Goal: Information Seeking & Learning: Learn about a topic

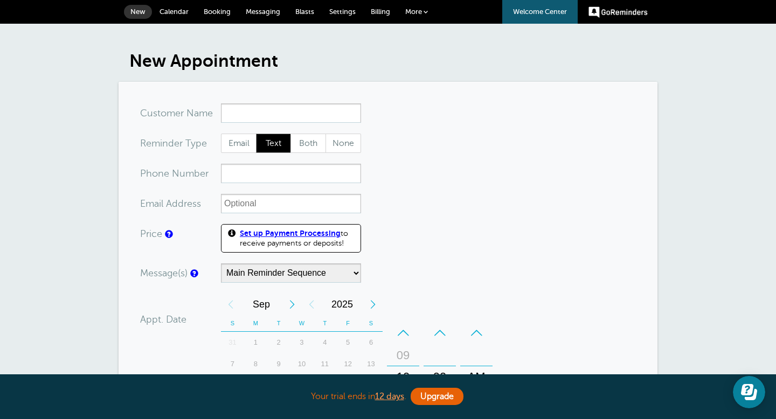
click at [427, 12] on span at bounding box center [425, 12] width 4 height 4
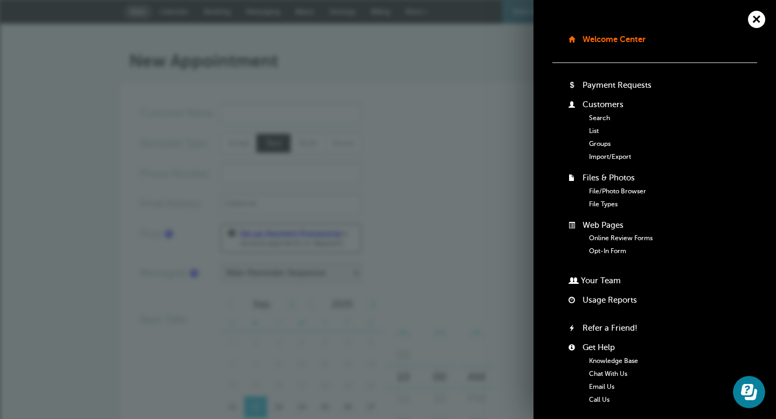
click at [600, 143] on link "Groups" at bounding box center [600, 144] width 22 height 8
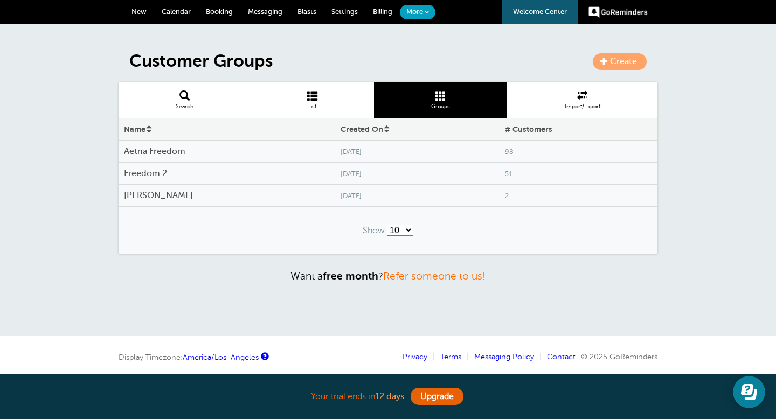
click at [176, 151] on h4 "Aetna Freedom" at bounding box center [227, 152] width 206 height 10
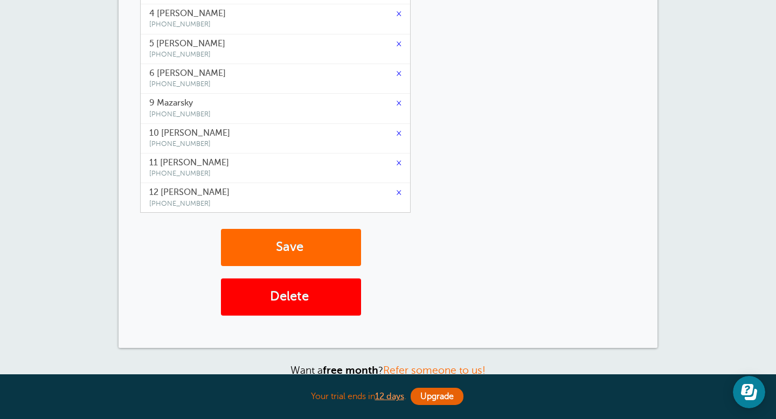
scroll to position [219, 0]
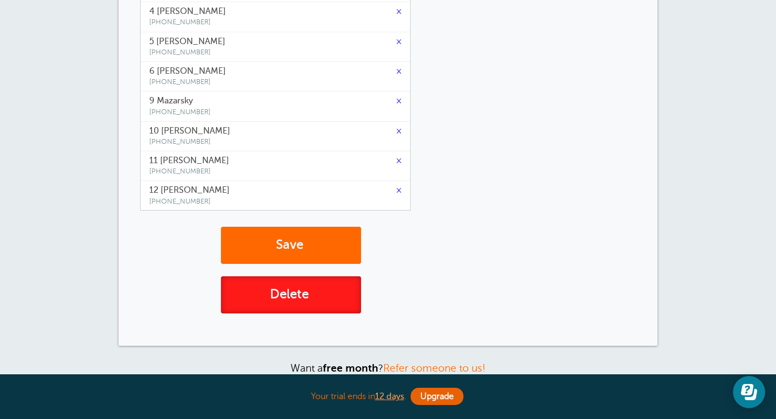
click at [284, 298] on button "Delete" at bounding box center [291, 294] width 140 height 37
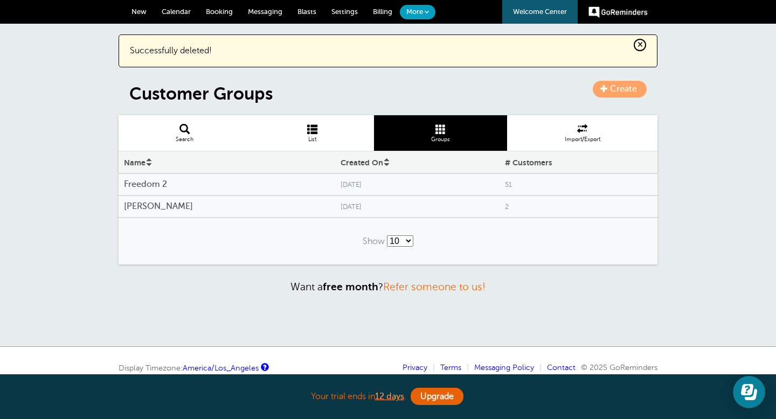
click at [340, 185] on span "Monday, Sep. 22" at bounding box center [417, 185] width 154 height 8
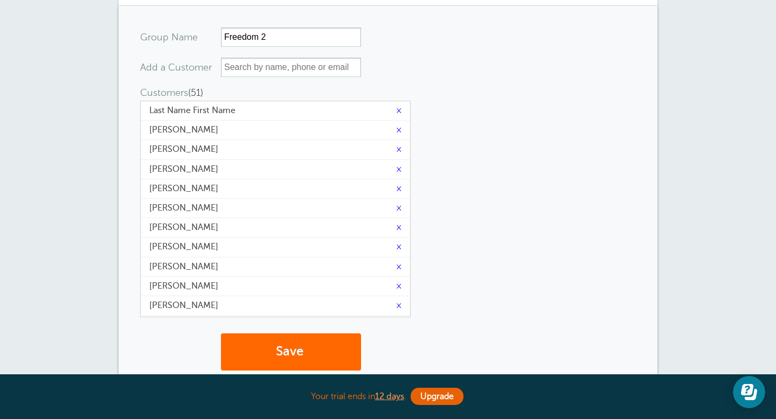
click at [444, 256] on form "Group Name Freedom 2 Add a Customer Customers (51) (This group has the maximum …" at bounding box center [388, 209] width 496 height 365
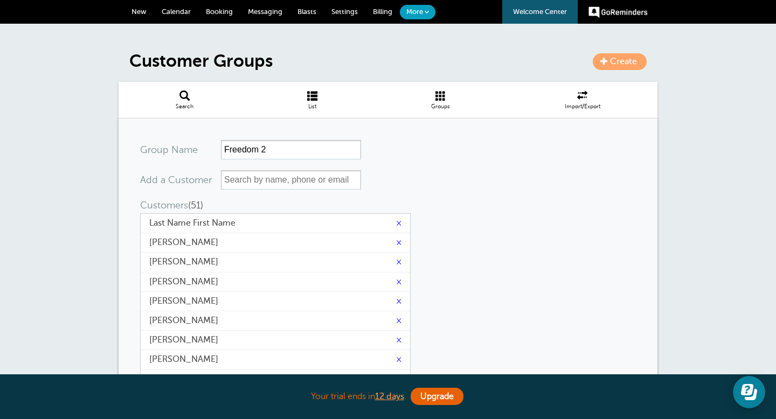
click at [309, 100] on span at bounding box center [312, 95] width 123 height 10
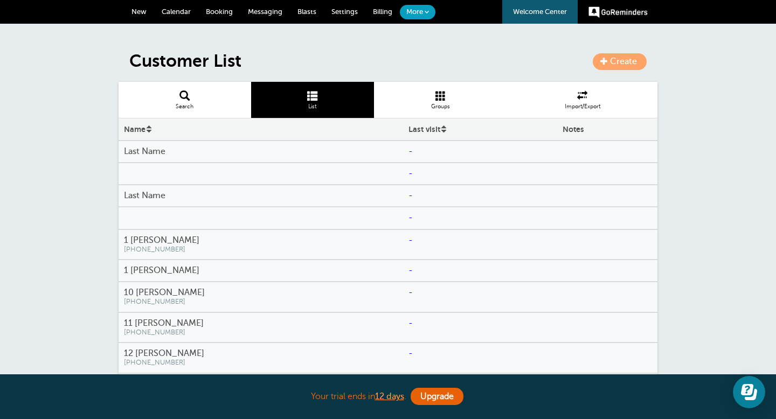
click at [445, 96] on span at bounding box center [441, 95] width 134 height 10
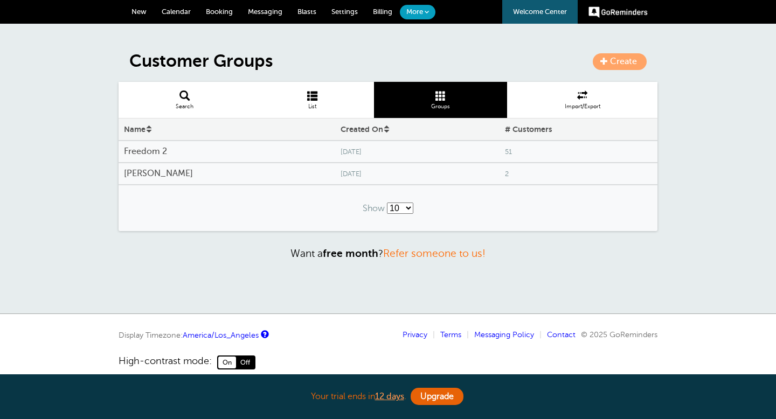
click at [340, 154] on span "Monday, Sep. 22" at bounding box center [417, 152] width 154 height 8
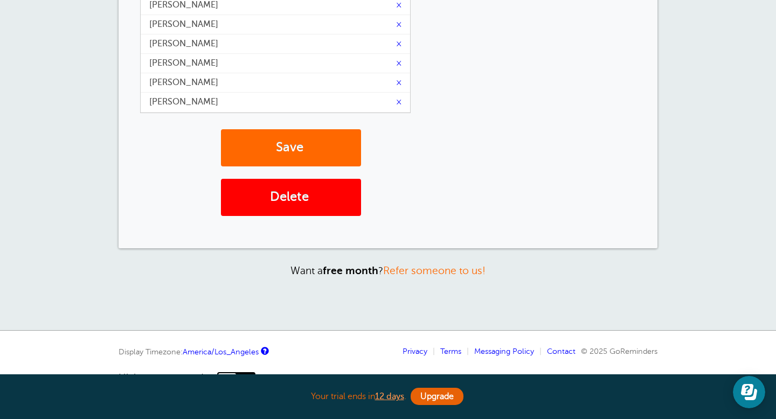
scroll to position [348, 0]
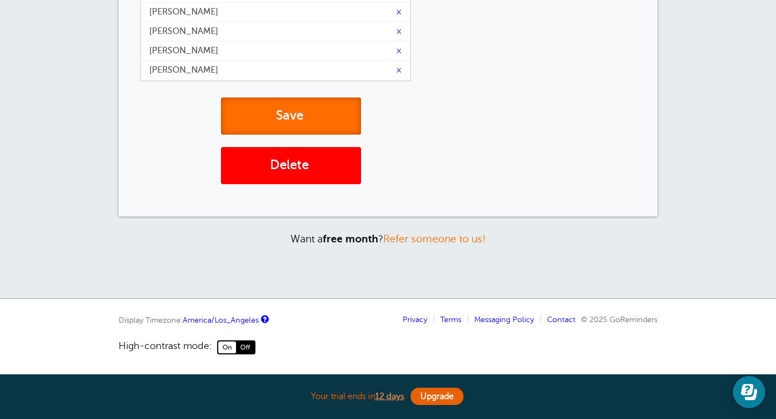
click at [296, 108] on button "Save" at bounding box center [291, 115] width 140 height 37
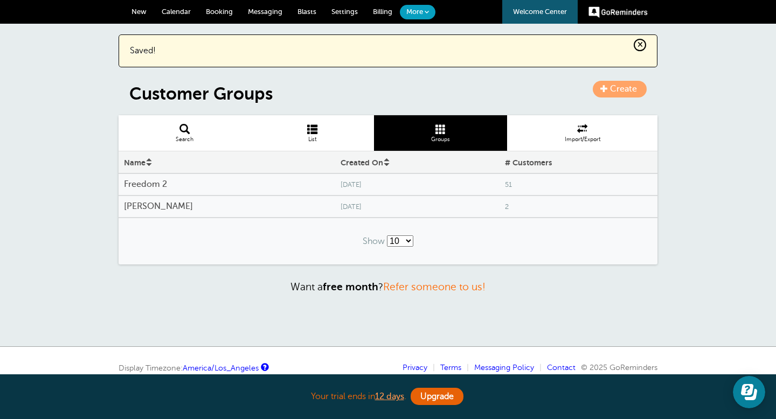
click at [173, 13] on span "Calendar" at bounding box center [176, 12] width 29 height 8
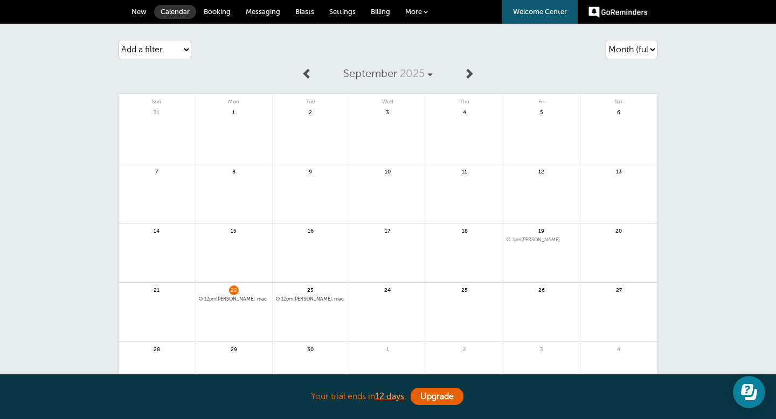
click at [382, 291] on div "24" at bounding box center [387, 312] width 77 height 59
click at [389, 291] on span "24" at bounding box center [387, 289] width 10 height 8
click at [385, 291] on span "24" at bounding box center [387, 289] width 10 height 8
click at [381, 296] on link at bounding box center [387, 318] width 76 height 47
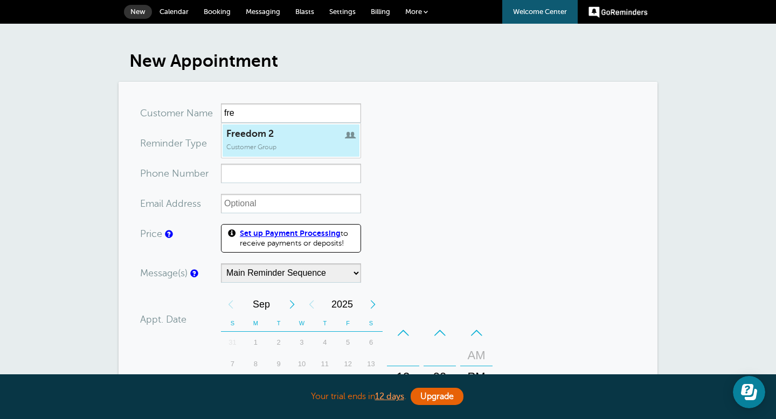
click at [271, 134] on span "Freedom 2" at bounding box center [290, 133] width 129 height 11
type input "Freedom2"
type input "Freedom 2"
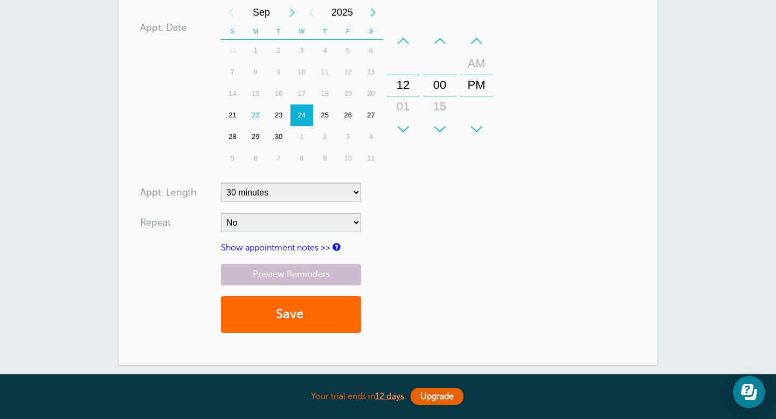
scroll to position [238, 0]
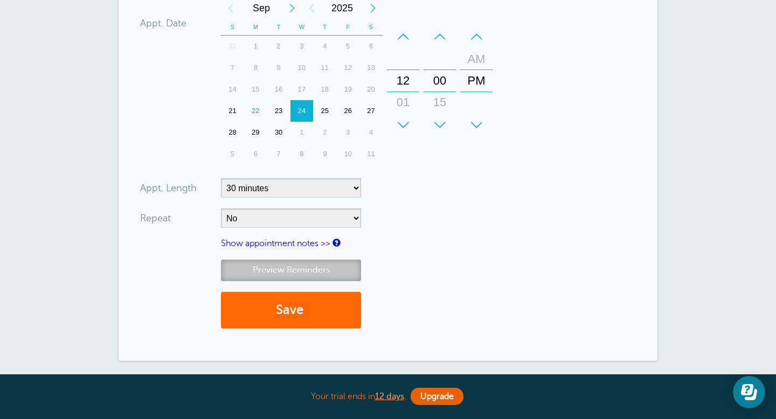
click at [314, 275] on link "Preview Reminders" at bounding box center [291, 270] width 140 height 21
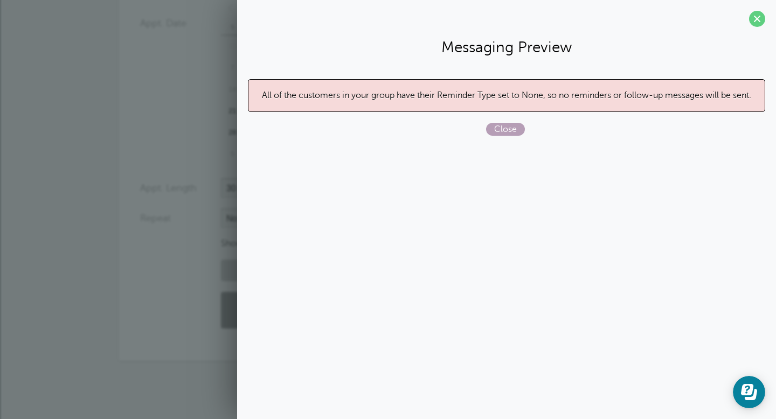
click at [505, 127] on span "Close" at bounding box center [505, 129] width 39 height 13
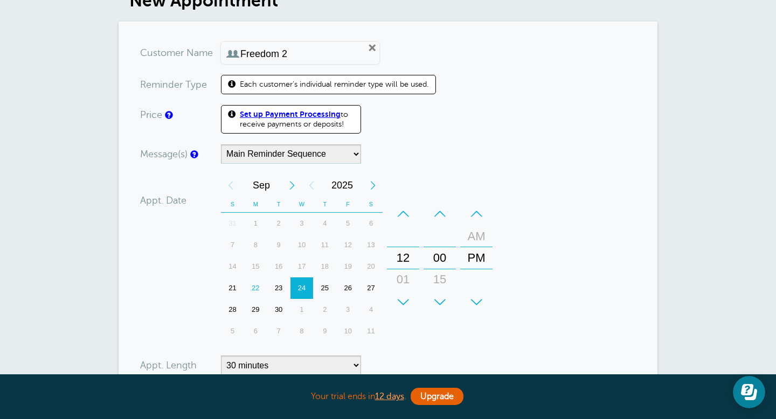
scroll to position [0, 0]
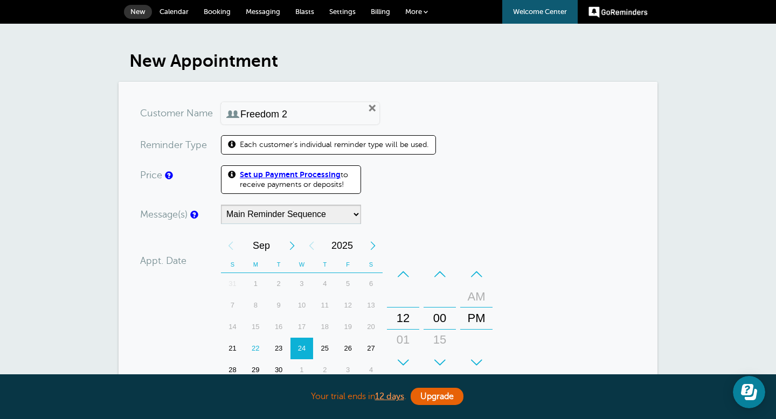
click at [597, 16] on link "GoReminders" at bounding box center [617, 12] width 59 height 24
click at [742, 392] on icon "Open Learn | Contact Us" at bounding box center [747, 389] width 12 height 11
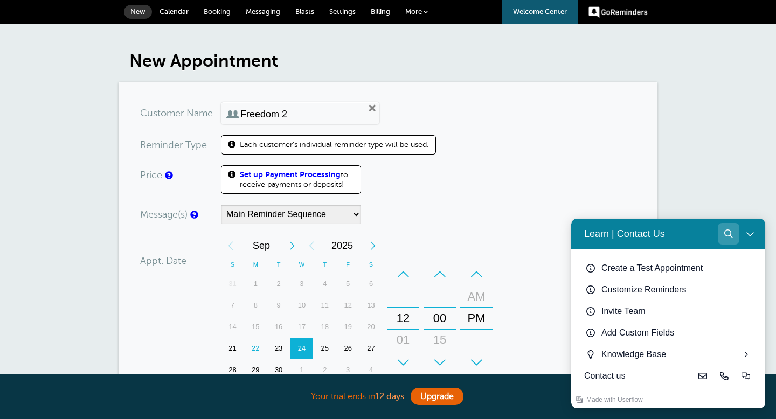
click at [726, 235] on icon "Search" at bounding box center [728, 233] width 9 height 9
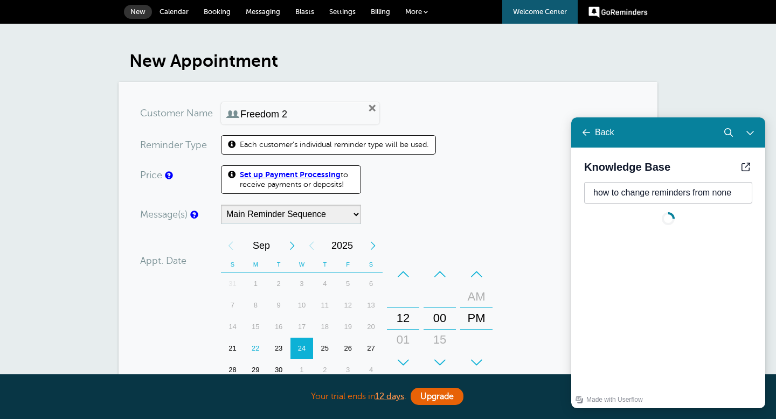
type input "how to change reminders from none"
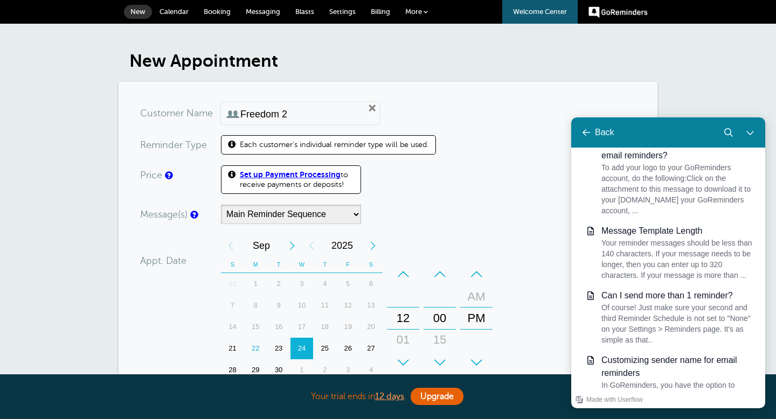
scroll to position [767, 0]
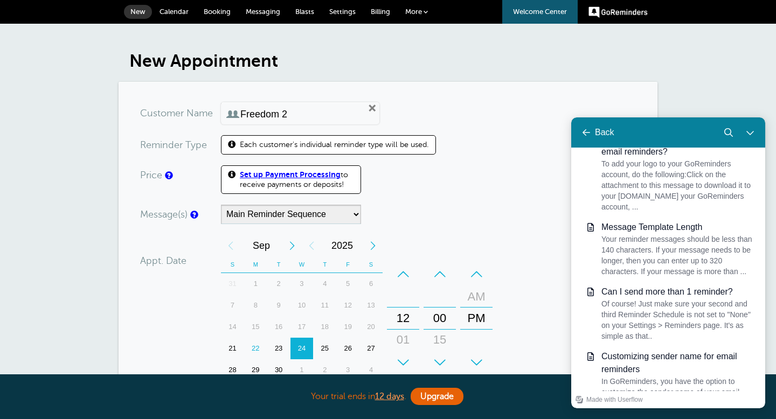
click at [669, 69] on div "New Appointment You are creating a new customer. To use an existing customer se…" at bounding box center [388, 353] width 776 height 658
click at [600, 133] on div "Back" at bounding box center [604, 133] width 19 height 10
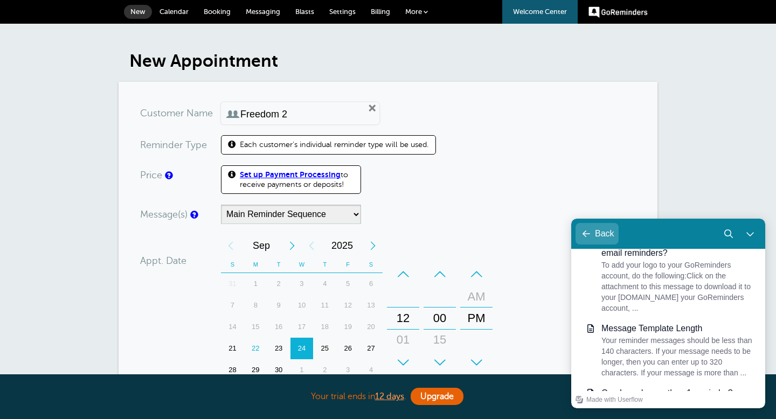
scroll to position [0, 0]
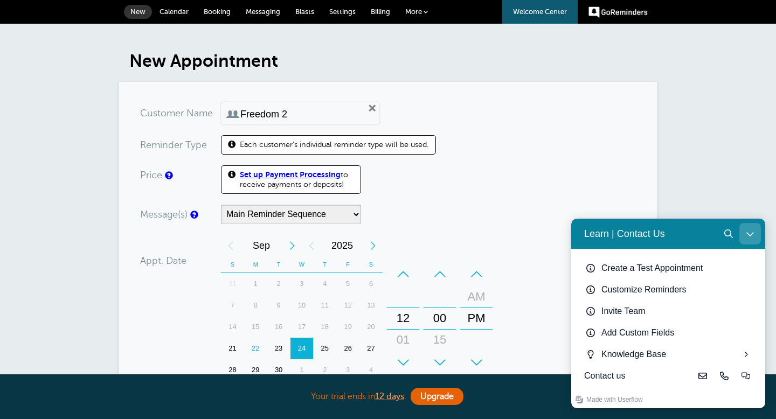
click at [750, 234] on icon "Close Learn | Contact Us" at bounding box center [749, 234] width 7 height 4
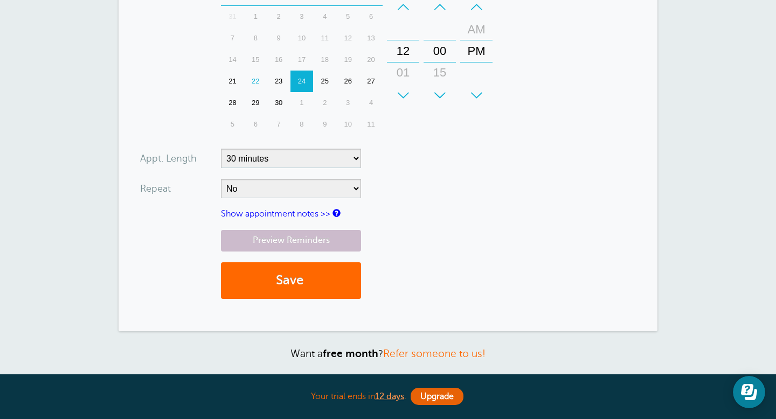
scroll to position [268, 0]
click at [301, 213] on link "Show appointment notes >>" at bounding box center [275, 213] width 109 height 10
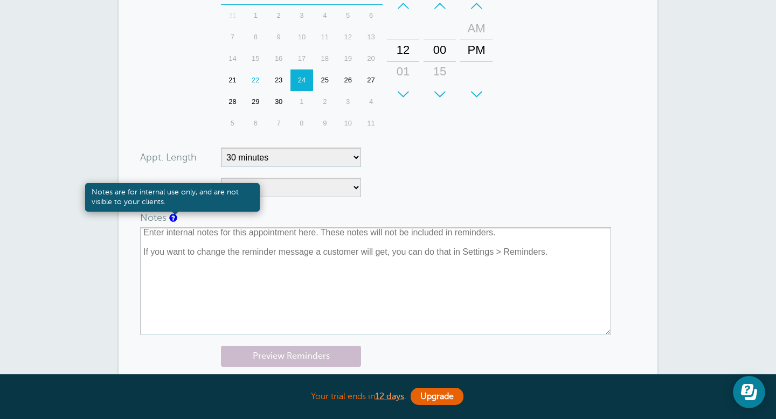
click at [173, 220] on link at bounding box center [172, 217] width 6 height 7
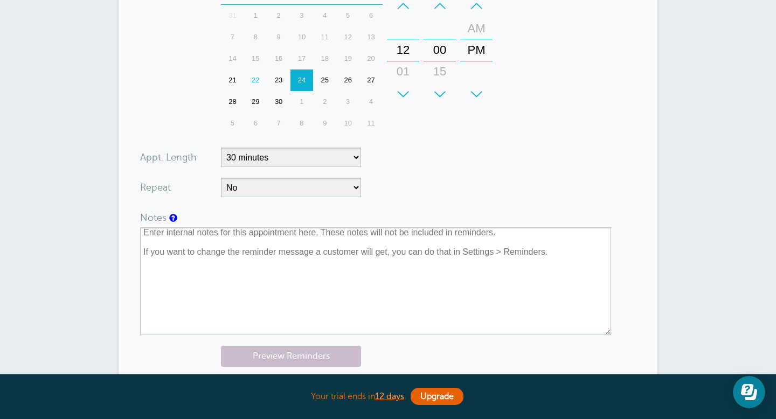
click at [390, 194] on form "You are creating a new customer. To use an existing customer select one from th…" at bounding box center [388, 130] width 496 height 590
click at [290, 362] on link "Preview Reminders" at bounding box center [291, 356] width 140 height 21
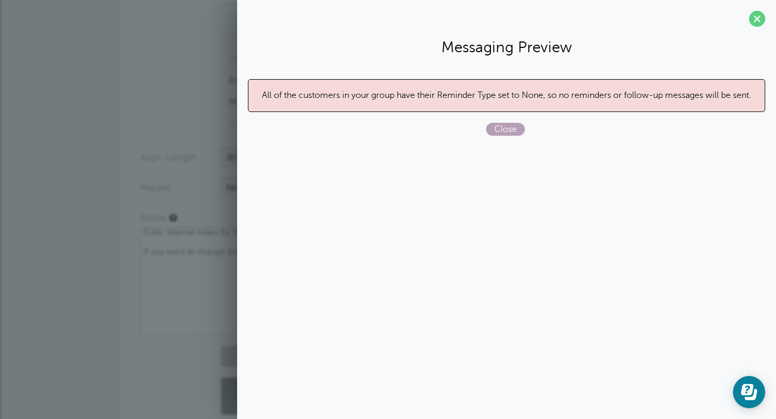
click at [499, 131] on span "Close" at bounding box center [505, 129] width 39 height 13
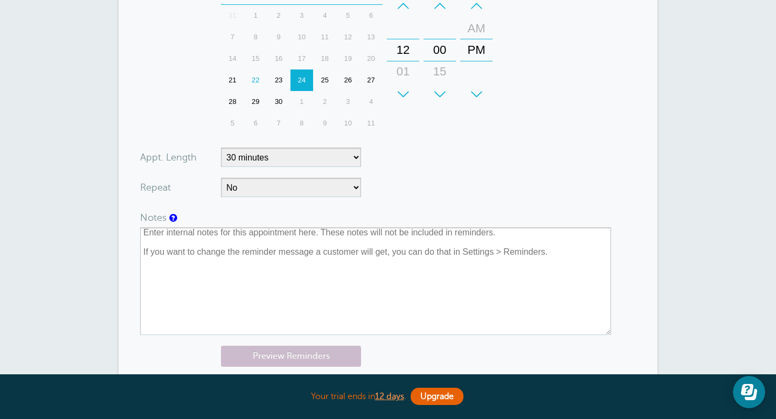
scroll to position [0, 0]
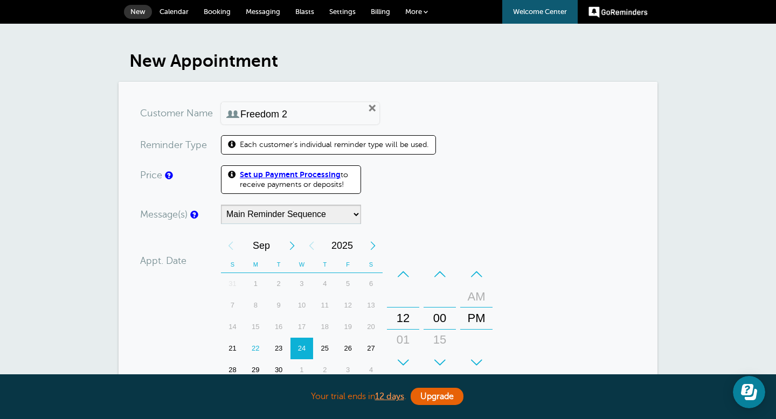
click at [595, 12] on link "GoReminders" at bounding box center [617, 12] width 59 height 24
click at [421, 11] on link "More" at bounding box center [416, 12] width 38 height 24
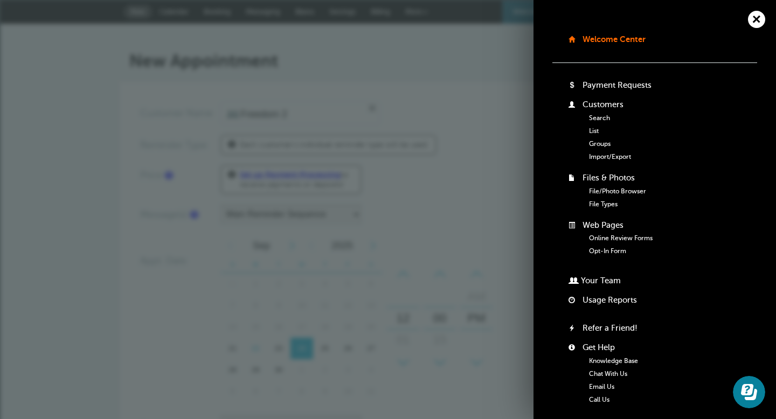
click at [604, 375] on link "Chat With Us" at bounding box center [608, 374] width 38 height 8
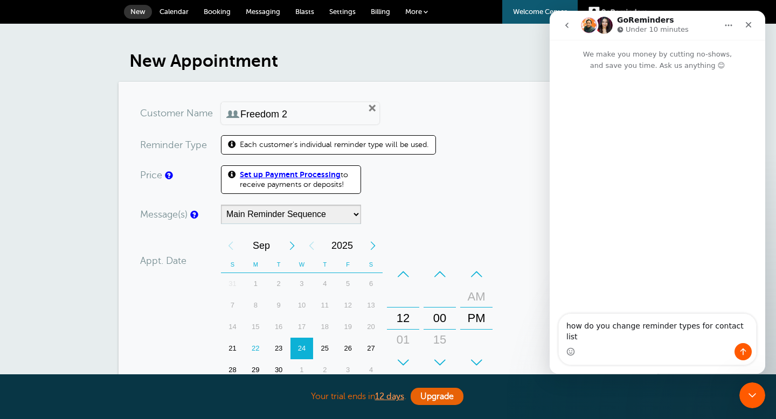
type textarea "how do you change reminder types for contact list?"
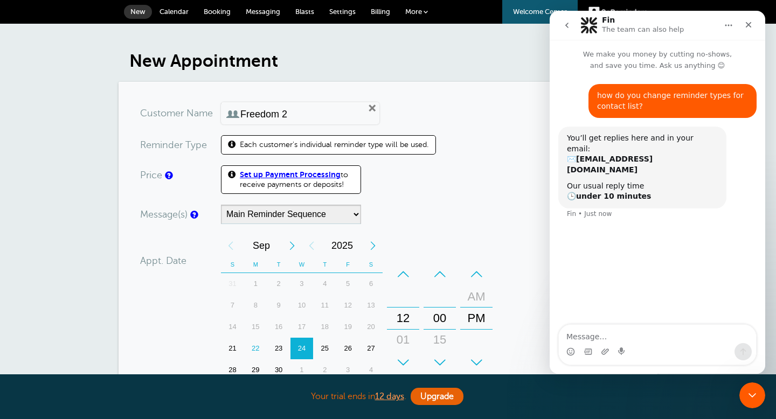
click at [270, 15] on span "Messaging" at bounding box center [263, 12] width 34 height 8
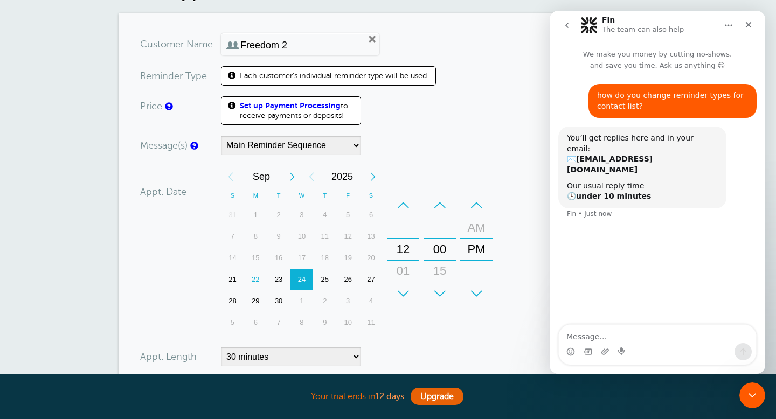
scroll to position [56, 0]
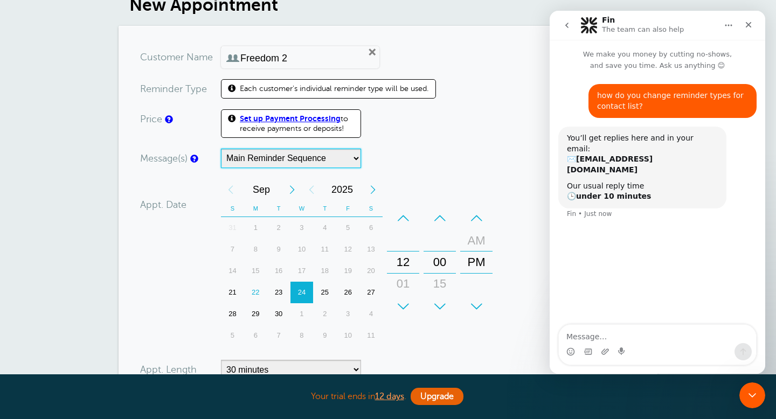
click at [351, 160] on select "Main Reminder Sequence" at bounding box center [291, 158] width 140 height 19
click at [332, 155] on select "Main Reminder Sequence" at bounding box center [291, 158] width 140 height 19
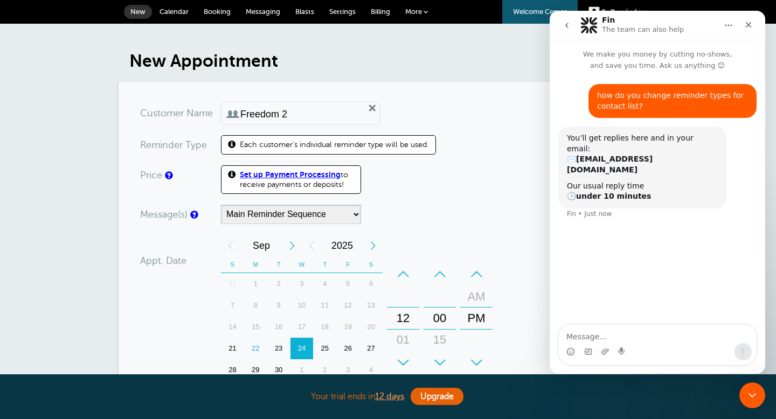
click at [341, 6] on link "Settings" at bounding box center [342, 12] width 41 height 24
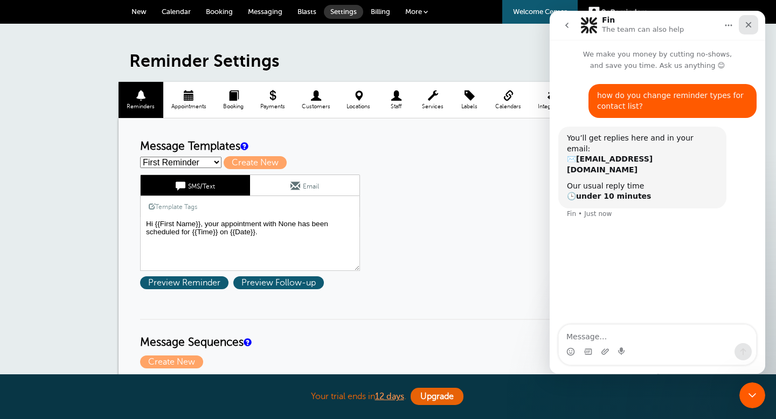
click at [749, 26] on icon "Close" at bounding box center [748, 24] width 9 height 9
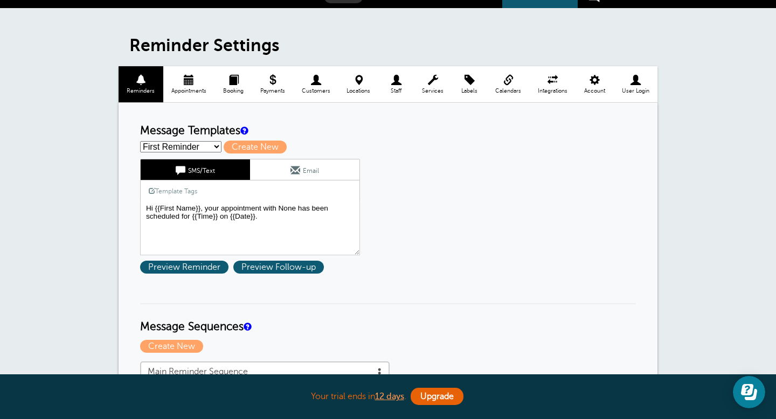
scroll to position [17, 0]
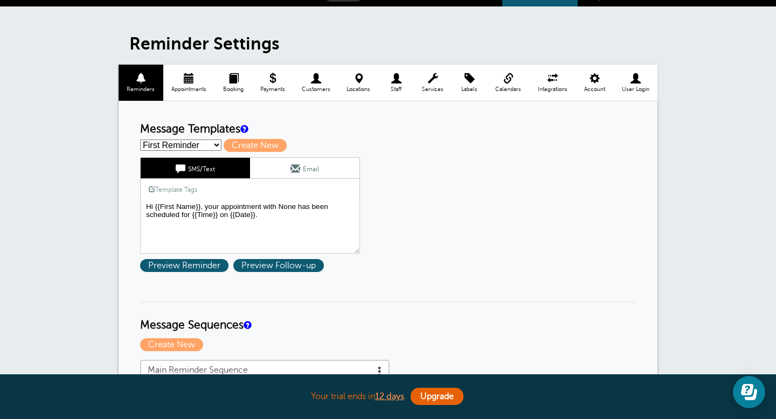
click at [215, 145] on select "First Reminder Second Reminder Third Reminder Create new..." at bounding box center [180, 145] width 81 height 11
click at [193, 273] on div "First Reminder Save Cancel SMS/Text Email Template Tags Copy SMS Click to add a…" at bounding box center [264, 217] width 248 height 120
click at [193, 271] on span "Preview Reminder" at bounding box center [184, 265] width 88 height 13
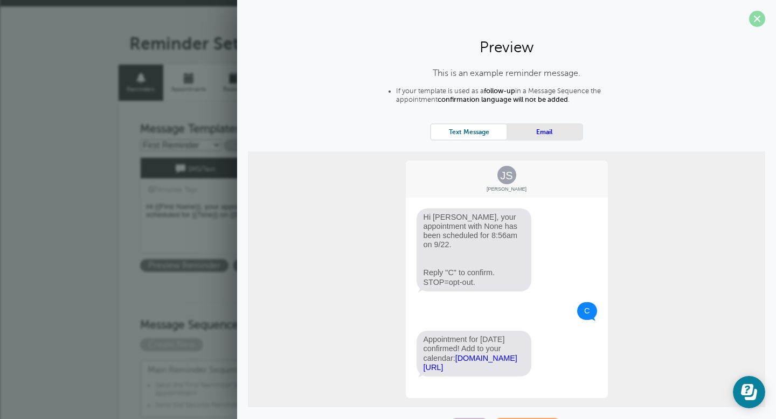
click at [757, 12] on span at bounding box center [757, 19] width 16 height 16
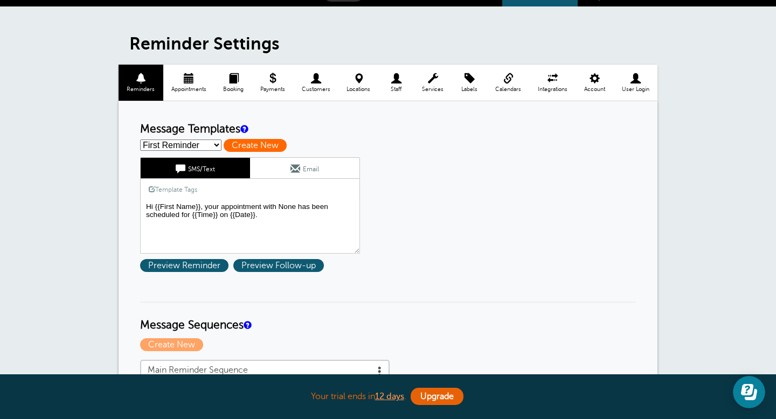
click at [259, 145] on span "Create New" at bounding box center [255, 145] width 63 height 13
select select
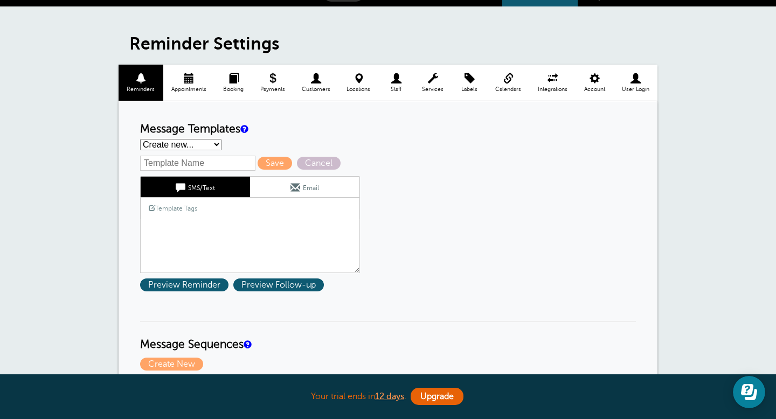
click at [212, 160] on input "text" at bounding box center [197, 163] width 115 height 15
click at [360, 127] on h3 "Message Templates" at bounding box center [388, 129] width 496 height 13
click at [209, 164] on input "text" at bounding box center [197, 163] width 115 height 15
type input "First Reminder"
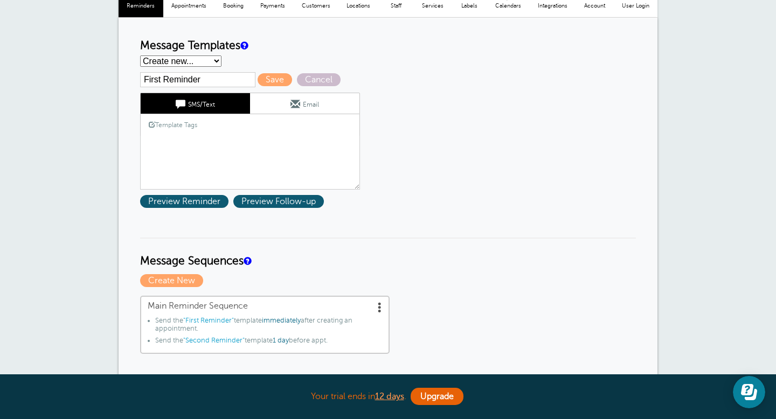
scroll to position [106, 0]
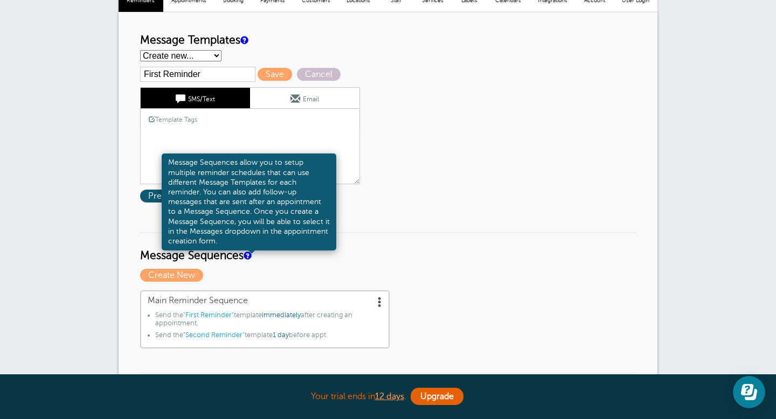
click at [249, 259] on link at bounding box center [246, 255] width 6 height 7
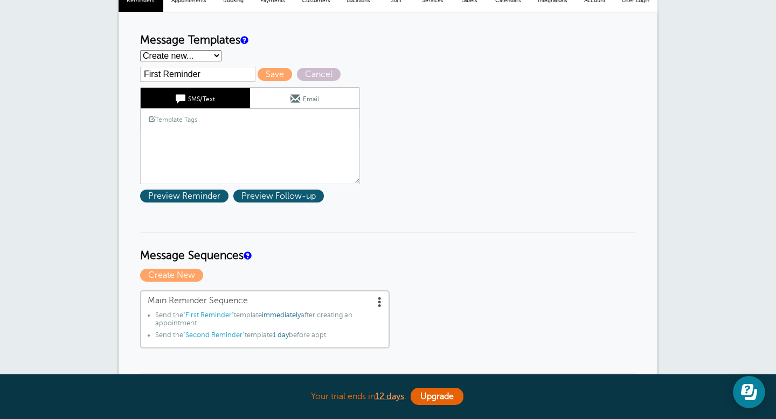
click at [207, 51] on select "First Reminder Second Reminder Third Reminder Create new..." at bounding box center [180, 55] width 81 height 11
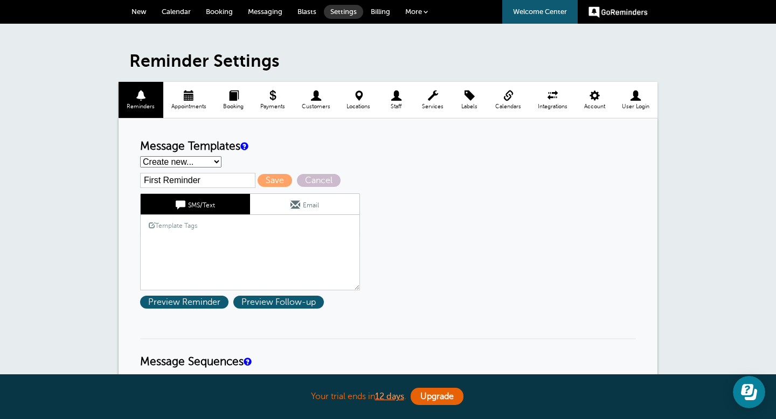
click at [190, 96] on span at bounding box center [189, 95] width 52 height 10
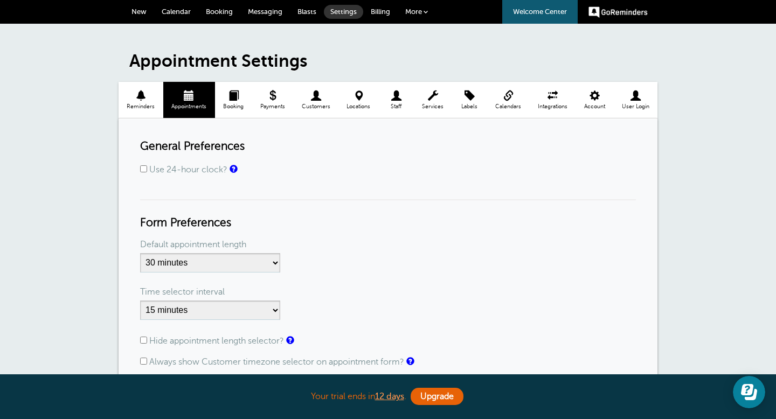
click at [138, 103] on span "Reminders" at bounding box center [141, 106] width 34 height 6
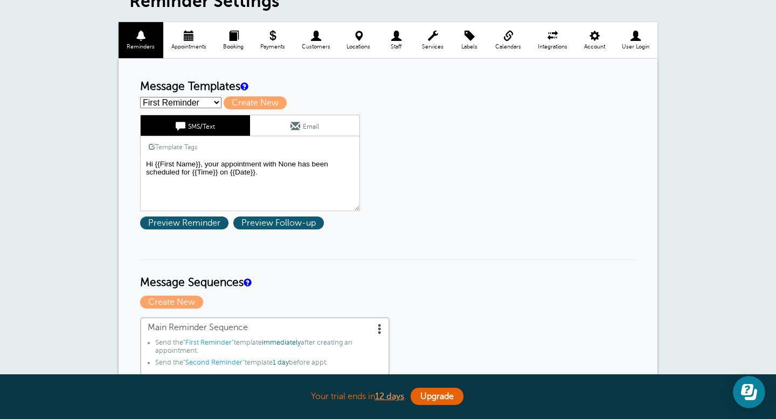
scroll to position [60, 0]
click at [298, 118] on link "Email" at bounding box center [304, 125] width 109 height 20
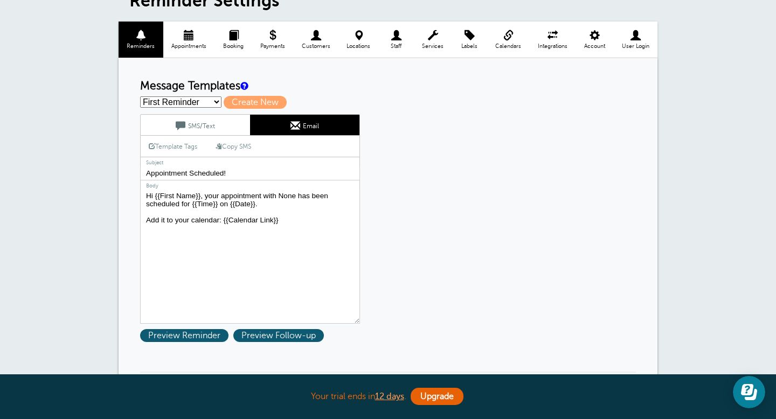
click at [220, 122] on link "SMS/Text" at bounding box center [195, 125] width 109 height 20
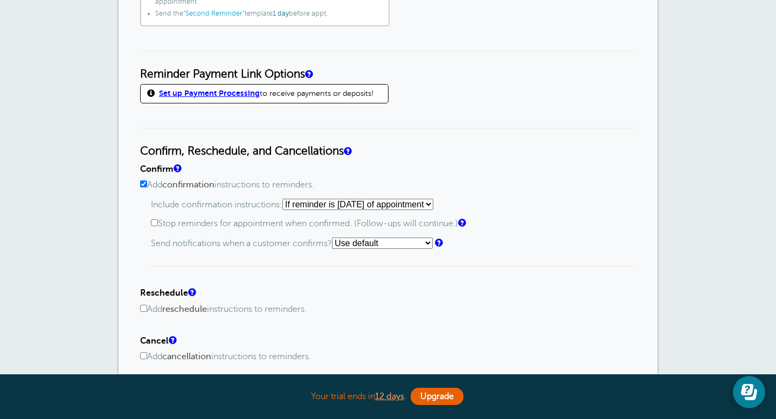
scroll to position [410, 0]
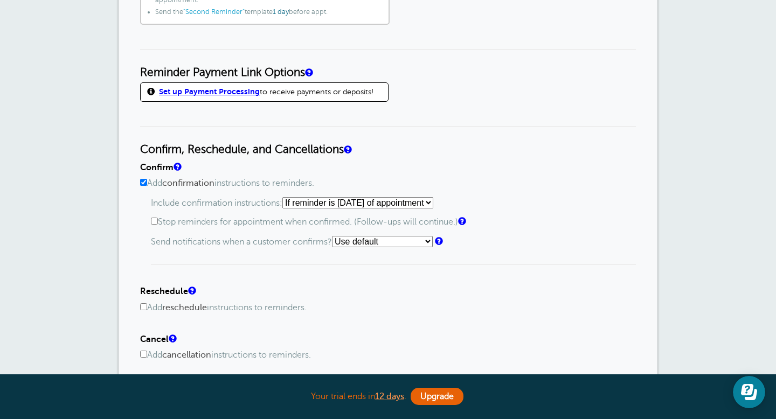
click at [141, 205] on div "Confirm Add confirmation instructions to reminders. Include confirmation instru…" at bounding box center [388, 214] width 496 height 103
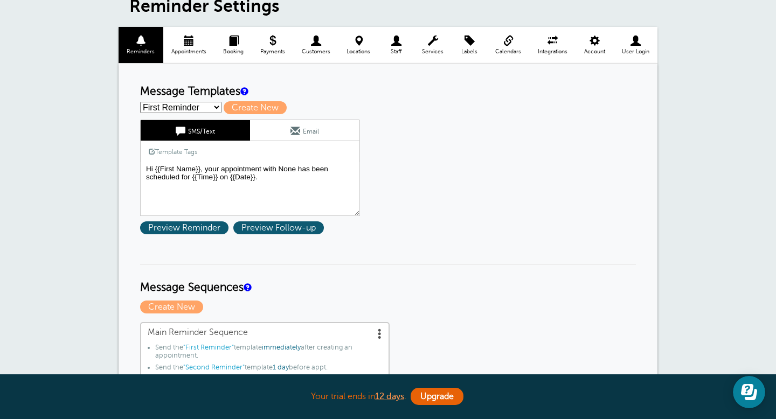
scroll to position [0, 0]
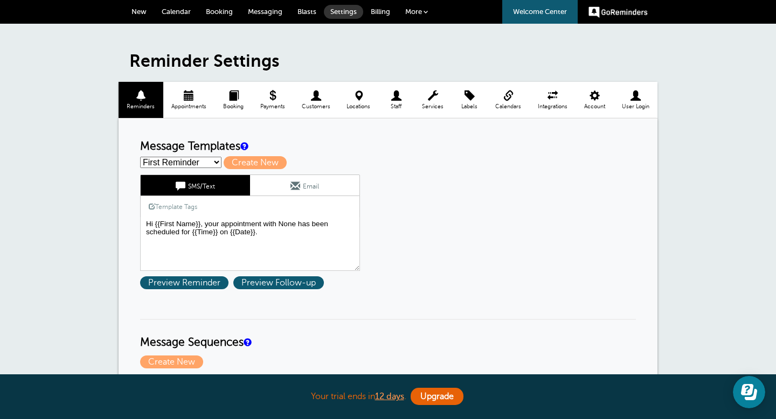
click at [207, 163] on select "First Reminder Second Reminder Third Reminder Create new..." at bounding box center [180, 162] width 81 height 11
select select "162086"
type input "Second Reminder"
type textarea "Hi {{First Name}}, you have an appointment with None at {{Time}} on {{Date}}."
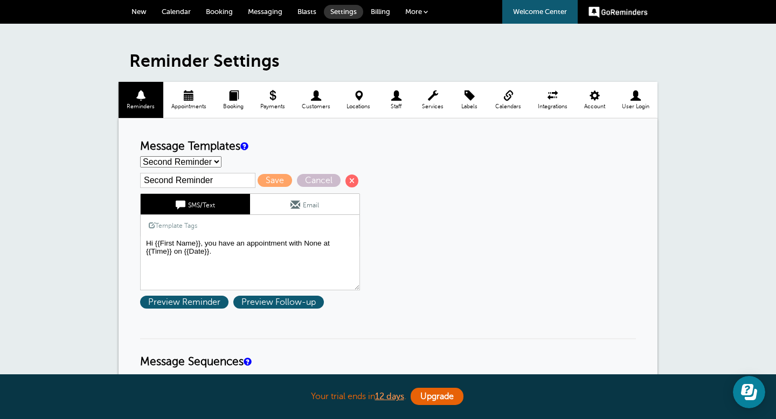
click at [216, 163] on select "First Reminder Second Reminder Third Reminder Create new..." at bounding box center [180, 161] width 81 height 11
click at [257, 183] on span "Save" at bounding box center [274, 180] width 34 height 13
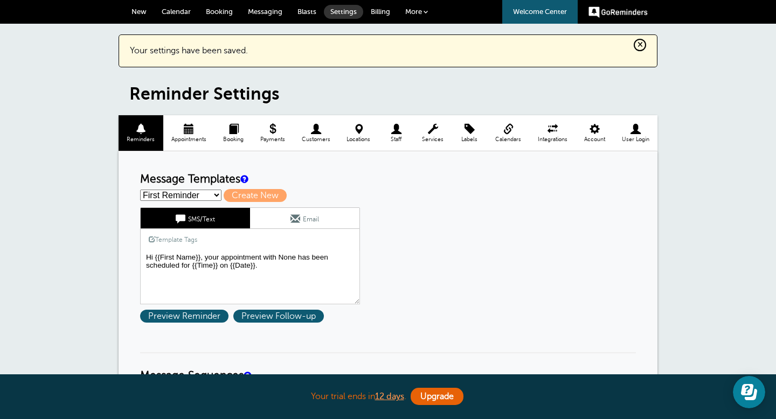
click at [213, 195] on select "First Reminder Second Reminder Third Reminder Create new..." at bounding box center [180, 195] width 81 height 11
select select "162086"
type input "Second Reminder"
type textarea "Hi {{First Name}}, you have an appointment with None at {{Time}} on {{Date}}."
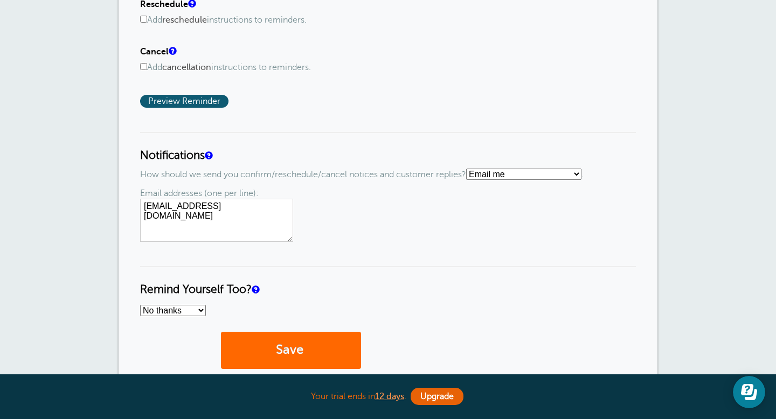
scroll to position [752, 0]
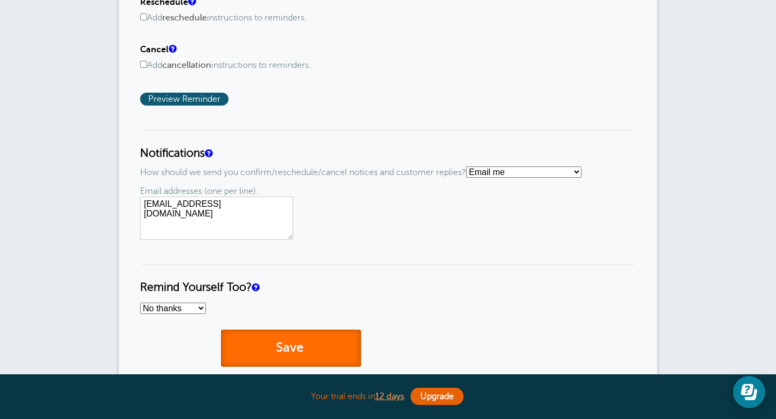
click at [309, 348] on button "Save" at bounding box center [291, 348] width 140 height 37
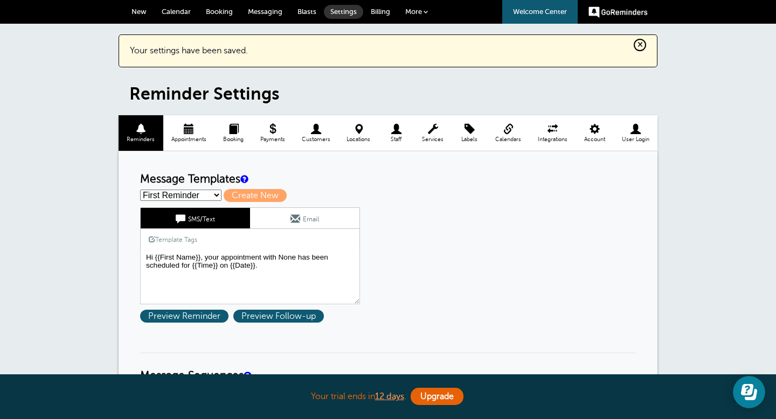
click at [172, 11] on span "Calendar" at bounding box center [176, 12] width 29 height 8
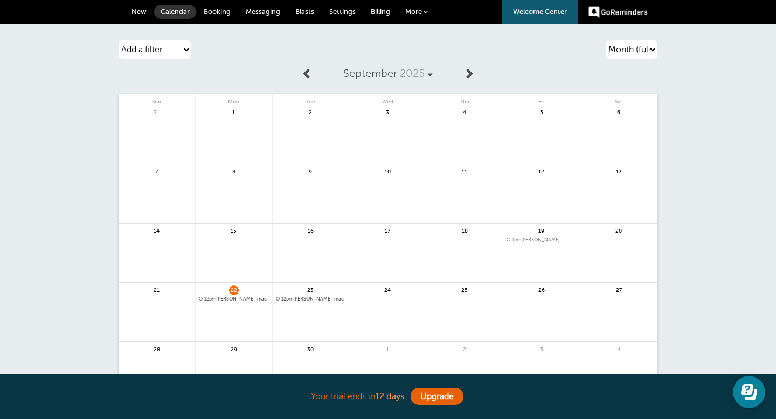
click at [368, 288] on div "24" at bounding box center [387, 312] width 77 height 59
click at [383, 290] on span "24" at bounding box center [387, 289] width 10 height 8
click at [382, 297] on link at bounding box center [387, 318] width 76 height 47
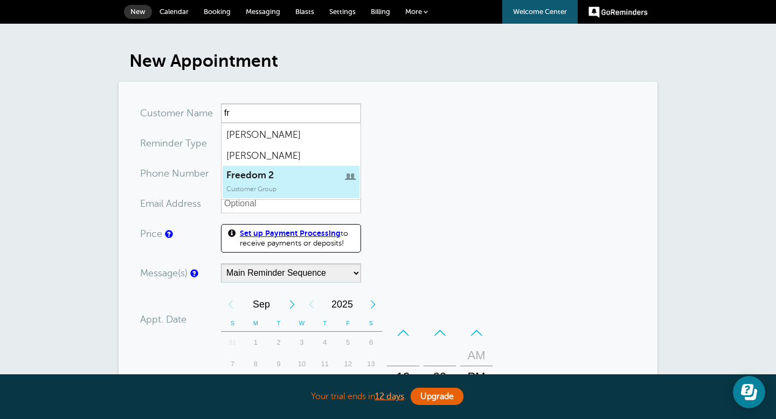
click at [264, 176] on span "Freedom 2" at bounding box center [290, 175] width 129 height 11
type input "Freedom2"
type input "Freedom 2"
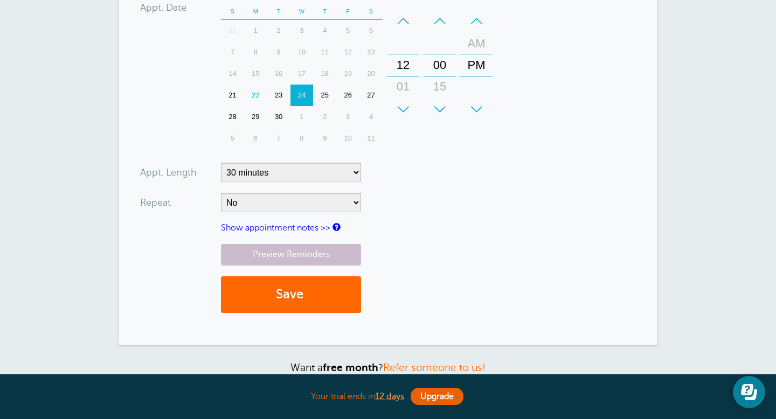
scroll to position [264, 0]
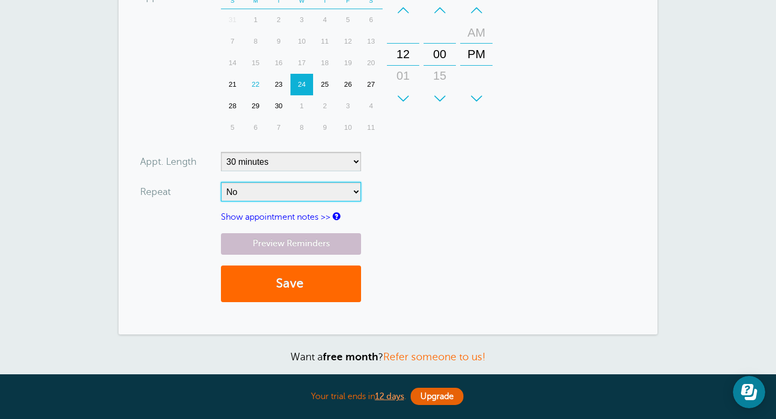
click at [313, 192] on select "No Daily Weekly Every 2 weeks Every 3 weeks Every 4 weeks Monthly Every 5 weeks…" at bounding box center [291, 191] width 140 height 19
select select "RRULE:FREQ=DAILY"
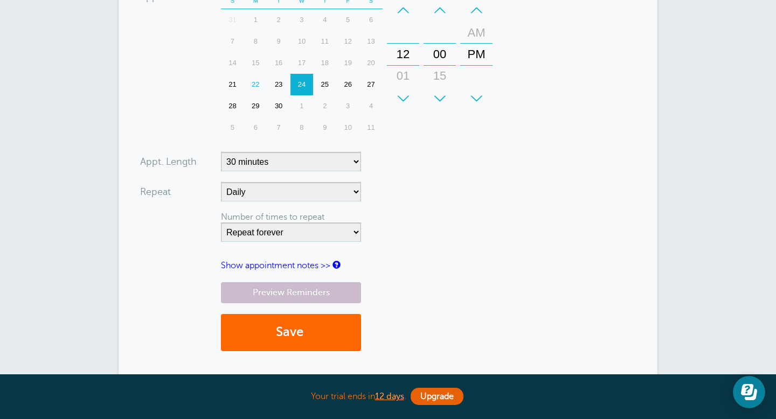
click at [284, 266] on link "Show appointment notes >>" at bounding box center [275, 266] width 109 height 10
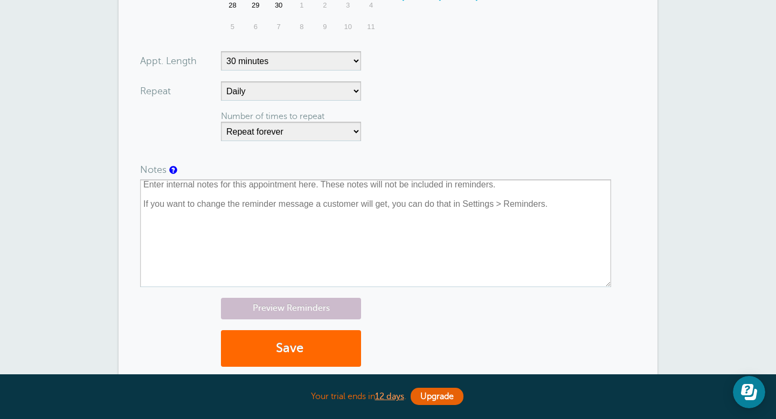
scroll to position [366, 0]
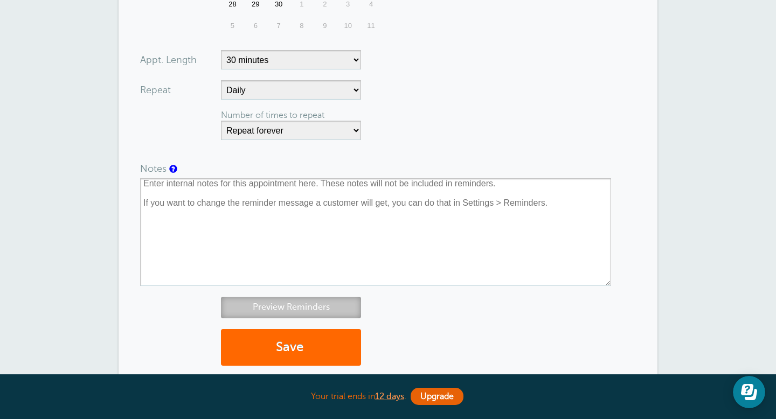
click at [280, 303] on link "Preview Reminders" at bounding box center [291, 307] width 140 height 21
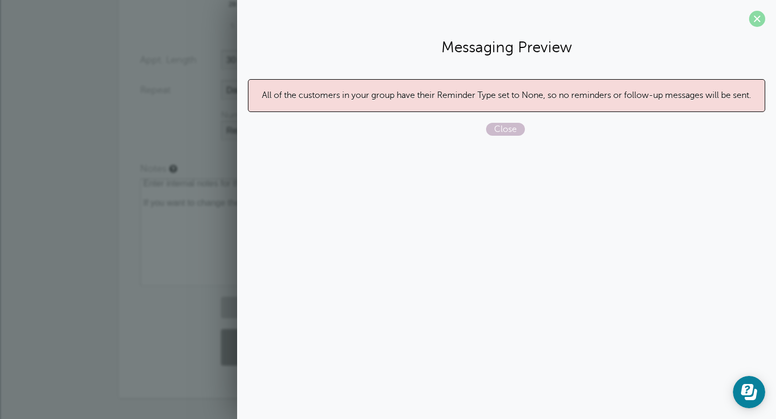
click at [761, 15] on span at bounding box center [757, 19] width 16 height 16
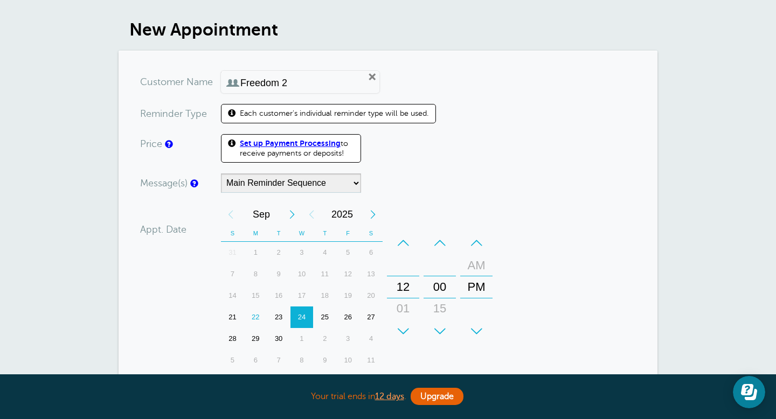
scroll to position [0, 0]
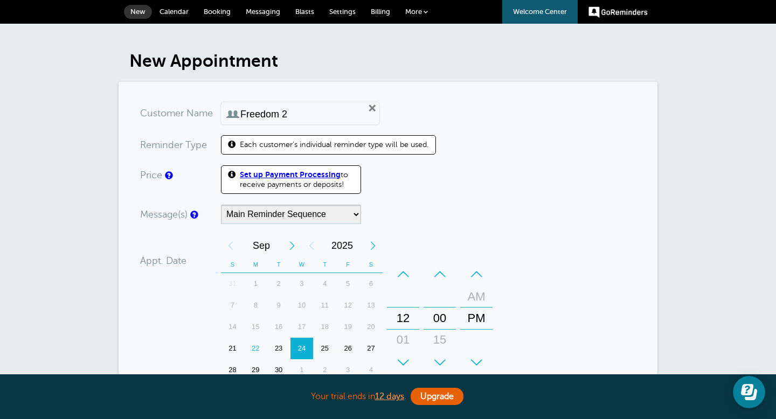
click at [424, 12] on span at bounding box center [425, 12] width 4 height 4
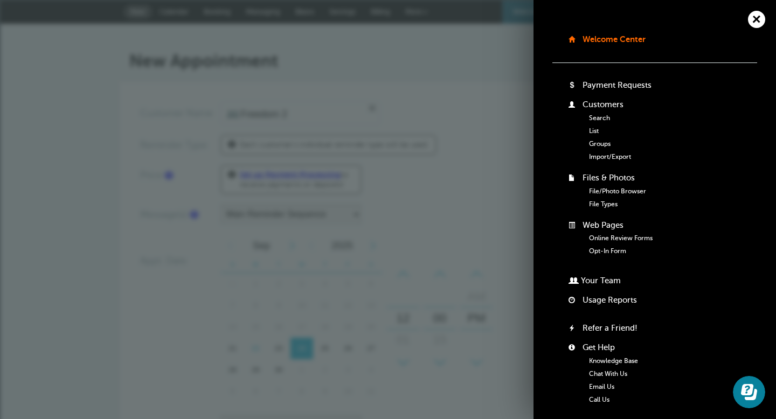
click at [601, 397] on link "Call Us" at bounding box center [599, 400] width 20 height 8
click at [599, 204] on link "File Types" at bounding box center [603, 204] width 29 height 8
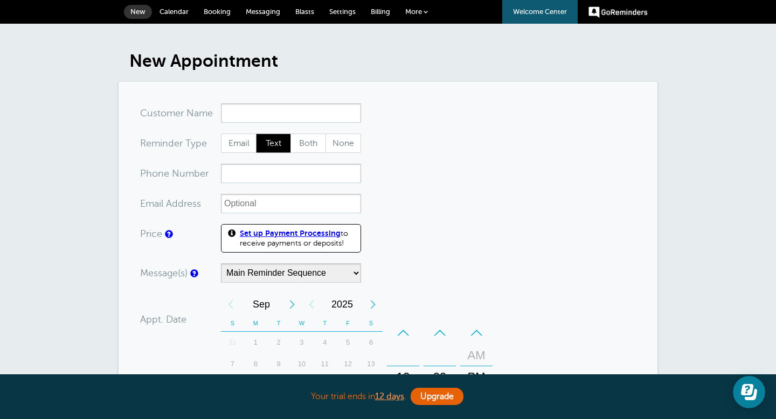
click at [422, 13] on link "More" at bounding box center [416, 12] width 38 height 24
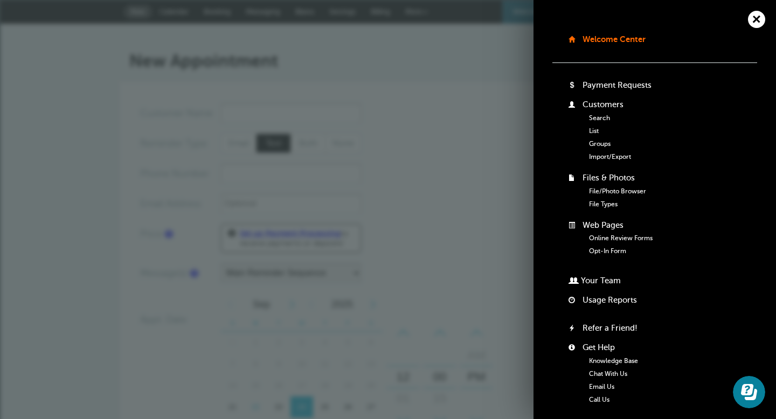
click at [603, 145] on link "Groups" at bounding box center [600, 144] width 22 height 8
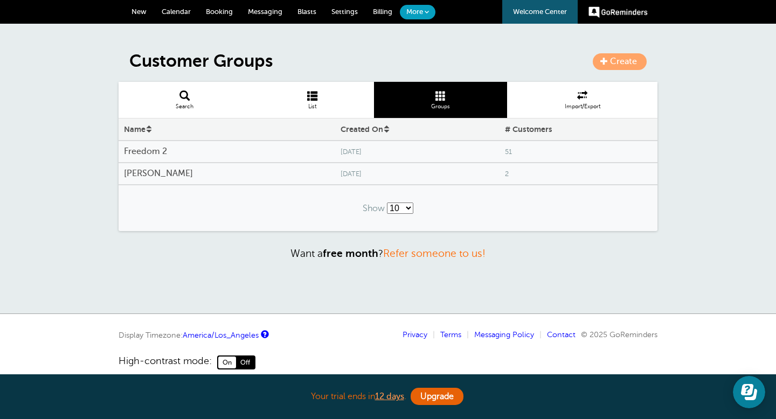
click at [148, 152] on h4 "Freedom 2" at bounding box center [227, 152] width 206 height 10
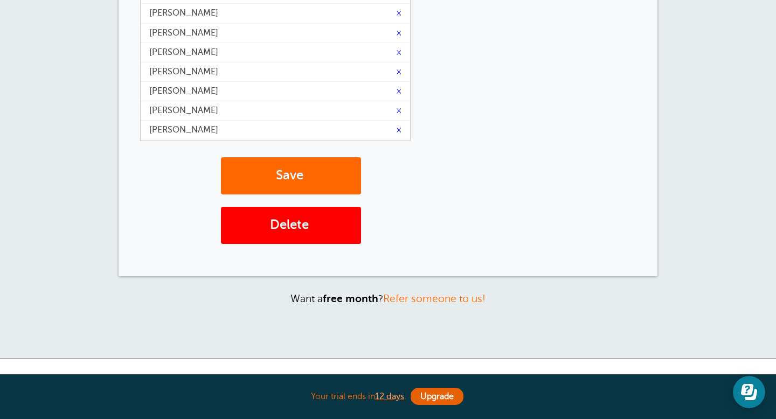
scroll to position [348, 0]
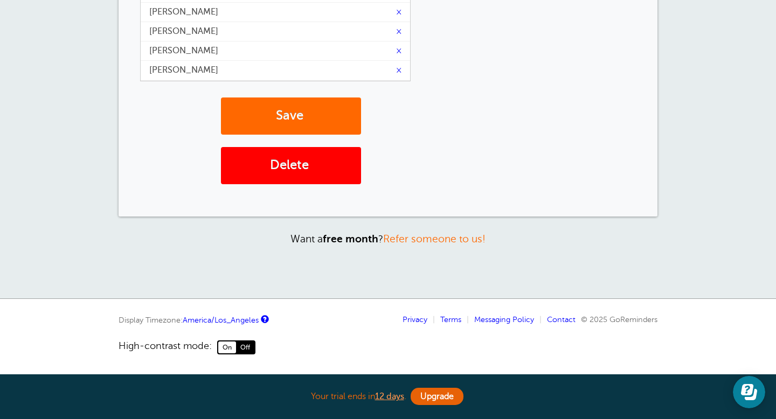
click at [227, 351] on span "On" at bounding box center [227, 347] width 18 height 12
click at [228, 352] on span "On" at bounding box center [227, 347] width 18 height 12
click at [227, 352] on span "On" at bounding box center [227, 347] width 18 height 12
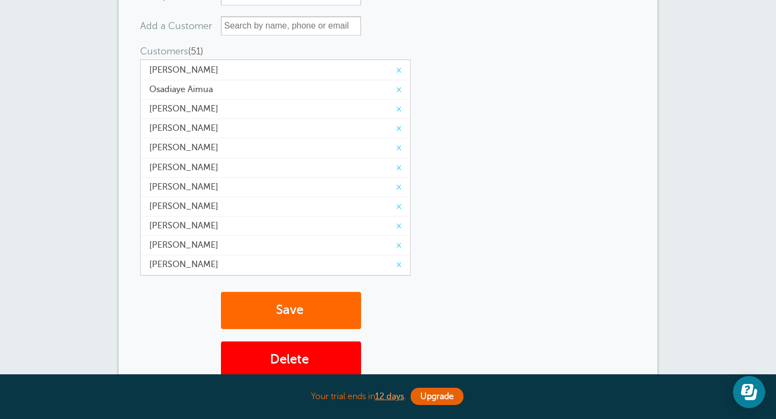
scroll to position [0, 0]
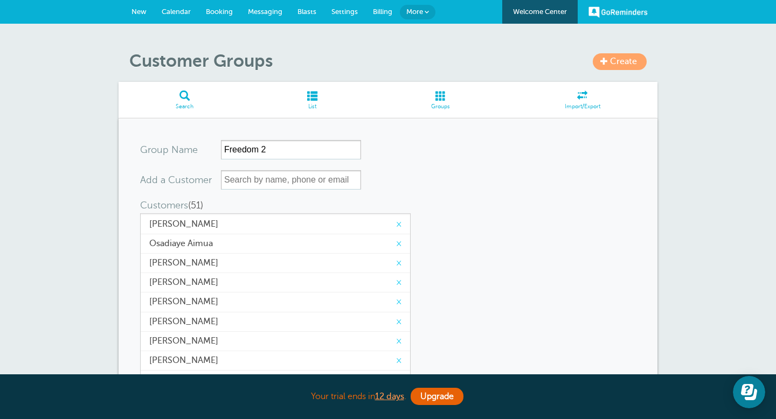
click at [580, 95] on span at bounding box center [582, 95] width 150 height 10
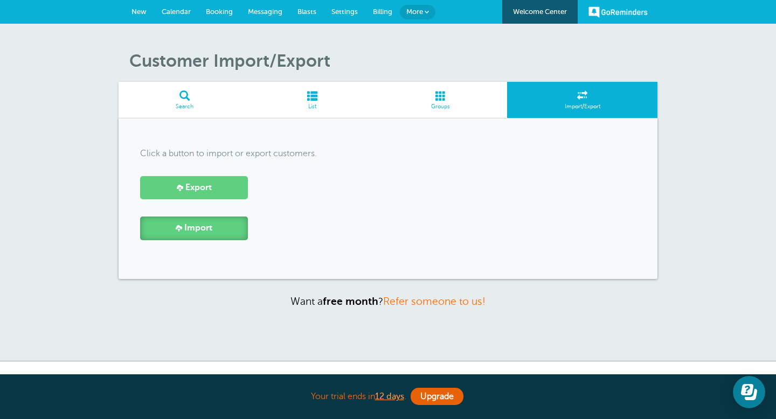
click at [224, 229] on link "Import" at bounding box center [194, 228] width 108 height 23
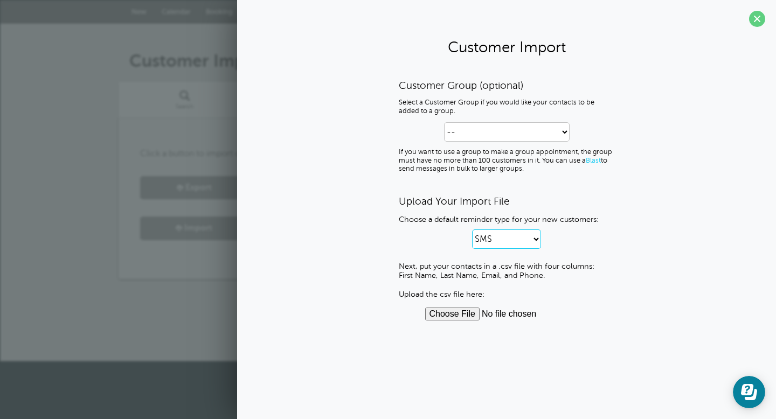
click at [508, 243] on select "SMS Email SMS and Email" at bounding box center [506, 238] width 69 height 19
click at [756, 22] on span at bounding box center [757, 19] width 16 height 16
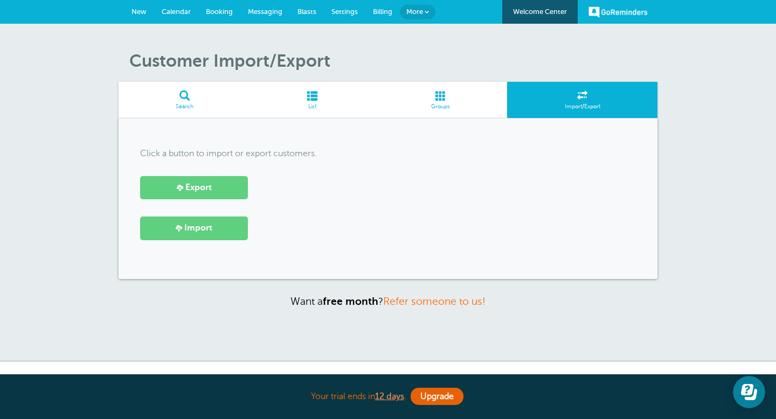
click at [437, 102] on link "Groups" at bounding box center [441, 100] width 134 height 36
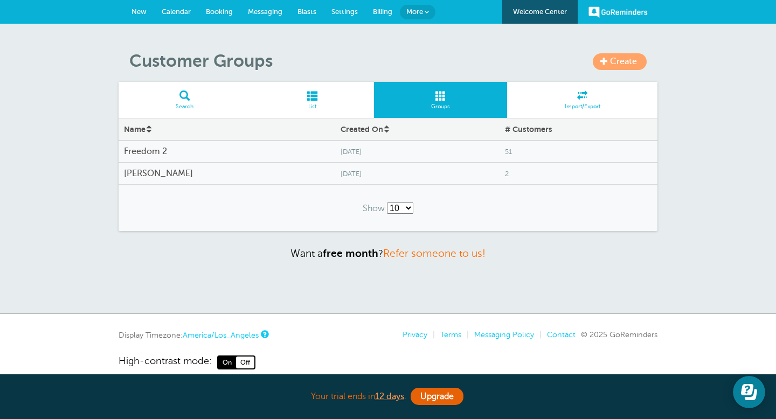
click at [167, 6] on link "Calendar" at bounding box center [176, 12] width 44 height 24
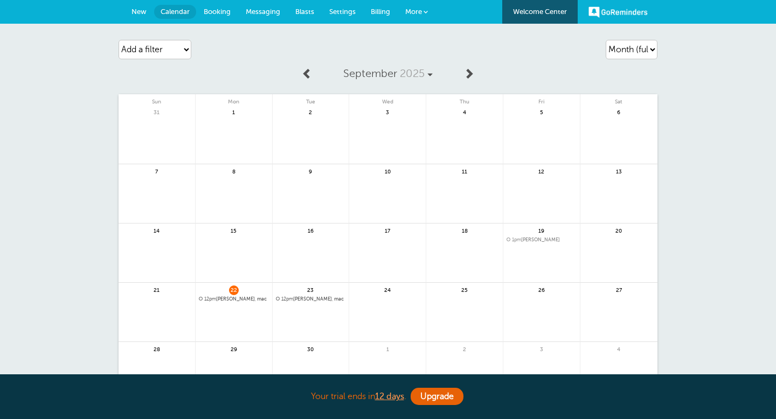
click at [382, 286] on div "24" at bounding box center [387, 312] width 77 height 59
click at [386, 291] on span "24" at bounding box center [387, 289] width 10 height 8
click at [373, 297] on link at bounding box center [387, 318] width 76 height 47
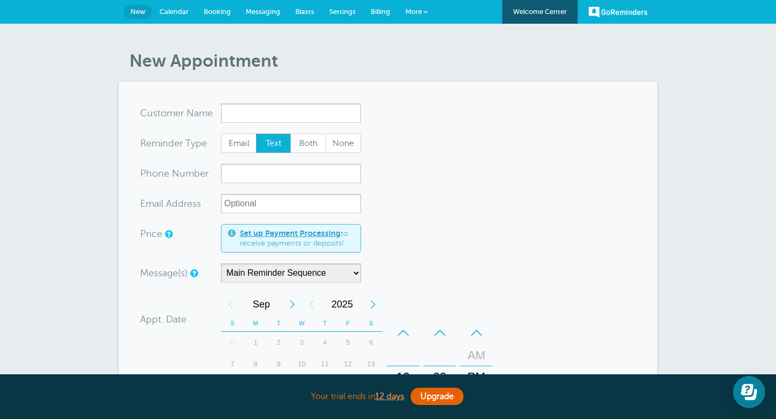
click at [309, 114] on input "x-no-autofill" at bounding box center [291, 112] width 140 height 19
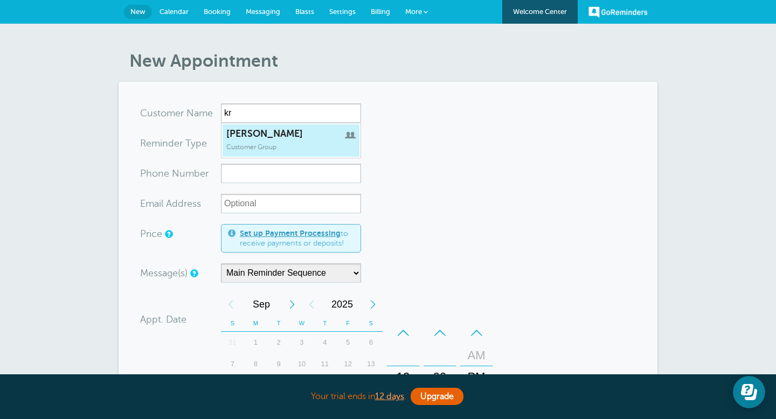
click at [284, 136] on span "Kristi" at bounding box center [290, 133] width 129 height 11
type input "Kristi"
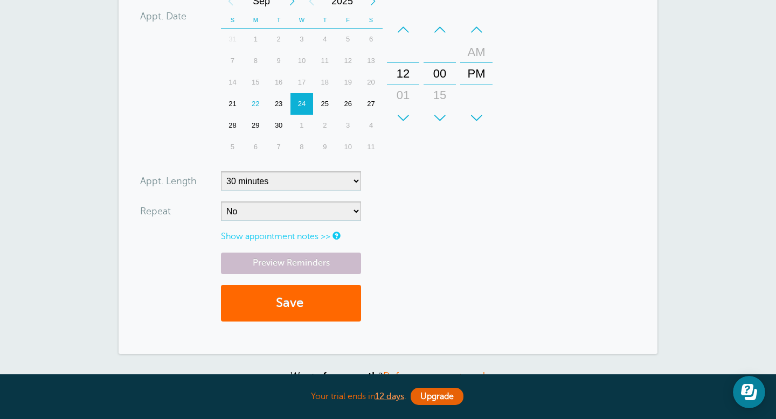
scroll to position [250, 0]
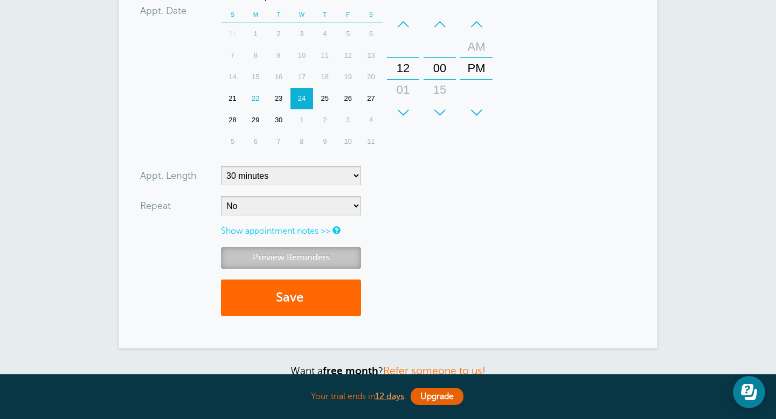
click at [288, 259] on link "Preview Reminders" at bounding box center [291, 257] width 140 height 21
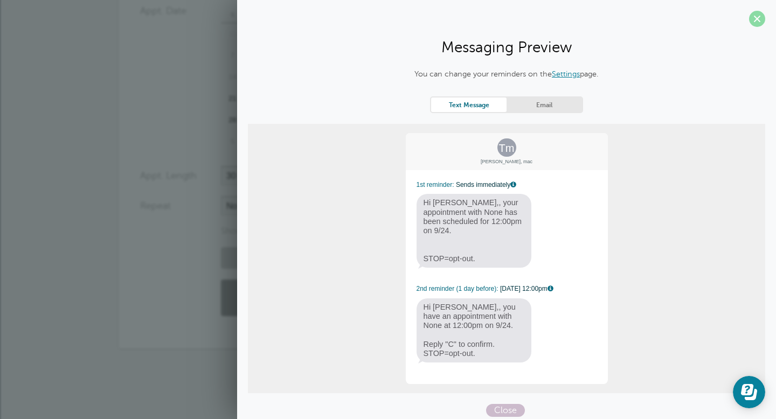
click at [755, 18] on span at bounding box center [757, 19] width 16 height 16
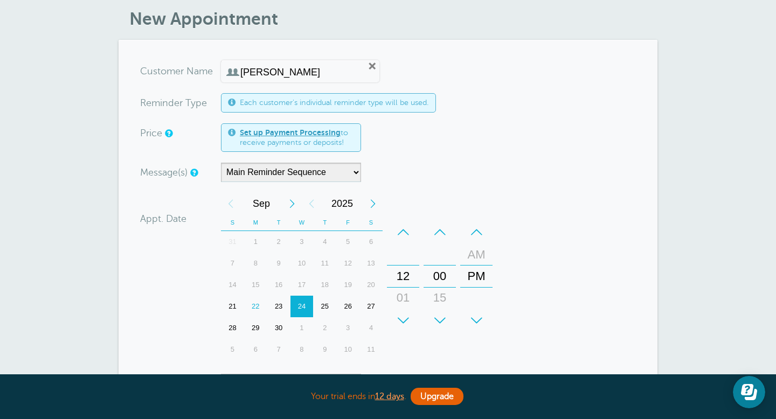
scroll to position [41, 0]
click at [308, 70] on input "Kristi" at bounding box center [295, 72] width 111 height 11
type input "K"
type input "f"
click at [367, 69] on link "Remove" at bounding box center [372, 67] width 10 height 10
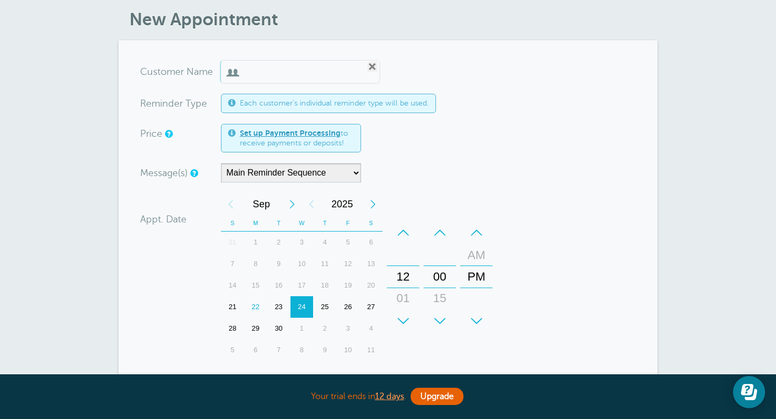
radio input "true"
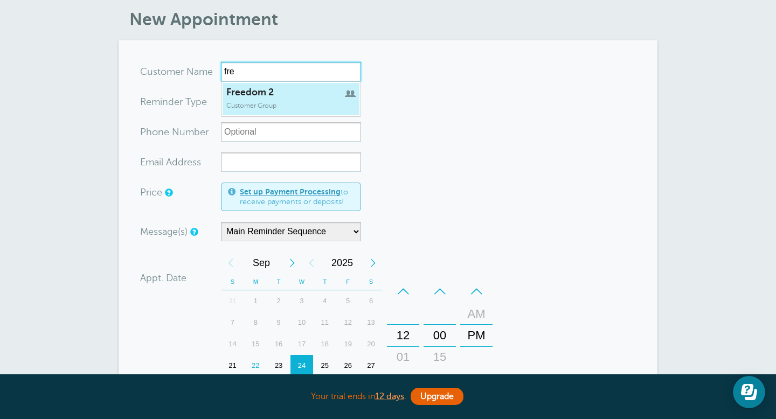
click at [304, 99] on link "Freedom 2 Customer Group" at bounding box center [291, 98] width 138 height 33
type input "Freedom2"
type input "Freedom 2"
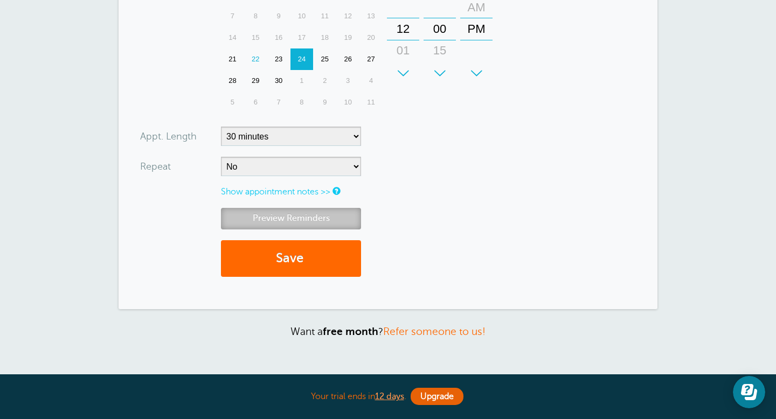
click at [322, 214] on link "Preview Reminders" at bounding box center [291, 218] width 140 height 21
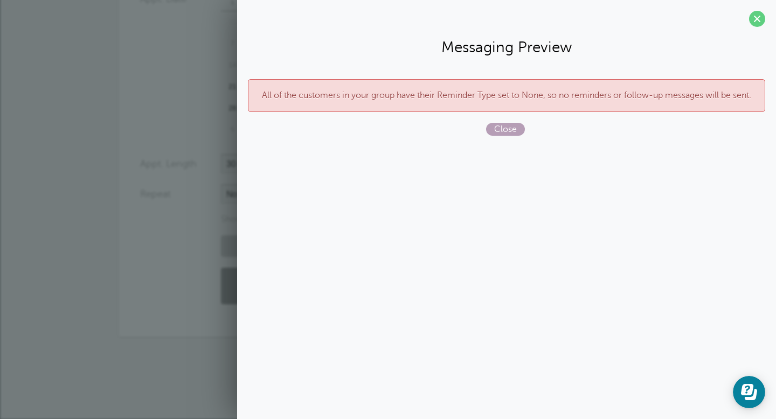
click at [504, 132] on span "Close" at bounding box center [505, 129] width 39 height 13
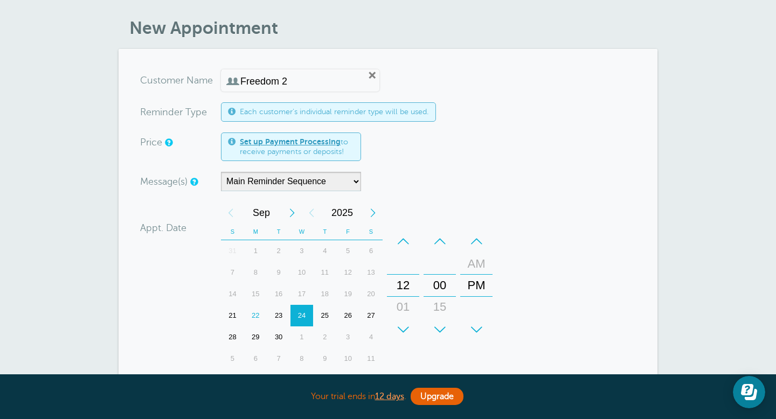
scroll to position [0, 0]
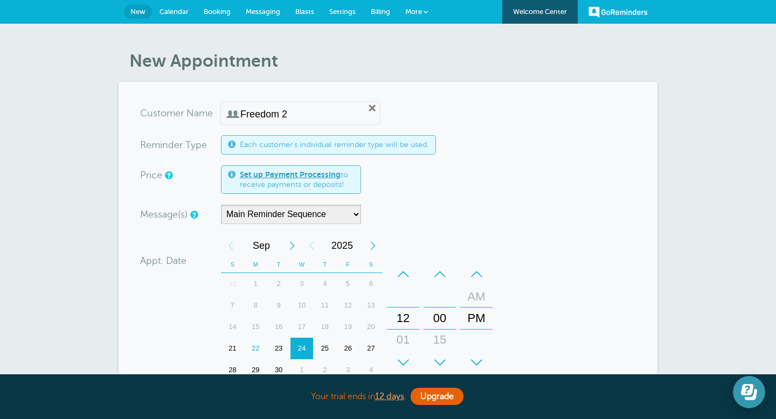
click at [746, 387] on icon "Open Learn | Contact Us" at bounding box center [747, 389] width 12 height 11
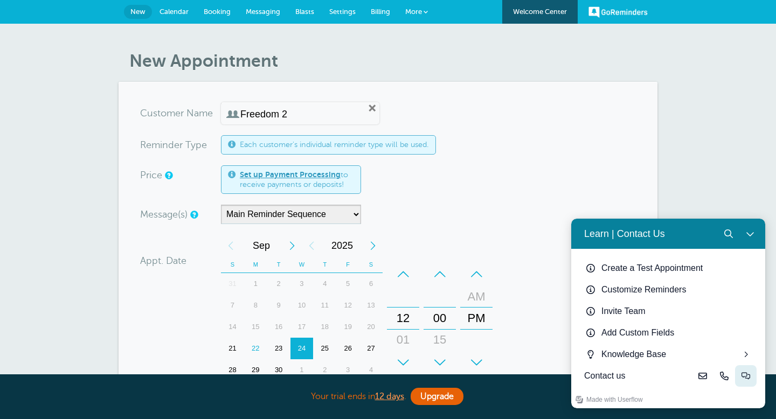
click at [745, 379] on icon "Live-chat" at bounding box center [745, 376] width 9 height 9
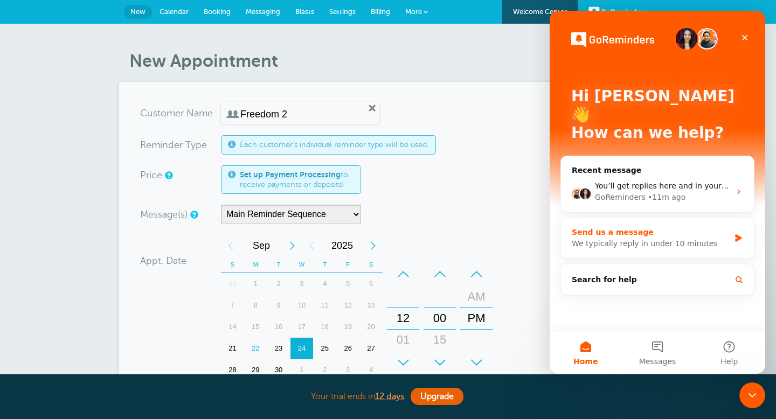
click at [620, 227] on div "Send us a message" at bounding box center [650, 232] width 158 height 11
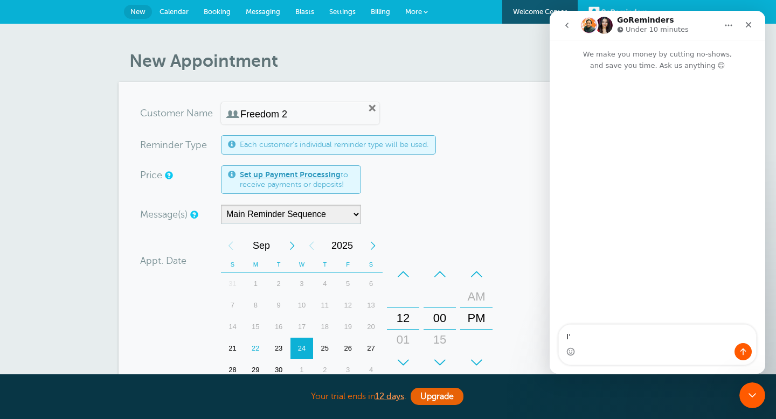
type textarea "I"
type textarea "Why is my group list say that i can't send reminders/"
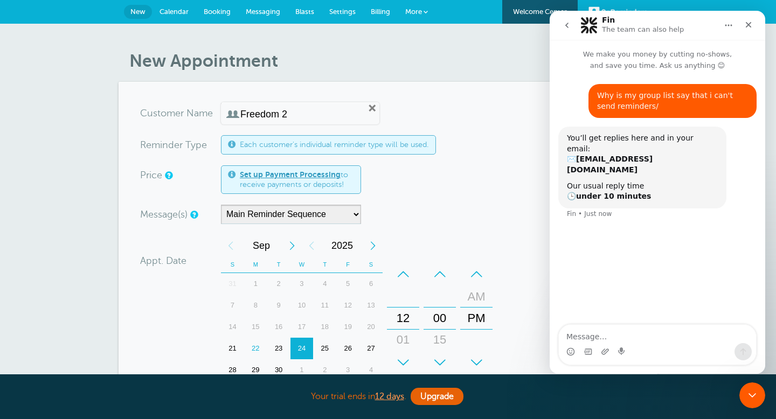
click at [273, 115] on input "Freedom 2" at bounding box center [295, 114] width 111 height 11
click at [290, 210] on select "Main Reminder Sequence" at bounding box center [291, 214] width 140 height 19
click at [297, 117] on input "Freedom 2" at bounding box center [295, 114] width 111 height 11
click at [367, 109] on link "Remove" at bounding box center [372, 108] width 10 height 10
radio input "true"
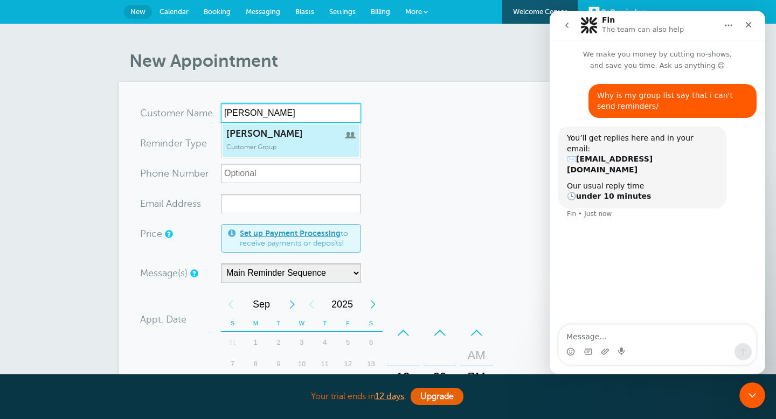
click at [282, 132] on span "[PERSON_NAME]" at bounding box center [290, 133] width 129 height 11
type input "[PERSON_NAME]"
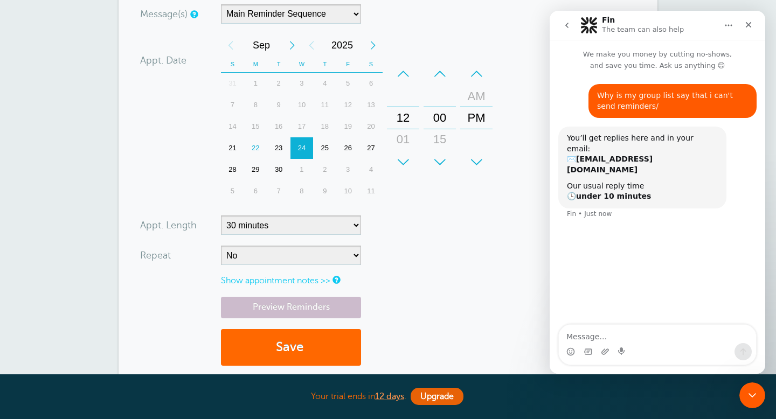
scroll to position [201, 0]
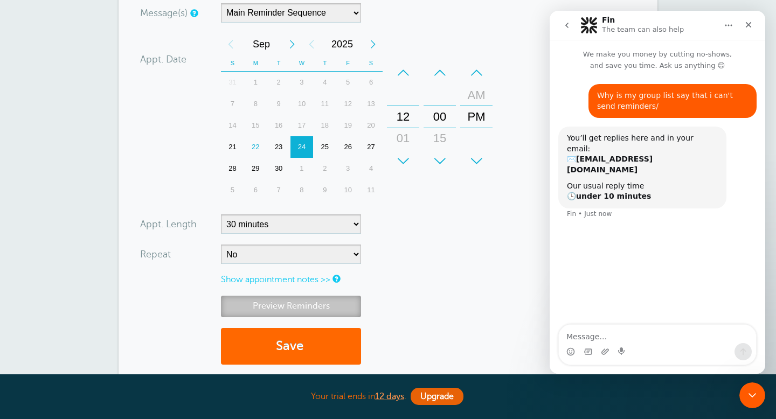
click at [306, 313] on link "Preview Reminders" at bounding box center [291, 306] width 140 height 21
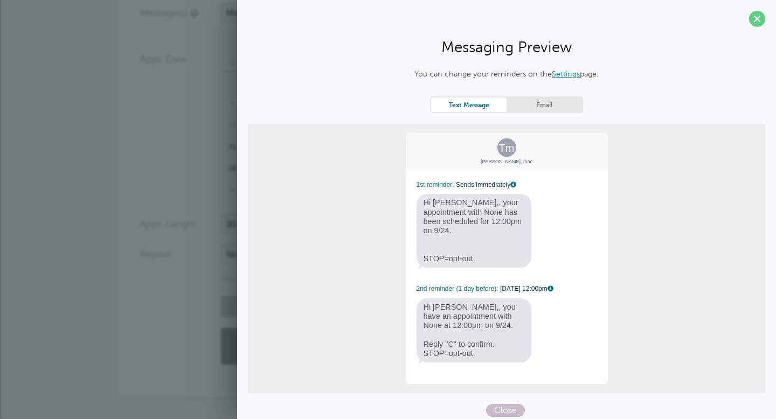
click at [566, 73] on link "Settings" at bounding box center [566, 73] width 28 height 9
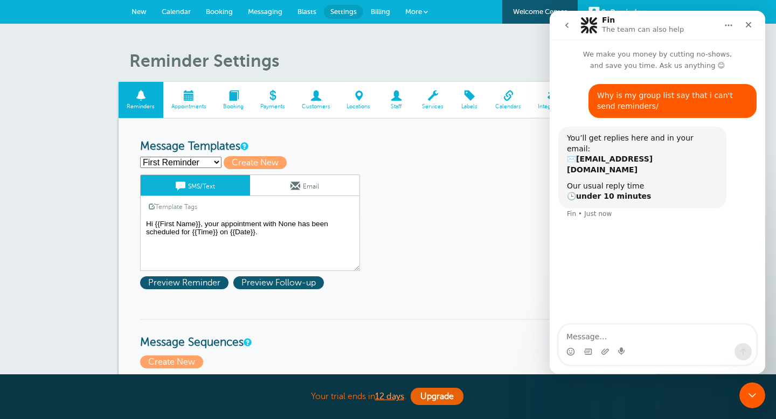
click at [174, 204] on link "Template Tags" at bounding box center [173, 206] width 65 height 21
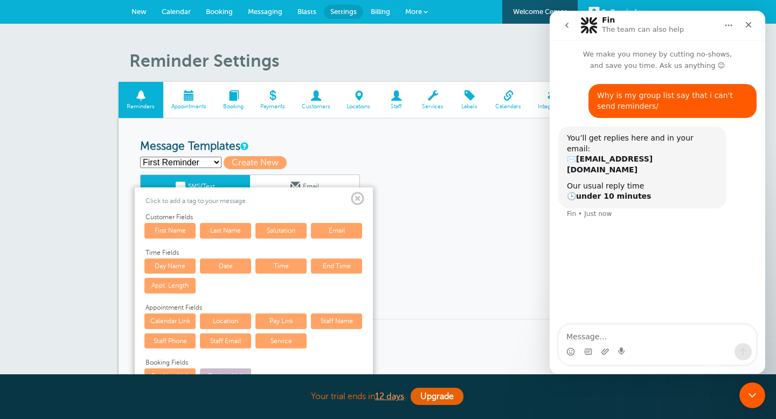
click at [355, 198] on span at bounding box center [357, 198] width 13 height 13
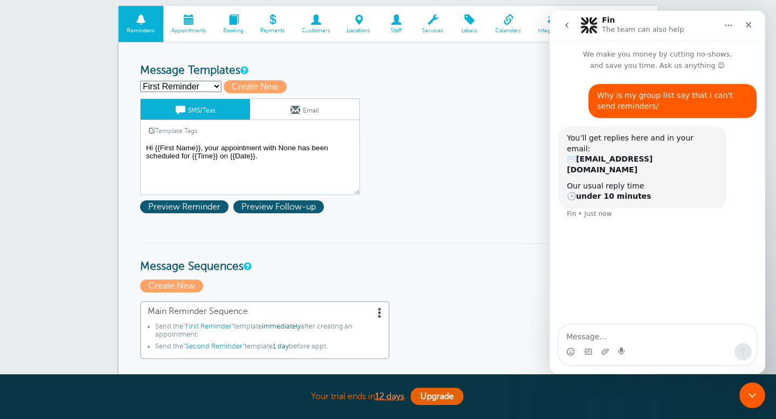
scroll to position [80, 0]
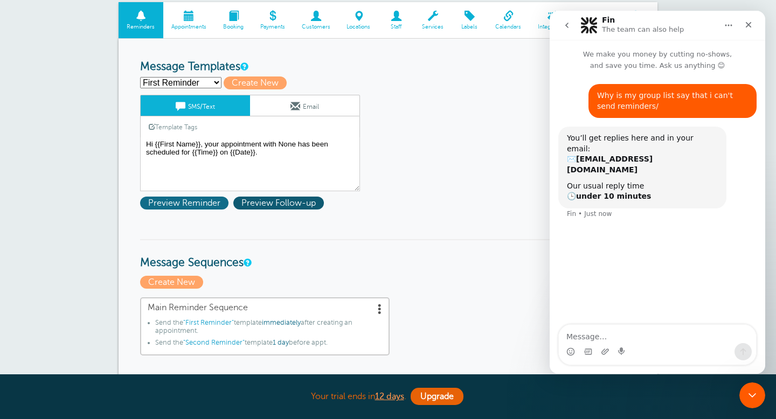
click at [181, 200] on span "Preview Reminder" at bounding box center [184, 203] width 88 height 13
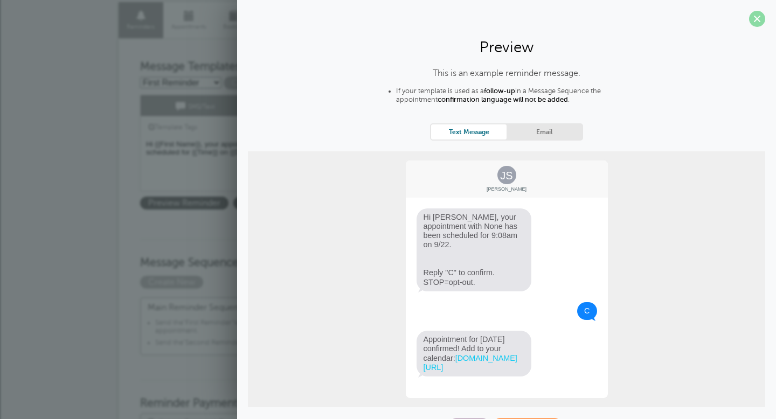
click at [759, 19] on span at bounding box center [757, 19] width 16 height 16
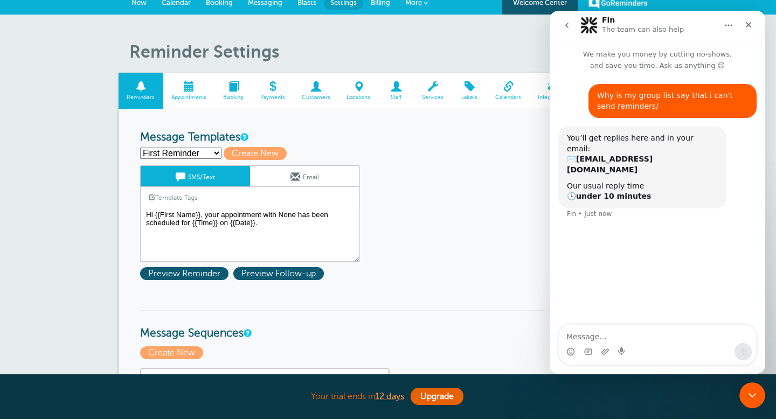
scroll to position [0, 0]
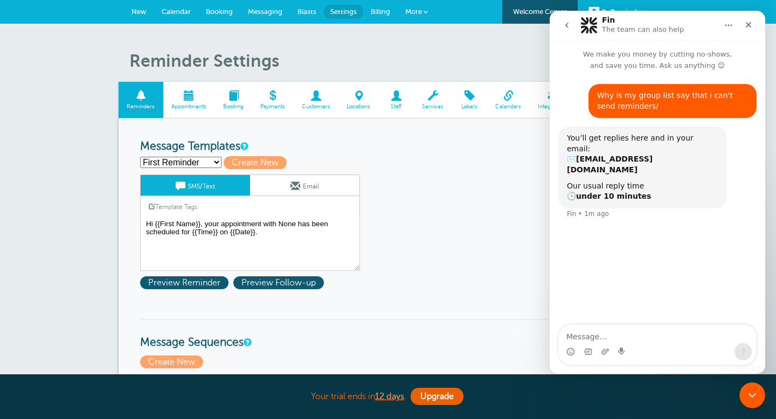
click at [271, 11] on span "Messaging" at bounding box center [265, 12] width 34 height 8
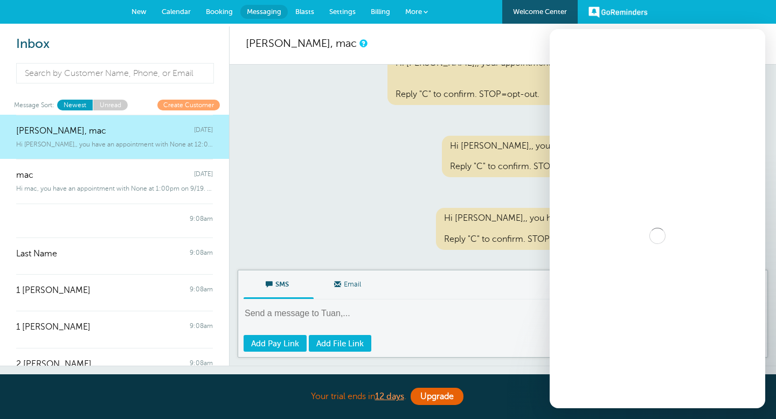
click at [168, 12] on span "Calendar" at bounding box center [176, 12] width 29 height 8
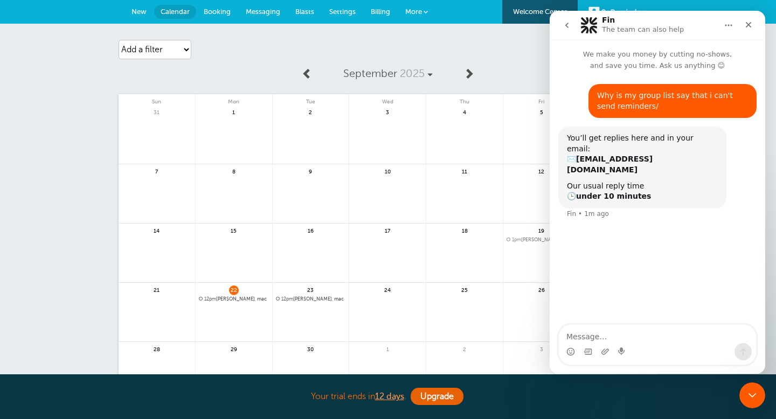
click at [358, 301] on link at bounding box center [387, 318] width 76 height 47
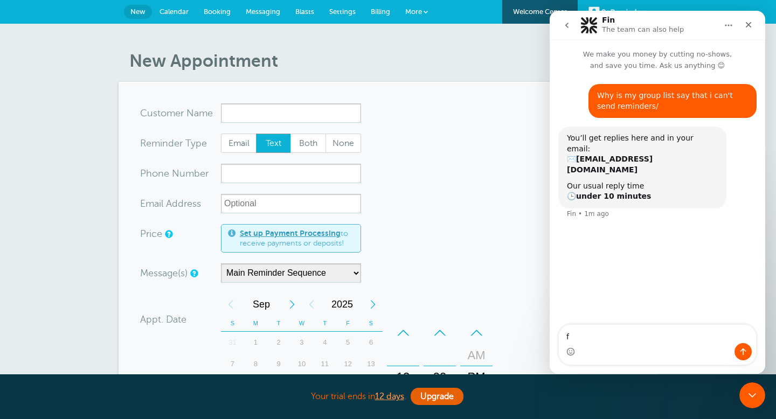
type textarea "f"
click at [276, 114] on input "x-no-autofill" at bounding box center [291, 112] width 140 height 19
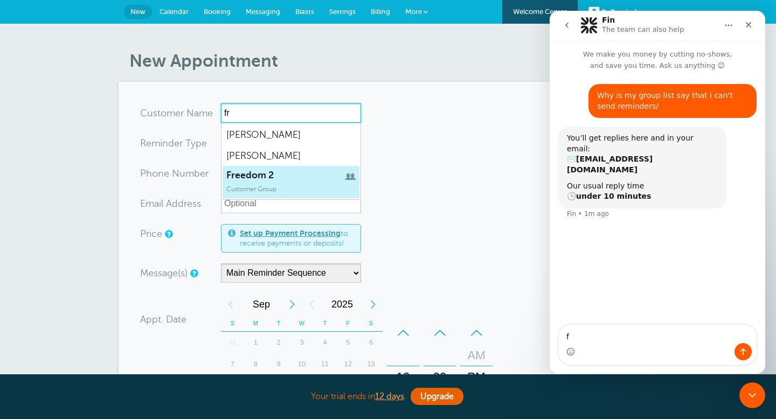
click at [241, 188] on span "Customer Group" at bounding box center [251, 189] width 50 height 8
type input "Freedom2"
type input "Freedom 2"
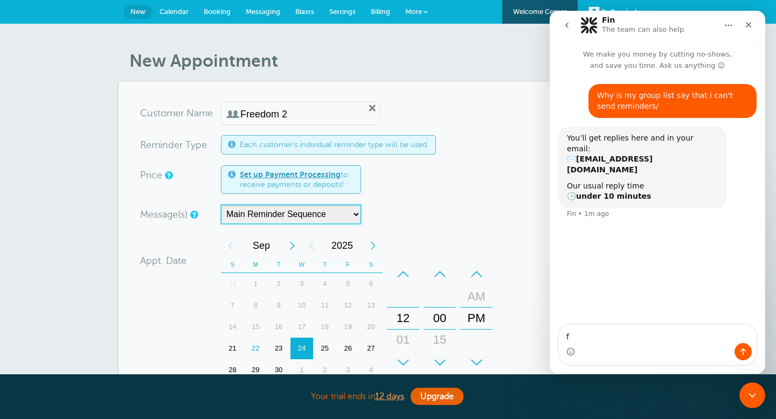
click at [302, 218] on select "Main Reminder Sequence" at bounding box center [291, 214] width 140 height 19
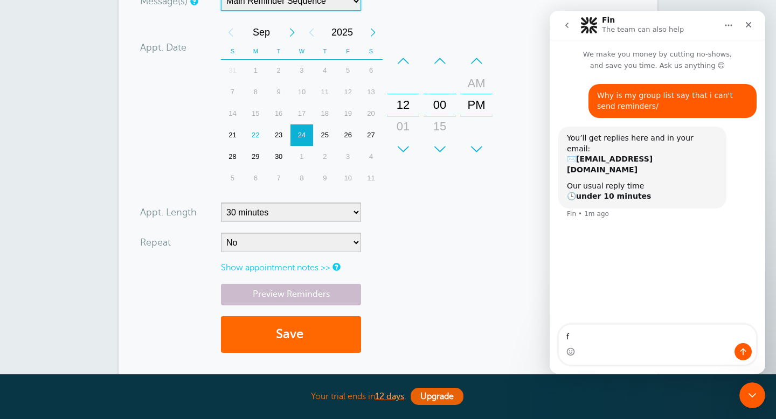
scroll to position [205, 0]
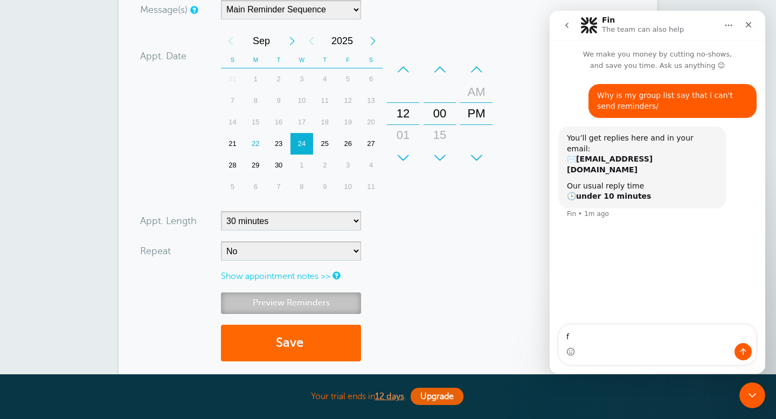
click at [305, 300] on link "Preview Reminders" at bounding box center [291, 302] width 140 height 21
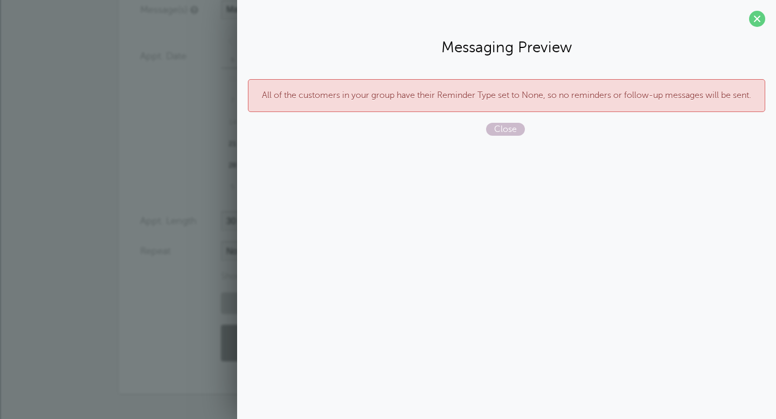
click at [535, 92] on p "All of the customers in your group have their Reminder Type set to None, so no …" at bounding box center [506, 95] width 494 height 10
click at [512, 130] on span "Close" at bounding box center [505, 129] width 39 height 13
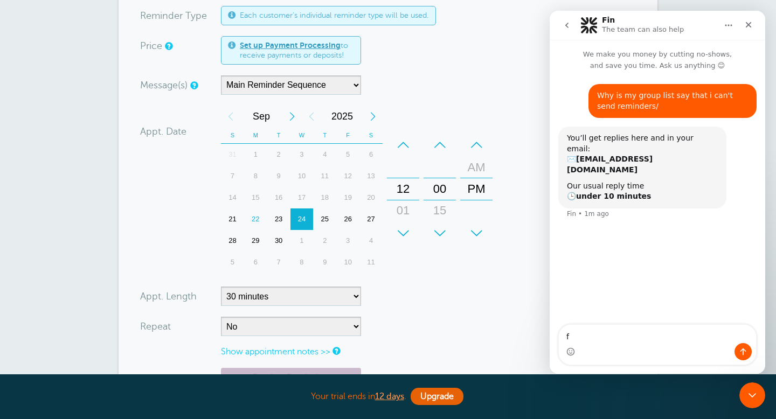
scroll to position [129, 0]
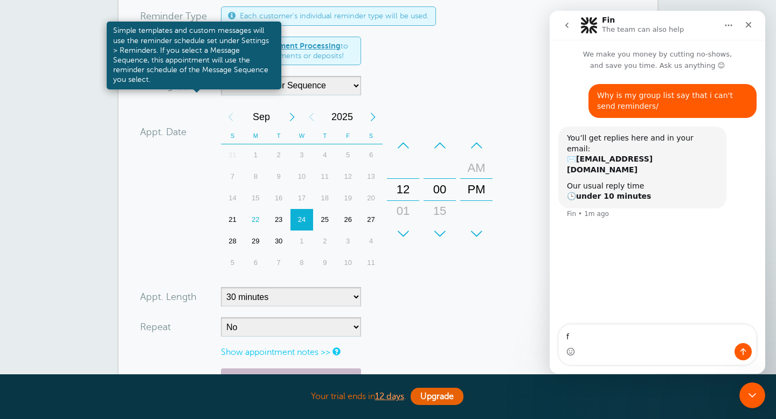
click at [194, 87] on link at bounding box center [193, 85] width 6 height 7
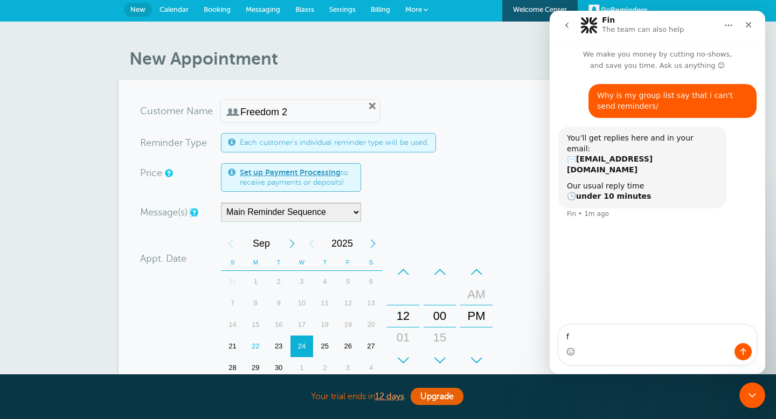
scroll to position [0, 0]
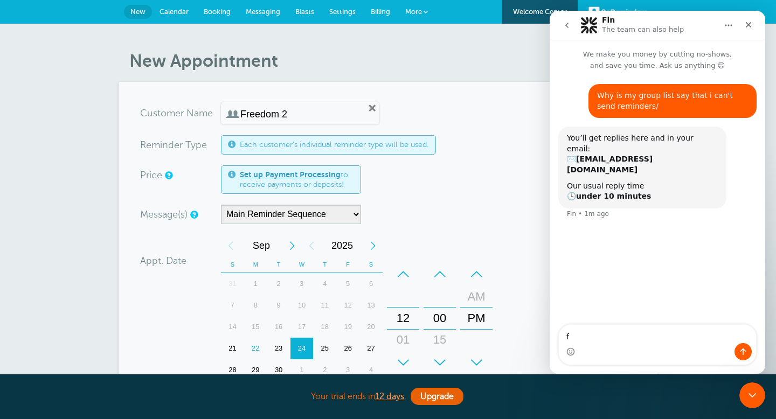
click at [416, 9] on span "More" at bounding box center [413, 12] width 17 height 8
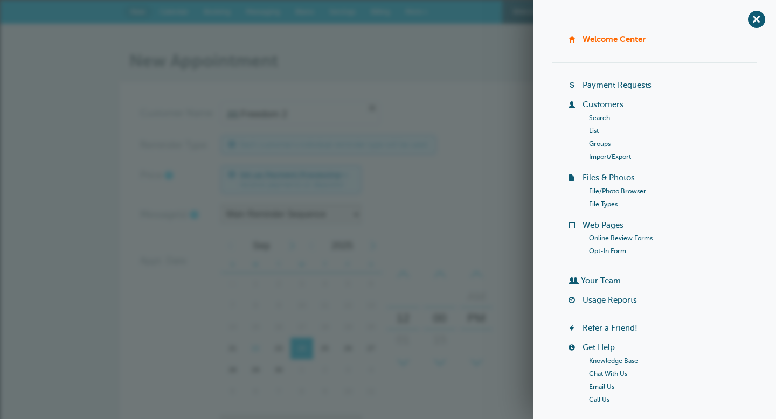
click at [416, 92] on section "You are creating a new customer. To use an existing customer select one from th…" at bounding box center [387, 340] width 539 height 517
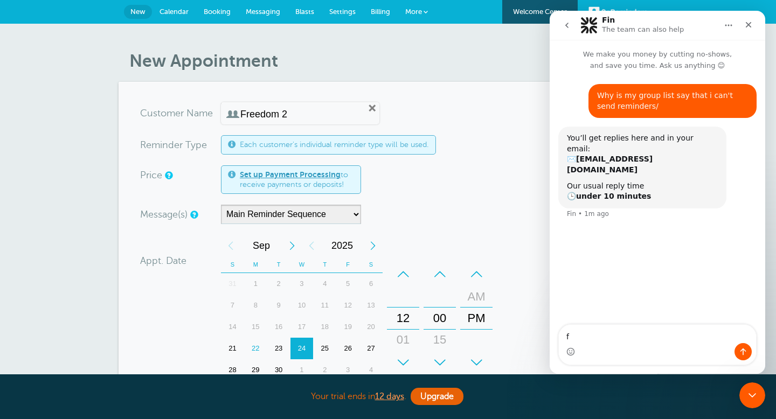
click at [294, 119] on input "Freedom 2" at bounding box center [295, 114] width 111 height 11
click at [367, 109] on link "Remove" at bounding box center [372, 108] width 10 height 10
radio input "true"
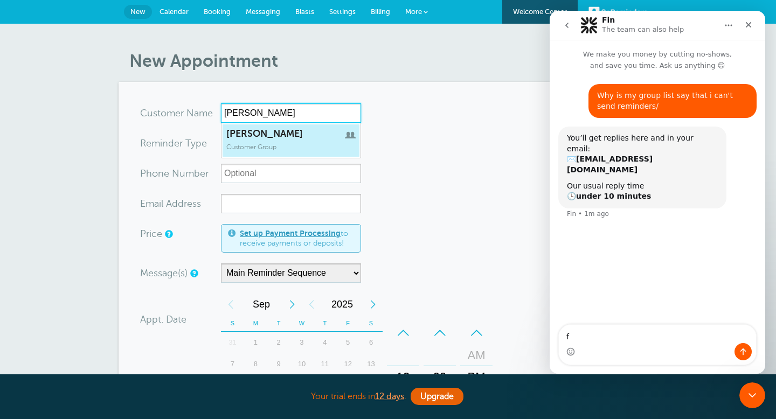
click at [282, 135] on span "Kristi" at bounding box center [290, 133] width 129 height 11
type input "Kristi"
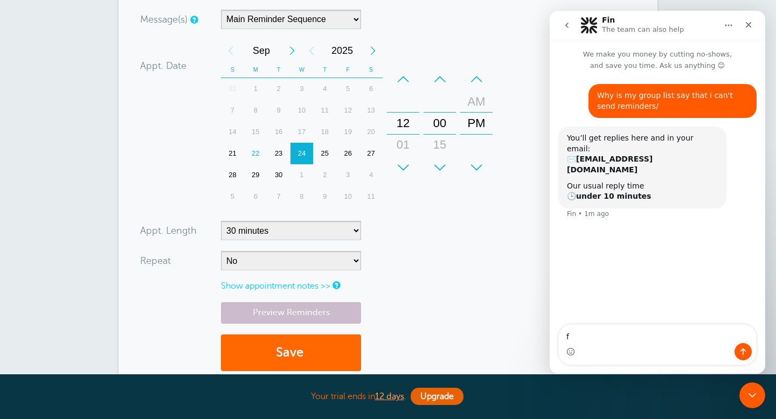
scroll to position [197, 0]
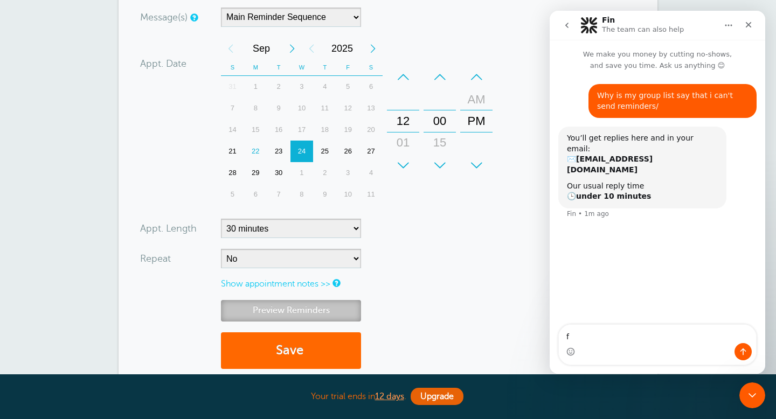
click at [299, 310] on link "Preview Reminders" at bounding box center [291, 310] width 140 height 21
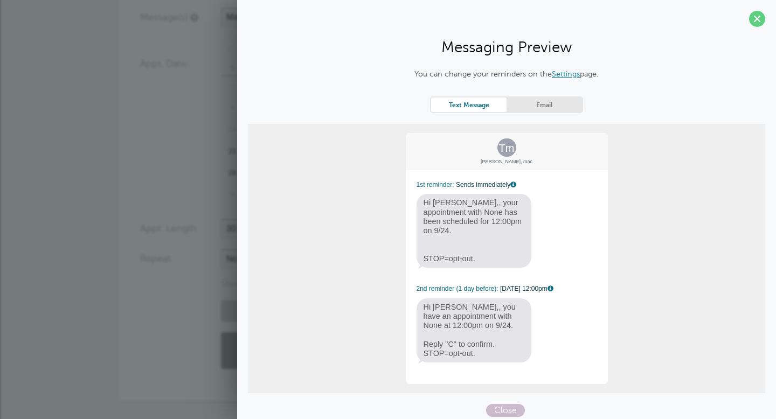
click at [299, 310] on div "Tm Tuan, mac 1st reminder: Sends immediately Hi Tuan,, your appointment with No…" at bounding box center [506, 258] width 517 height 269
click at [757, 17] on span at bounding box center [757, 19] width 16 height 16
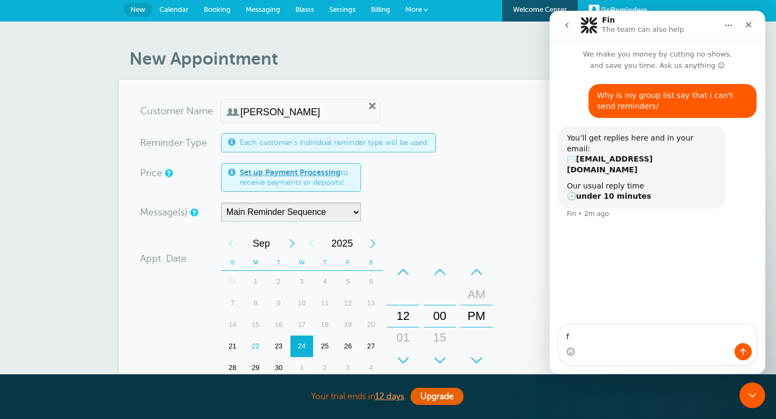
scroll to position [0, 0]
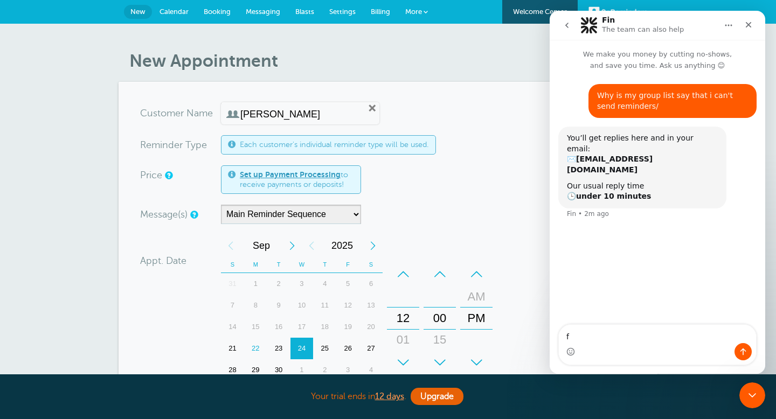
click at [333, 12] on span "Settings" at bounding box center [342, 12] width 26 height 8
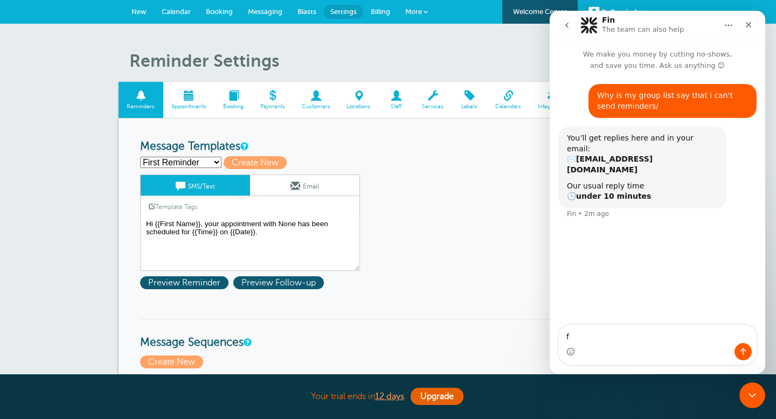
click at [182, 207] on link "Template Tags" at bounding box center [173, 206] width 65 height 21
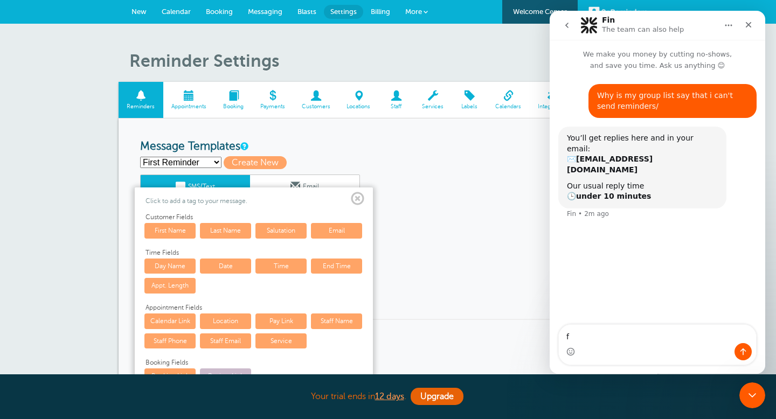
click at [178, 231] on link "First Name" at bounding box center [169, 230] width 51 height 15
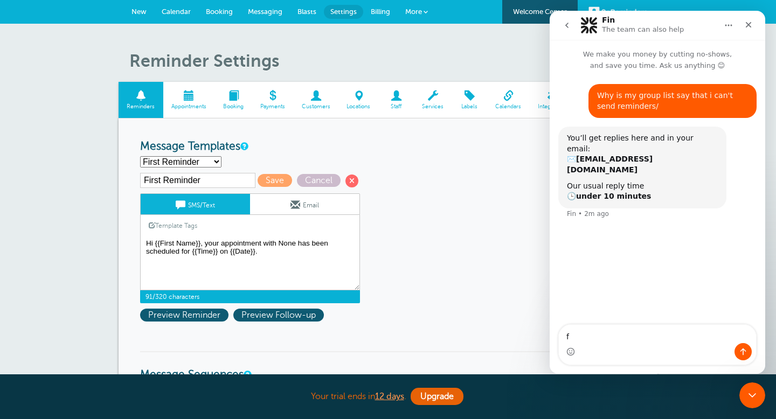
click at [291, 246] on textarea "Hi {{First Name}}, your appointment with None has been scheduled for {{Time}} o…" at bounding box center [250, 263] width 220 height 54
click at [295, 246] on textarea "Hi {{First Name}}, your appointment with None has been scheduled for {{Time}} o…" at bounding box center [250, 263] width 220 height 54
type textarea "Hi {{First Name}}, your appointment with [PERSON_NAME] has been scheduled for {…"
click at [201, 317] on span "Preview Reminder" at bounding box center [184, 315] width 88 height 13
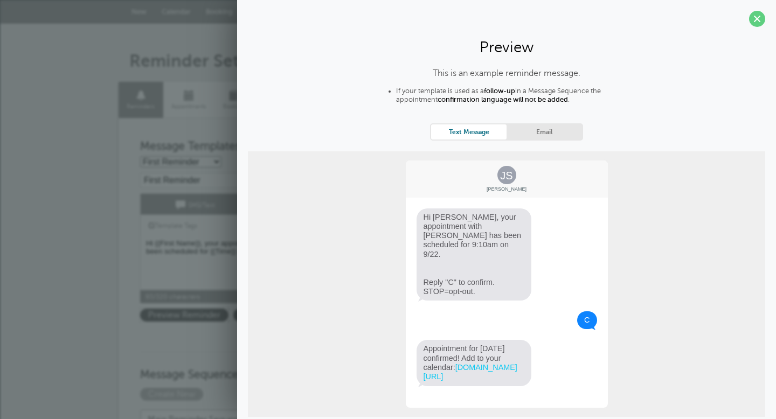
scroll to position [29, 0]
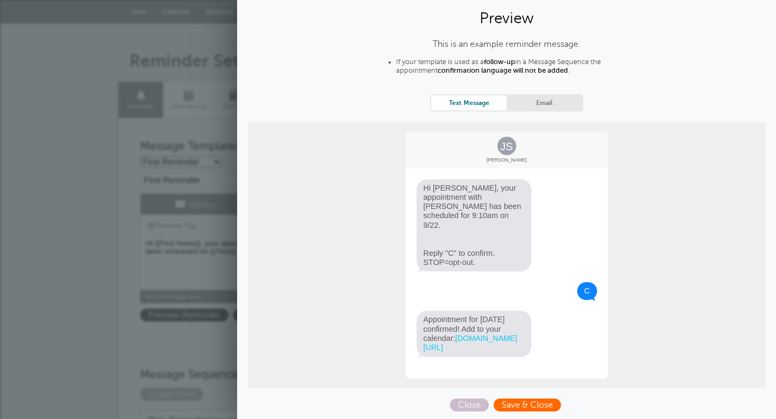
click at [515, 404] on span "Save & Close" at bounding box center [526, 405] width 67 height 13
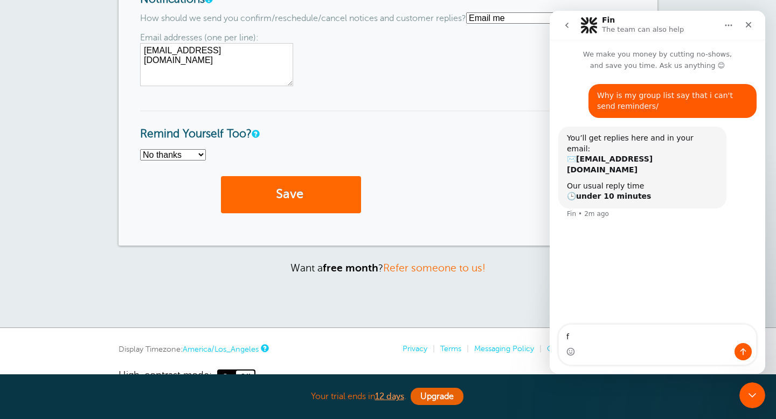
scroll to position [891, 0]
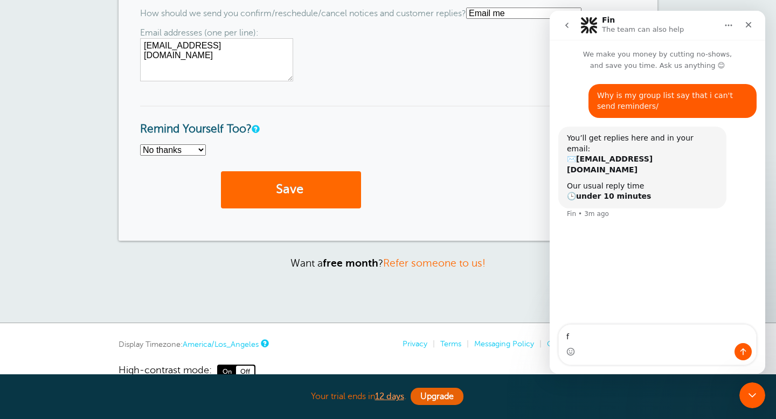
click at [287, 208] on button "Save" at bounding box center [291, 189] width 140 height 37
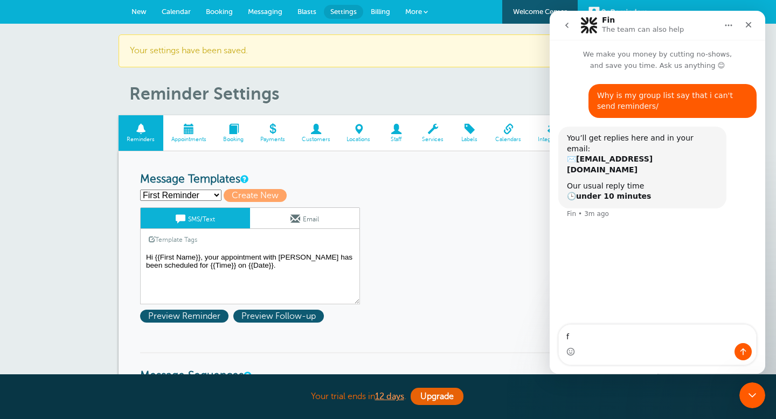
click at [171, 10] on span "Calendar" at bounding box center [176, 12] width 29 height 8
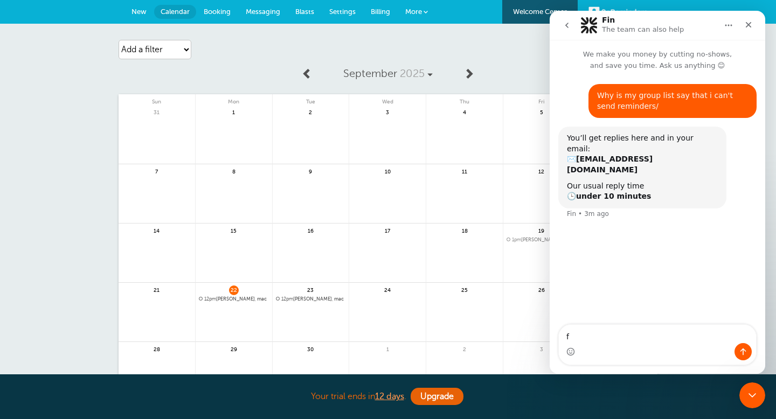
click at [299, 299] on span "12pm [PERSON_NAME], mac" at bounding box center [311, 299] width 70 height 6
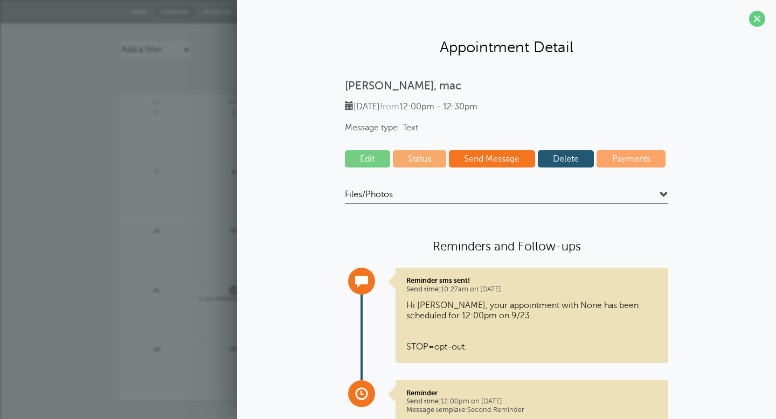
click at [575, 161] on link "Delete" at bounding box center [566, 158] width 57 height 17
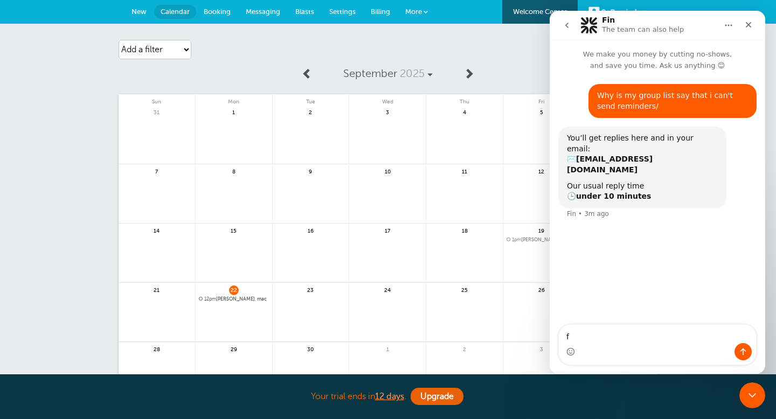
click at [229, 298] on span "12pm [PERSON_NAME], mac" at bounding box center [234, 299] width 70 height 6
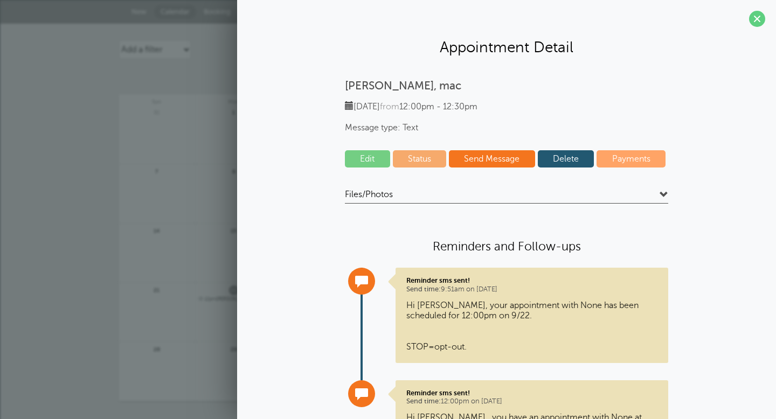
click at [577, 160] on link "Delete" at bounding box center [566, 158] width 57 height 17
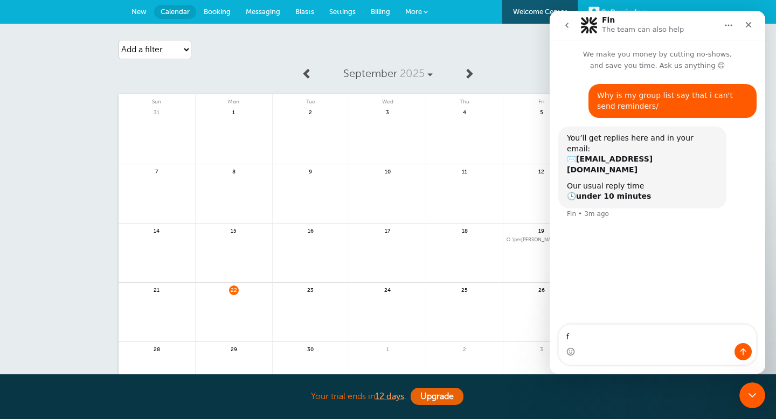
click at [312, 288] on span "23" at bounding box center [310, 289] width 10 height 8
click at [309, 291] on span "23" at bounding box center [310, 289] width 10 height 8
click at [312, 288] on span "23" at bounding box center [310, 289] width 10 height 8
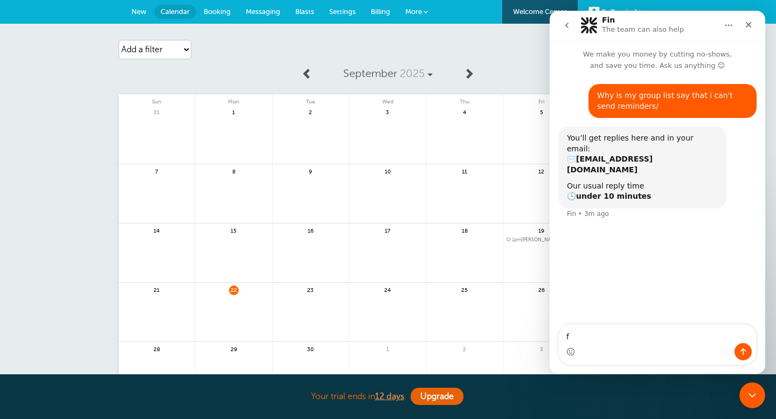
click at [312, 288] on span "23" at bounding box center [310, 289] width 10 height 8
click at [289, 291] on div "23" at bounding box center [311, 312] width 77 height 59
click at [289, 300] on link at bounding box center [311, 318] width 76 height 47
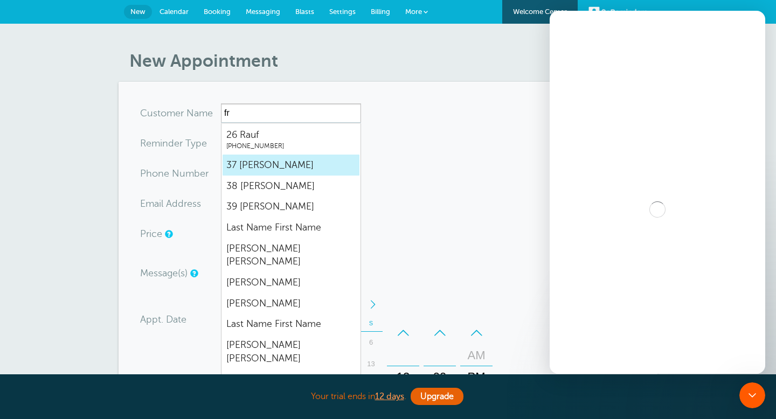
type input "fr"
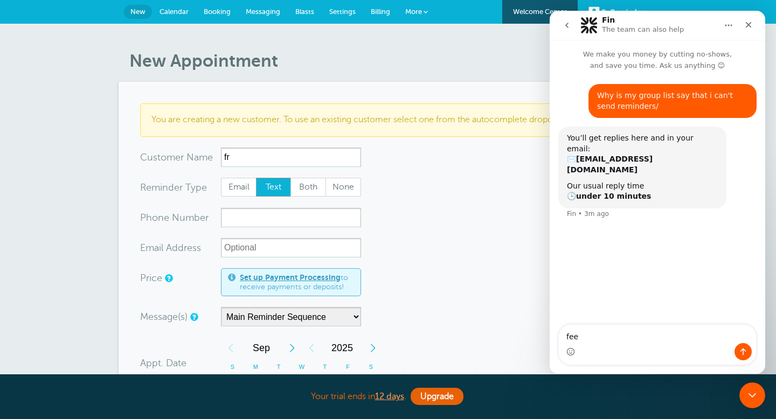
type textarea "fee"
click at [245, 157] on input "fr" at bounding box center [291, 157] width 140 height 19
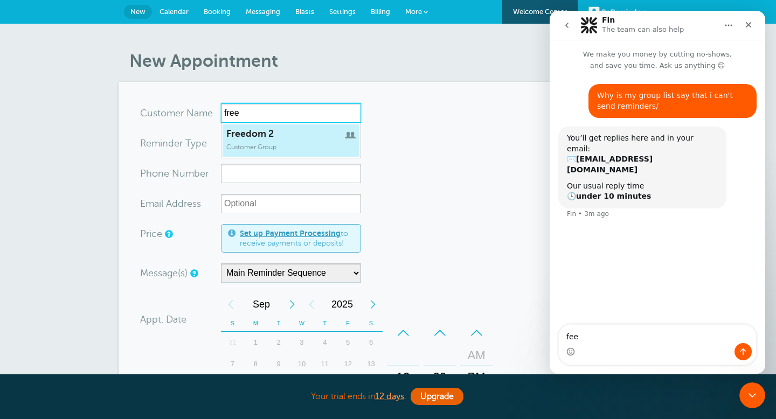
click at [254, 148] on span "Customer Group" at bounding box center [251, 147] width 50 height 8
type input "Freedom2"
type input "Freedom 2"
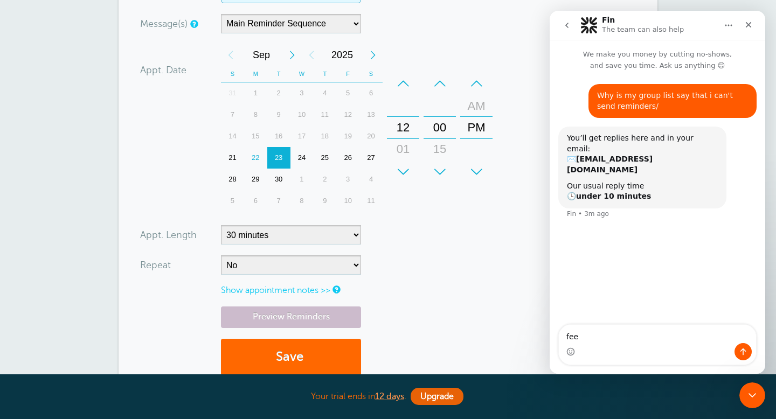
scroll to position [192, 0]
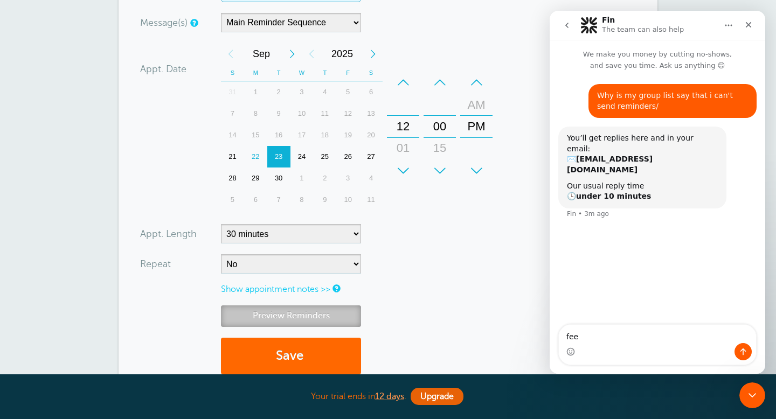
click at [271, 313] on link "Preview Reminders" at bounding box center [291, 315] width 140 height 21
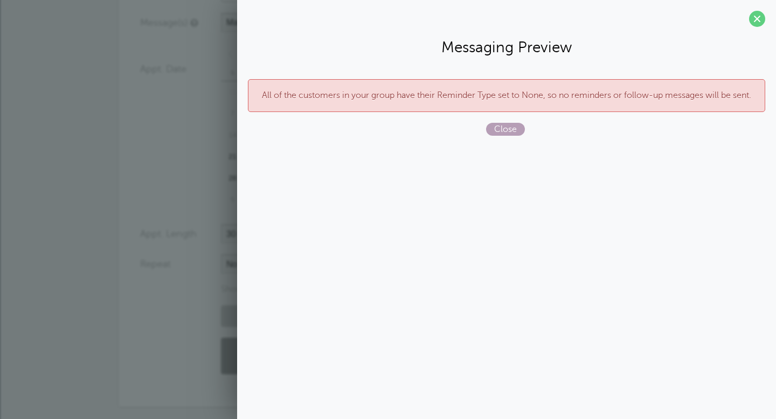
click at [505, 130] on span "Close" at bounding box center [505, 129] width 39 height 13
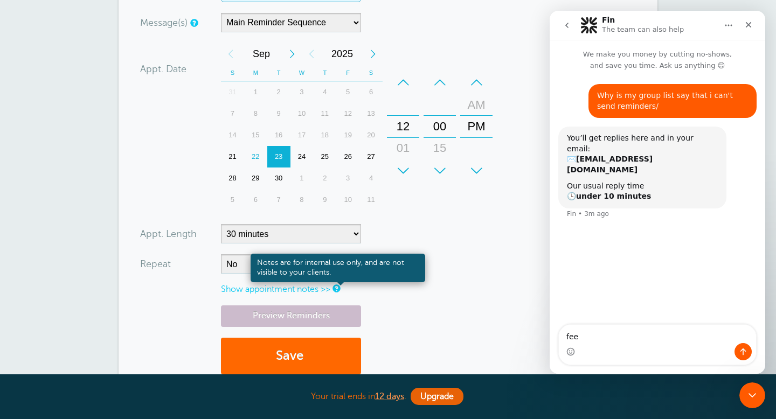
click at [339, 290] on link at bounding box center [335, 288] width 6 height 7
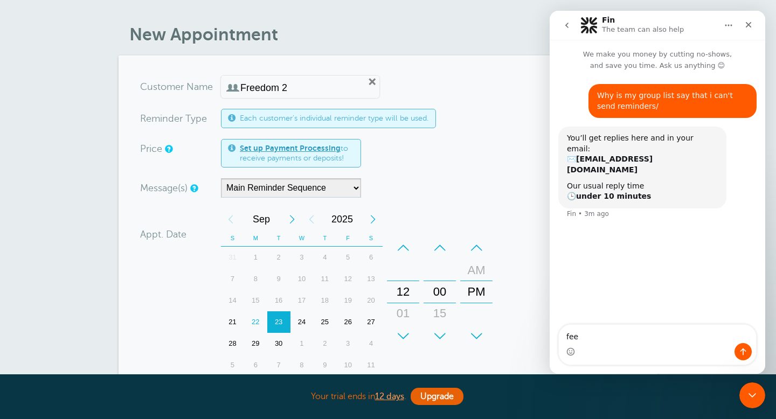
scroll to position [22, 0]
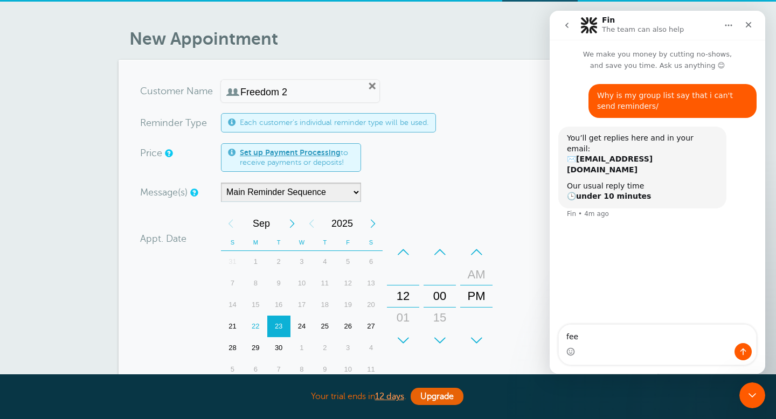
click at [352, 125] on span "Each customer's individual reminder type will be used." at bounding box center [334, 122] width 189 height 9
click at [276, 123] on span "Each customer's individual reminder type will be used." at bounding box center [334, 122] width 189 height 9
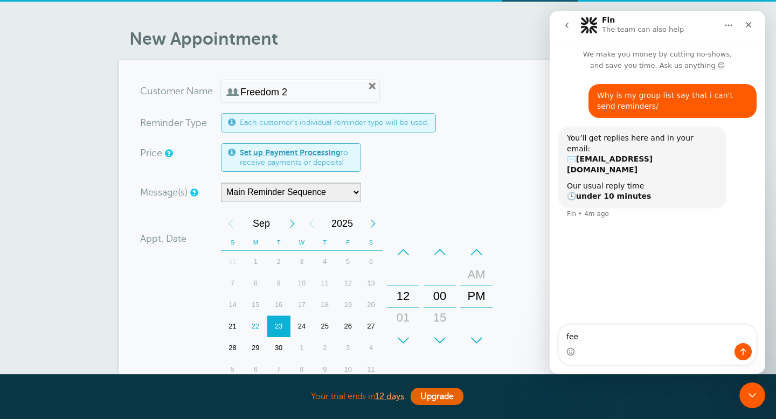
click at [313, 93] on input "Freedom 2" at bounding box center [295, 92] width 111 height 11
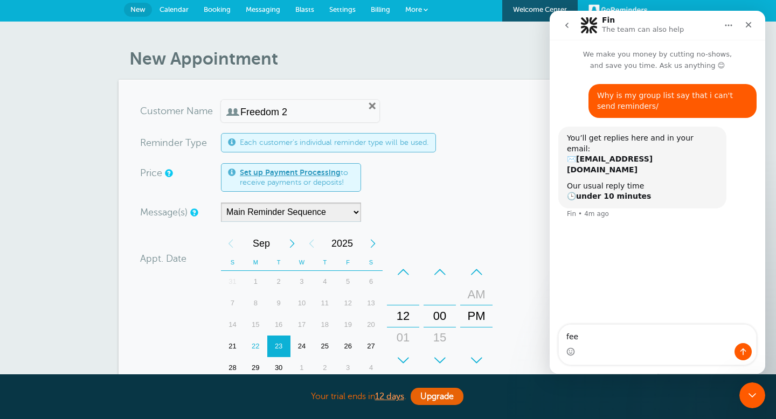
scroll to position [0, 0]
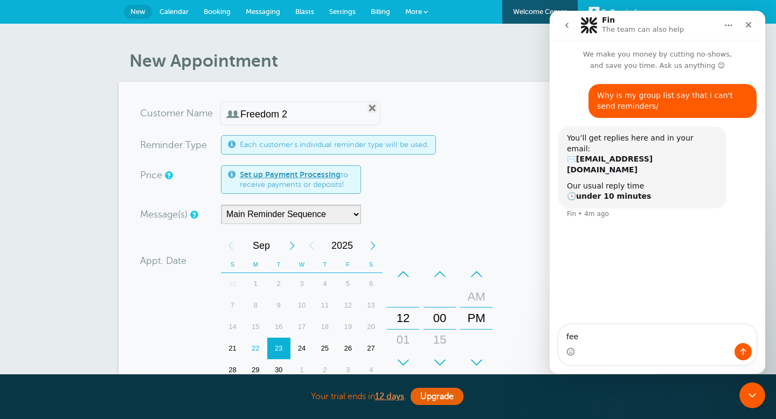
click at [367, 108] on link "Remove" at bounding box center [372, 108] width 10 height 10
radio input "true"
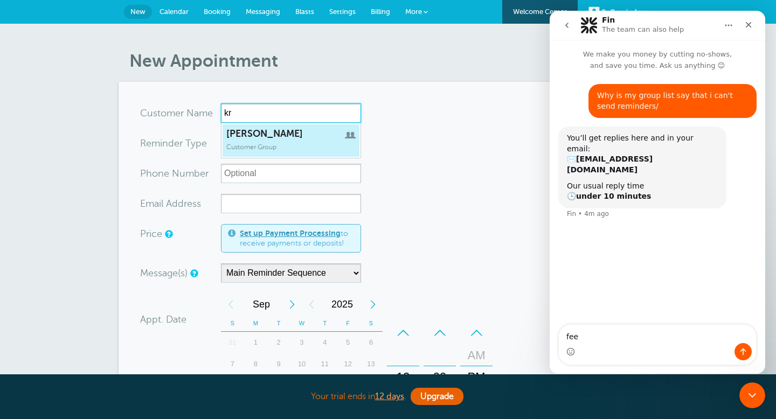
type input "k"
type input "f"
click at [252, 146] on span "Customer Group" at bounding box center [251, 147] width 50 height 8
type input "[PERSON_NAME]"
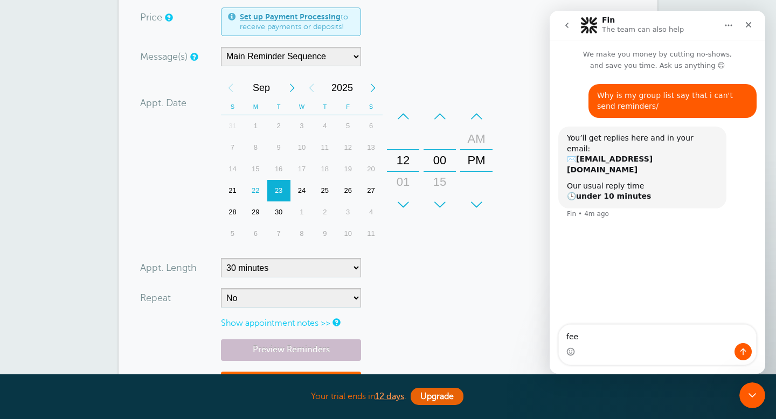
scroll to position [171, 0]
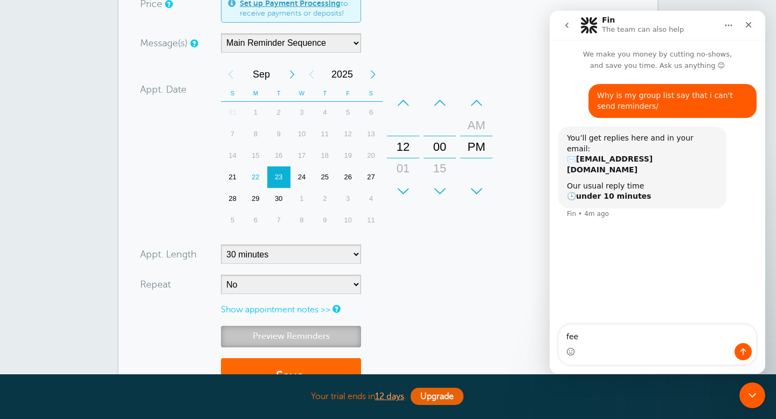
click at [332, 334] on link "Preview Reminders" at bounding box center [291, 336] width 140 height 21
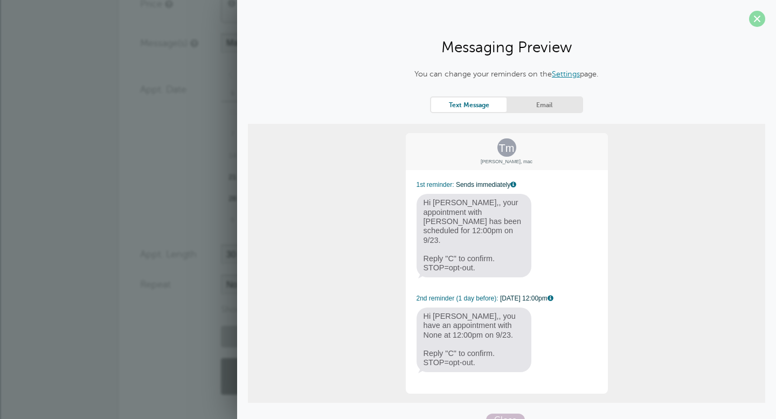
click at [756, 20] on span at bounding box center [757, 19] width 16 height 16
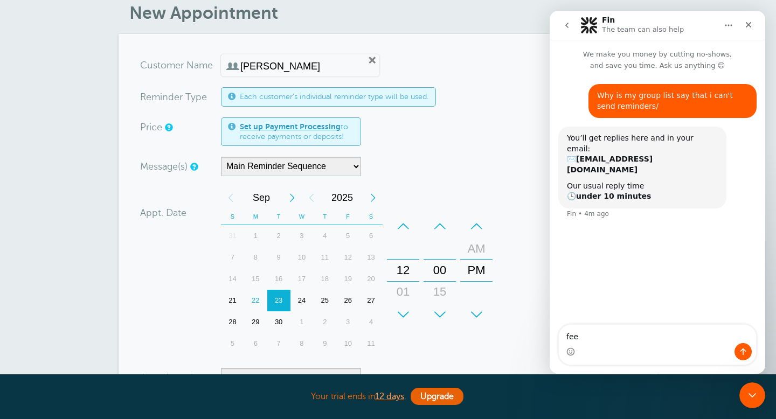
scroll to position [0, 0]
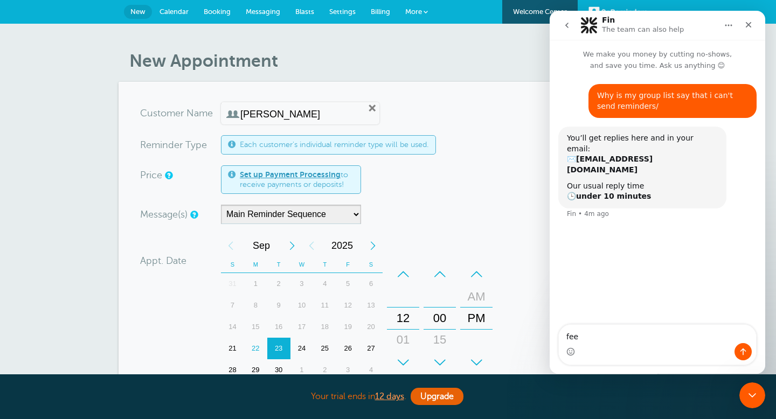
click at [340, 13] on span "Settings" at bounding box center [342, 12] width 26 height 8
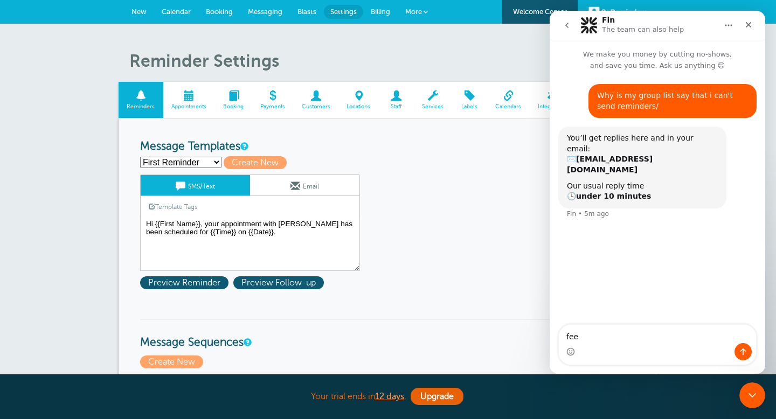
click at [196, 99] on span at bounding box center [189, 95] width 52 height 10
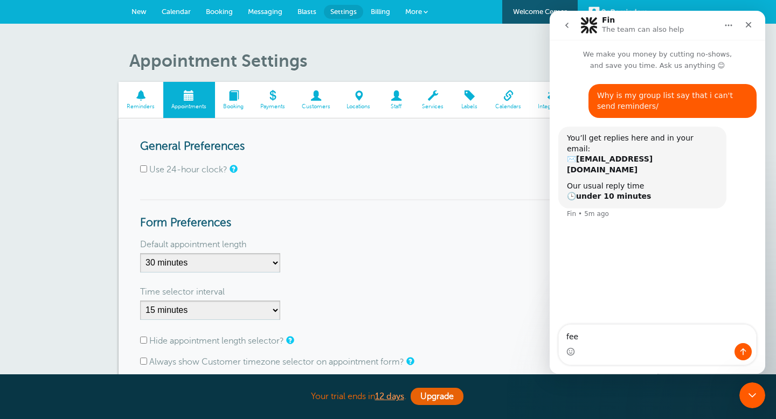
click at [470, 140] on h3 "General Preferences" at bounding box center [388, 146] width 496 height 13
click at [377, 9] on span "Billing" at bounding box center [380, 12] width 19 height 8
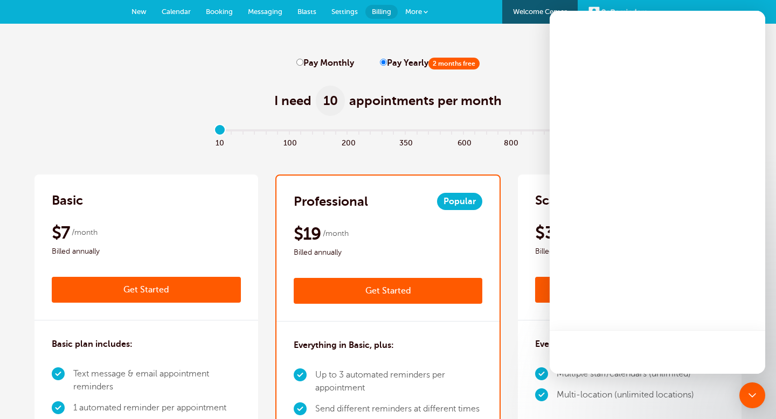
click at [336, 17] on link "Settings" at bounding box center [344, 12] width 41 height 24
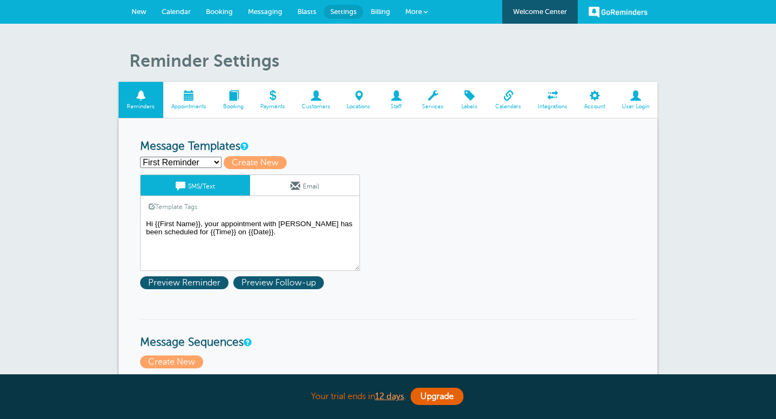
click at [298, 12] on span "Blasts" at bounding box center [306, 12] width 19 height 8
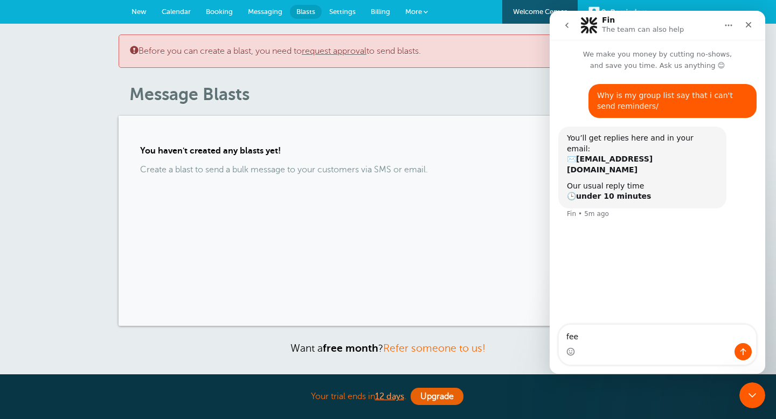
click at [253, 14] on span "Messaging" at bounding box center [265, 12] width 34 height 8
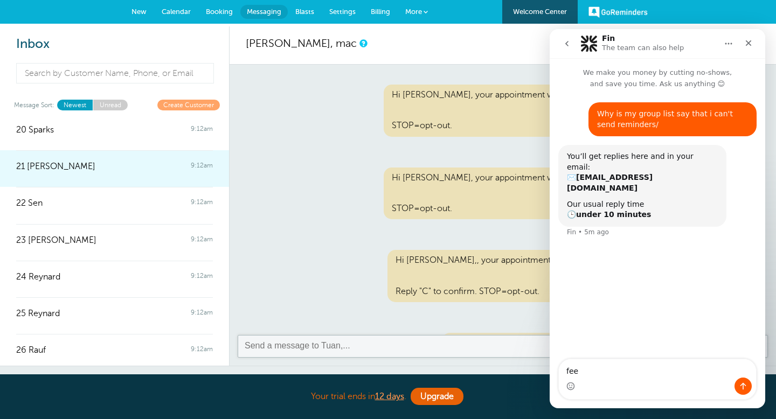
click at [117, 176] on div at bounding box center [114, 174] width 197 height 4
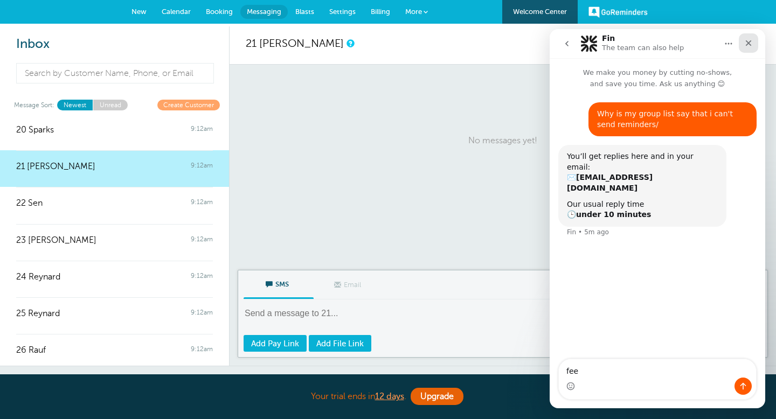
click at [749, 41] on icon "Close" at bounding box center [748, 43] width 9 height 9
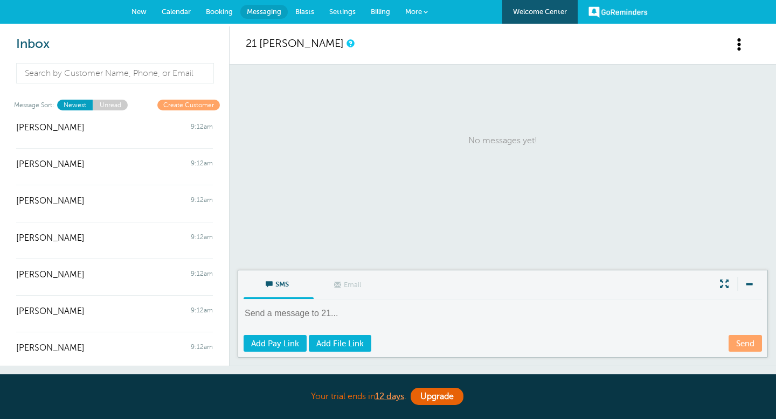
scroll to position [3432, 0]
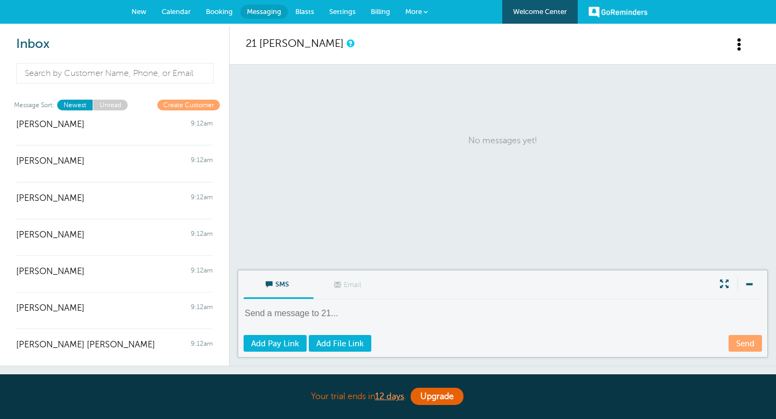
click at [306, 313] on textarea at bounding box center [503, 321] width 520 height 26
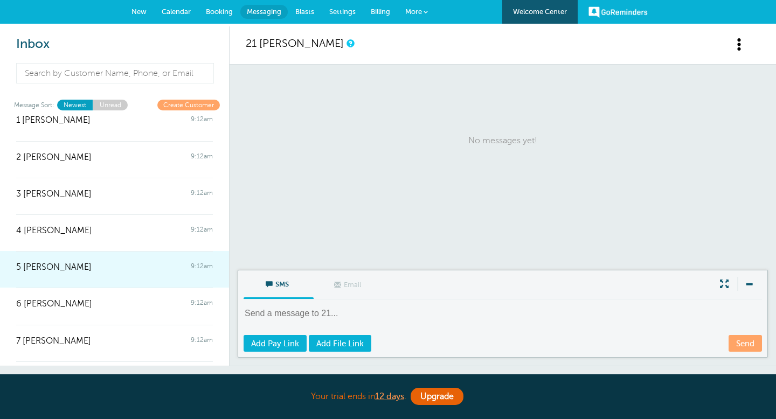
scroll to position [0, 0]
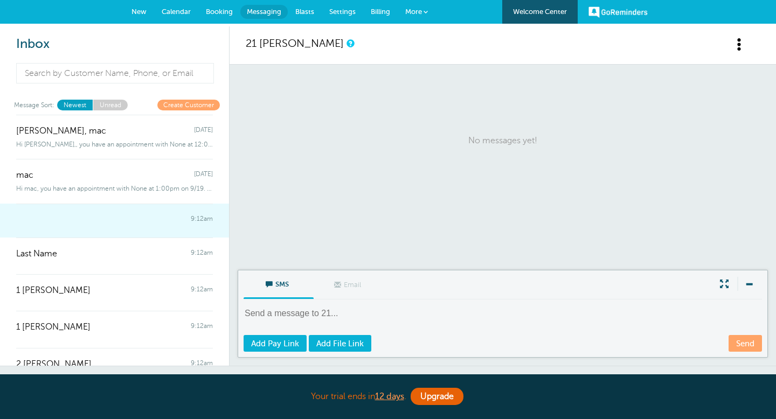
click at [107, 226] on div at bounding box center [114, 224] width 197 height 4
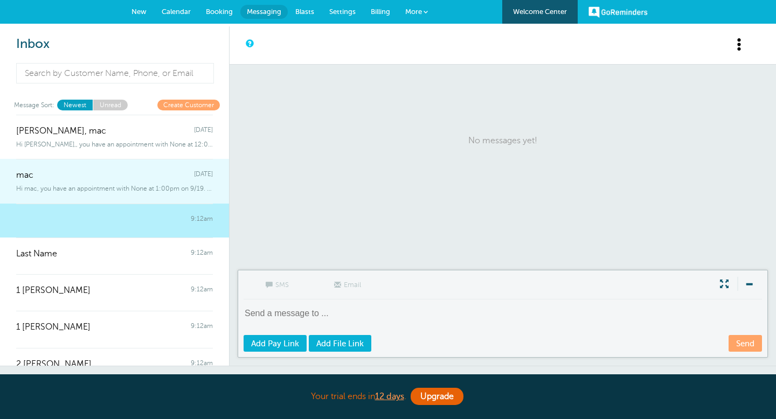
click at [111, 173] on div "mac Friday" at bounding box center [114, 170] width 197 height 22
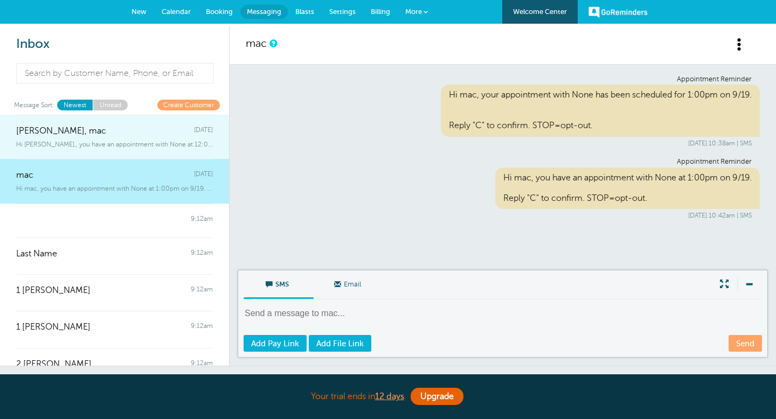
click at [107, 137] on div "Hi Tuan,, you have an appointment with None at 12:00pm on 9/22. Reply "C"" at bounding box center [114, 142] width 197 height 12
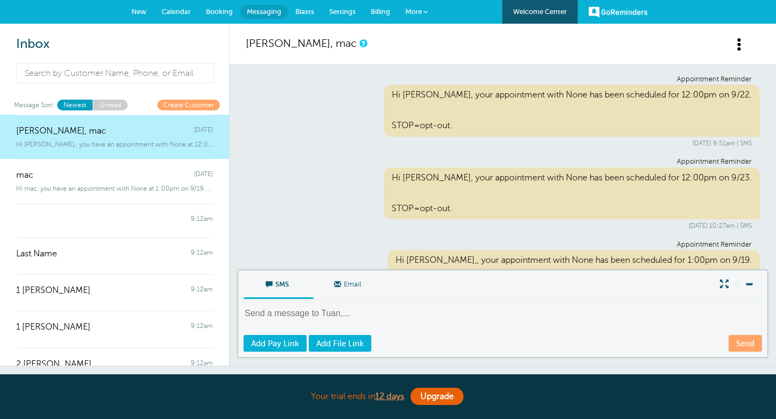
scroll to position [197, 0]
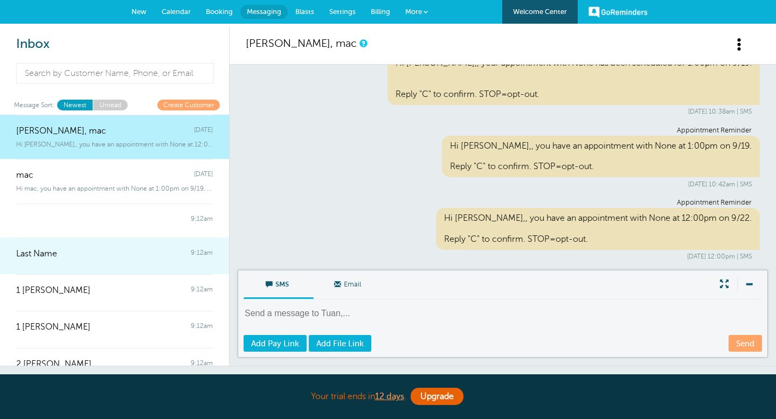
click at [93, 263] on div at bounding box center [114, 261] width 197 height 4
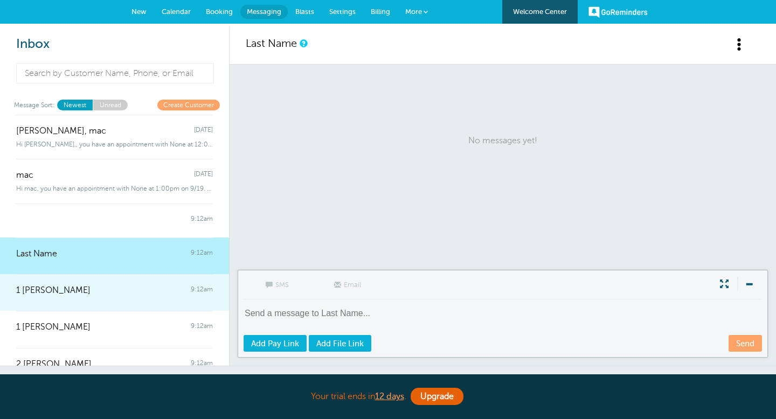
click at [86, 301] on link "1 David Latimer 9:12am" at bounding box center [114, 292] width 229 height 37
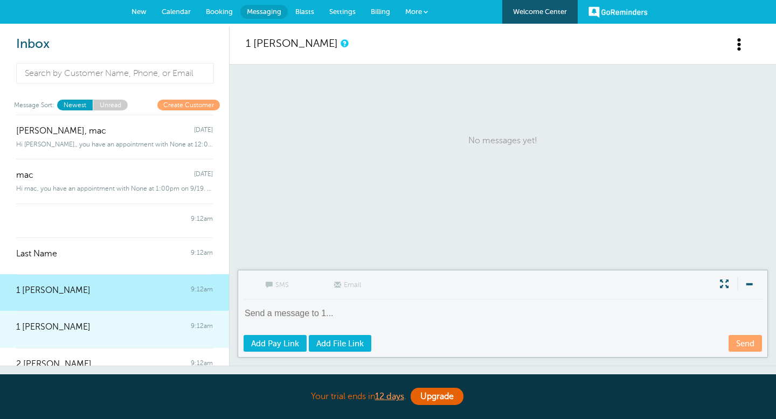
click at [85, 334] on div at bounding box center [114, 335] width 197 height 4
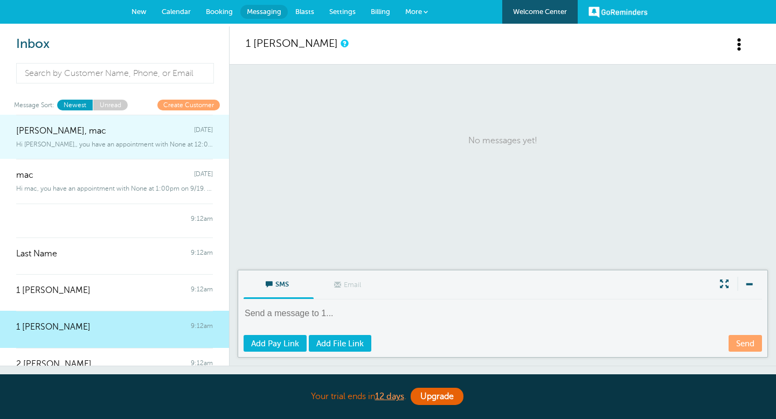
click at [135, 140] on div "Hi Tuan,, you have an appointment with None at 12:00pm on 9/22. Reply "C"" at bounding box center [114, 142] width 197 height 12
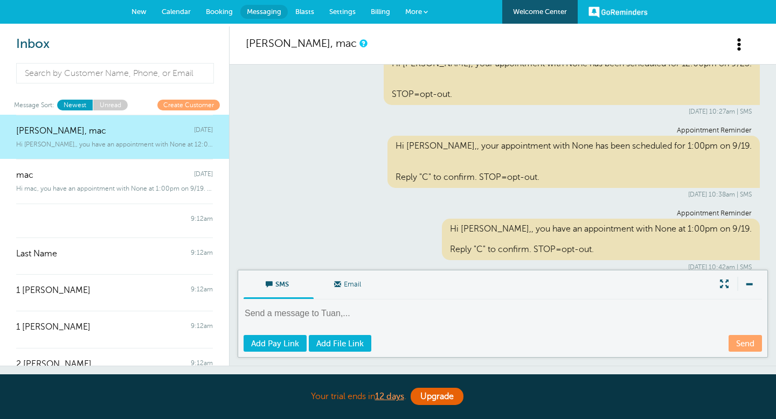
scroll to position [116, 0]
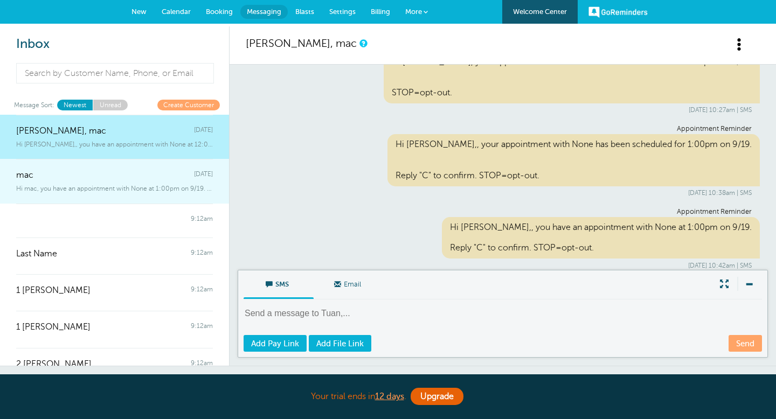
click at [148, 176] on div "mac Friday" at bounding box center [114, 170] width 197 height 22
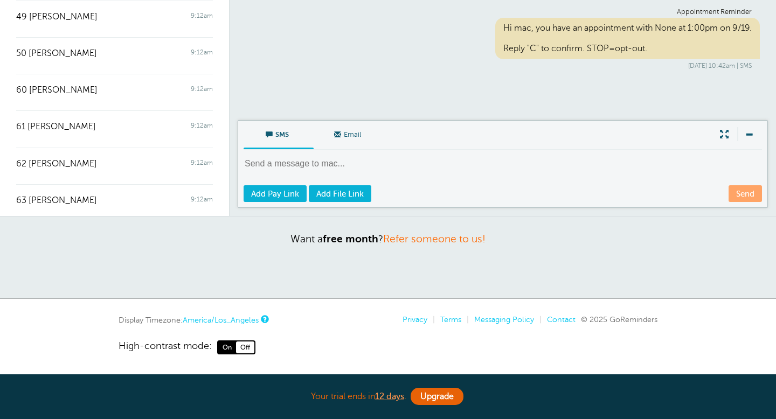
scroll to position [2220, 0]
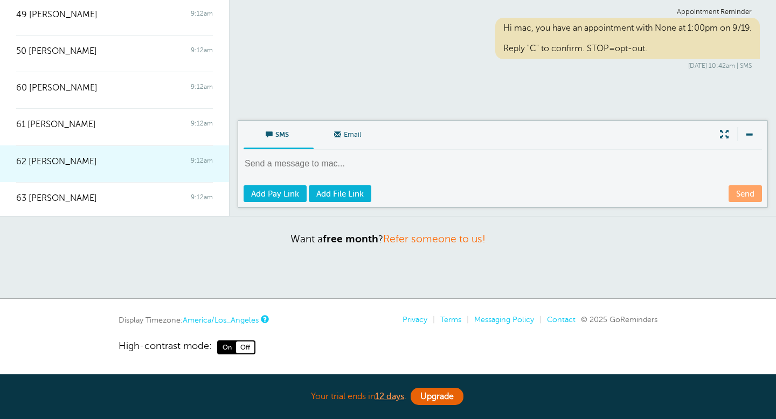
click at [144, 155] on div "62 Judith Dubose 9:12am" at bounding box center [114, 156] width 197 height 22
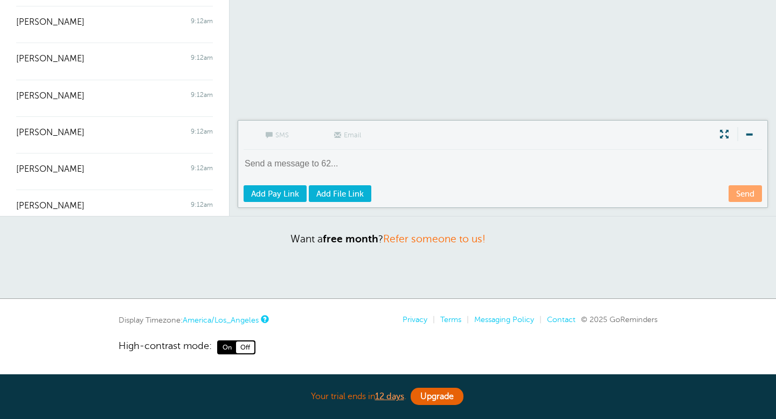
scroll to position [3432, 0]
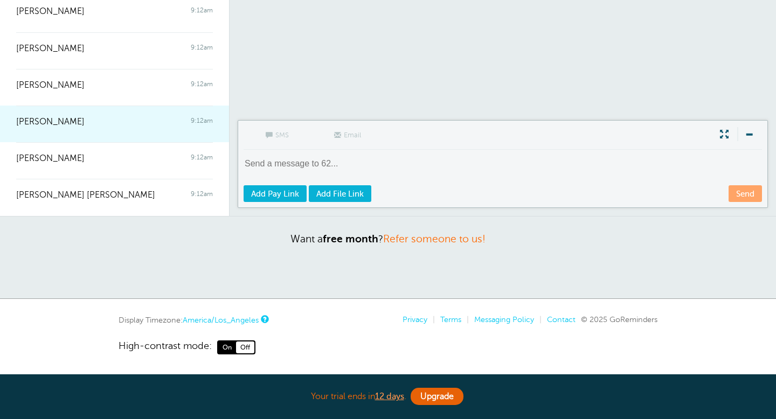
click at [139, 121] on div "Smith Elvera 9:12am" at bounding box center [114, 117] width 197 height 22
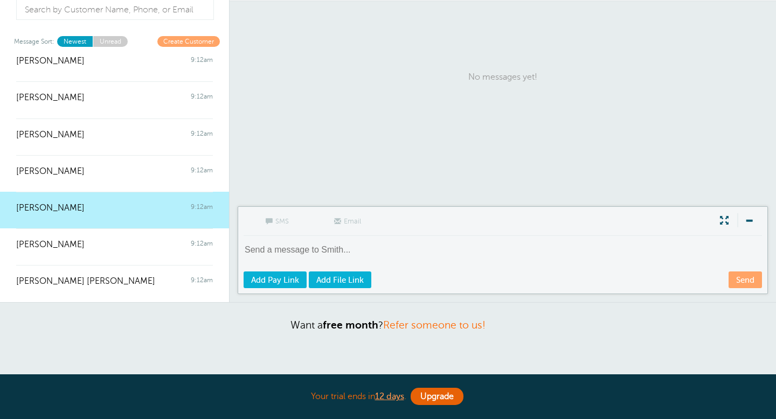
scroll to position [0, 0]
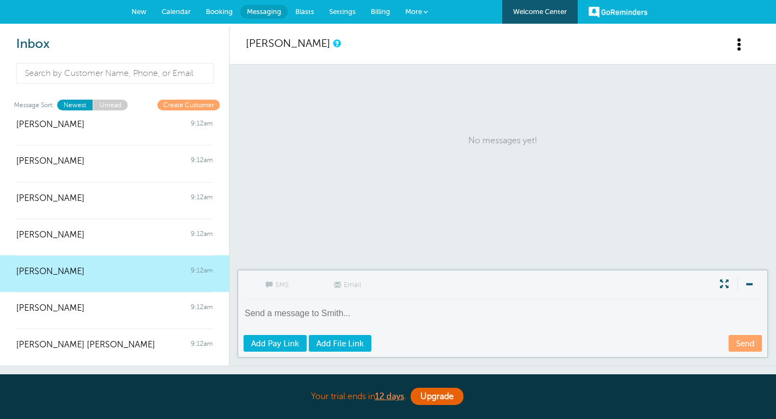
click at [347, 19] on link "Settings" at bounding box center [342, 12] width 41 height 24
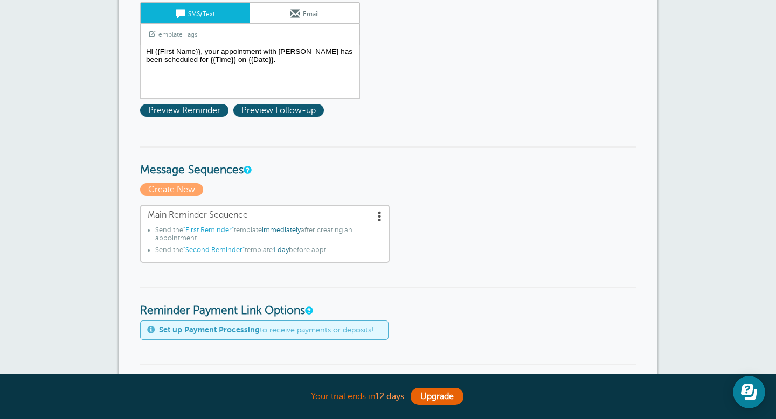
scroll to position [174, 0]
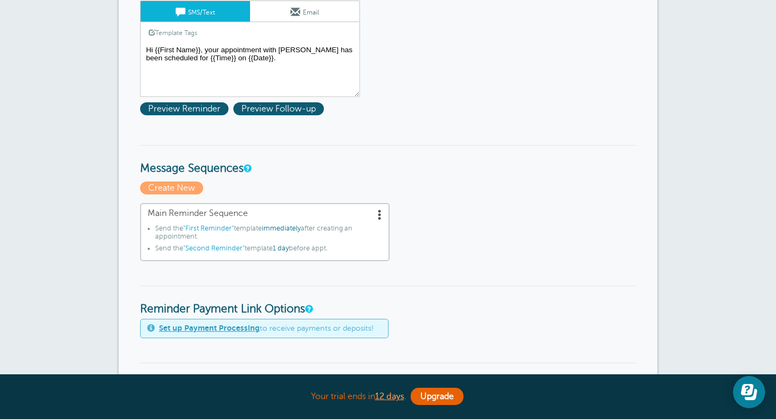
click at [379, 212] on span at bounding box center [379, 214] width 11 height 11
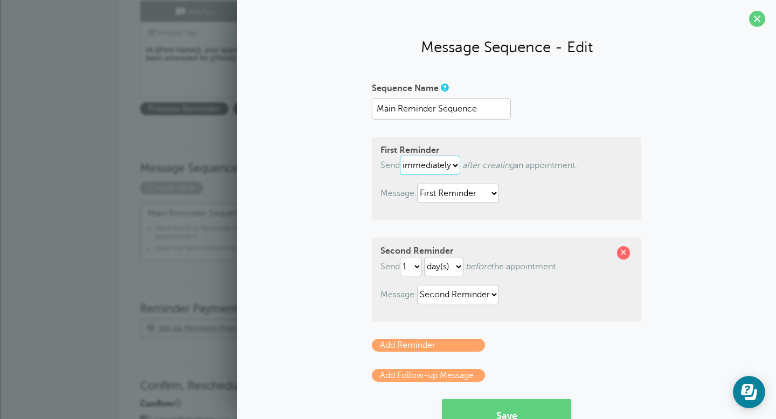
click at [455, 167] on select "immediately 1 2 3 4 5 6 7 8 9 10 11 12 13 14 15 16 17 18 19 20 21 22 23 24 25 2…" at bounding box center [430, 165] width 60 height 19
click at [423, 166] on select "immediately 1 2 3 4 5 6 7 8 9 10 11 12 13 14 15 16 17 18 19 20 21 22 23 24 25 2…" at bounding box center [412, 165] width 24 height 19
select select "0"
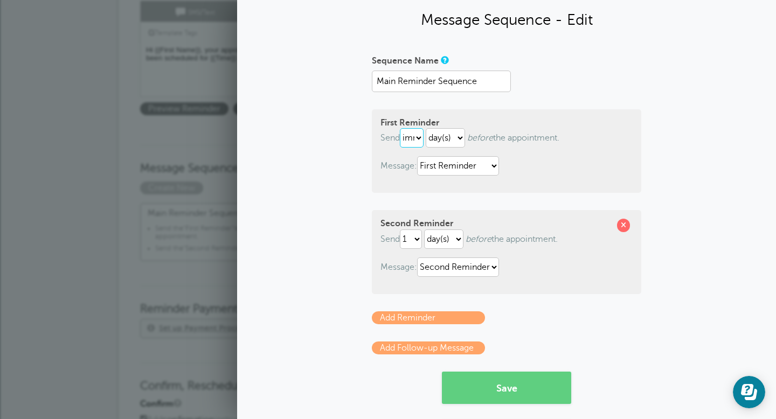
scroll to position [26, 0]
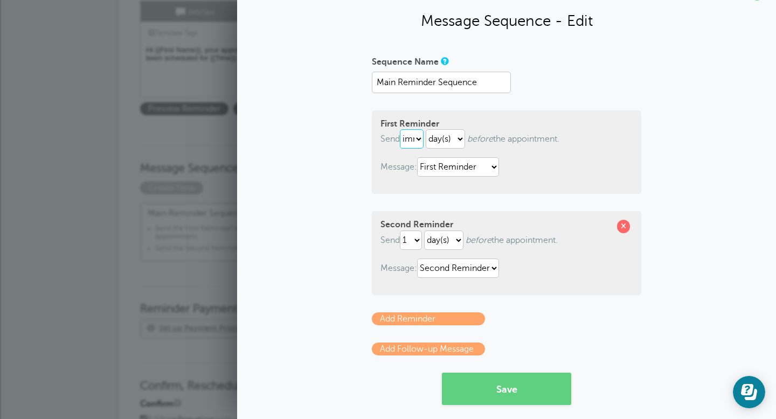
click at [406, 137] on select "immediately 1 2 3 4 5 6 7 8 9 10 11 12 13 14 15 16 17 18 19 20 21 22 23 24 25 2…" at bounding box center [412, 138] width 24 height 19
click at [300, 180] on div "Sequence Name Main Reminder Sequence First Reminder Send immediately 1 2 3 4 5 …" at bounding box center [506, 253] width 517 height 401
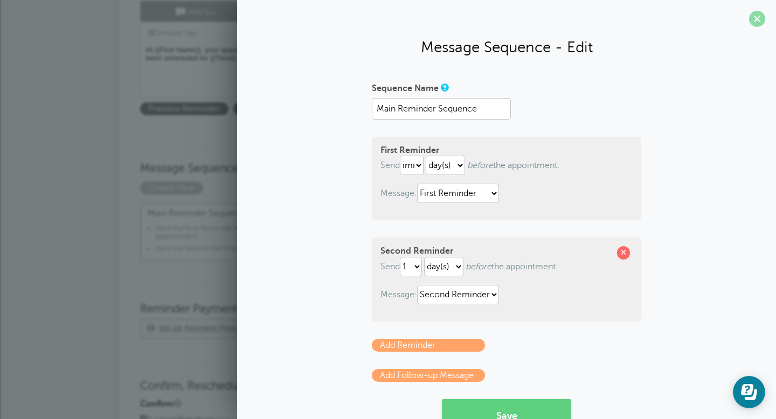
click at [758, 23] on span at bounding box center [757, 19] width 16 height 16
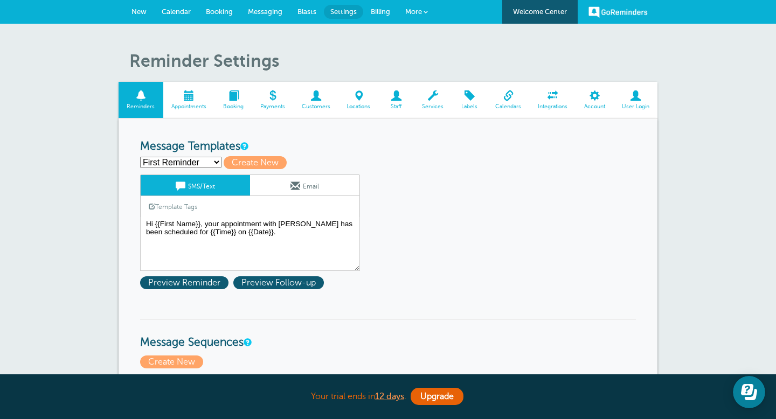
click at [618, 7] on link "GoReminders" at bounding box center [617, 12] width 59 height 24
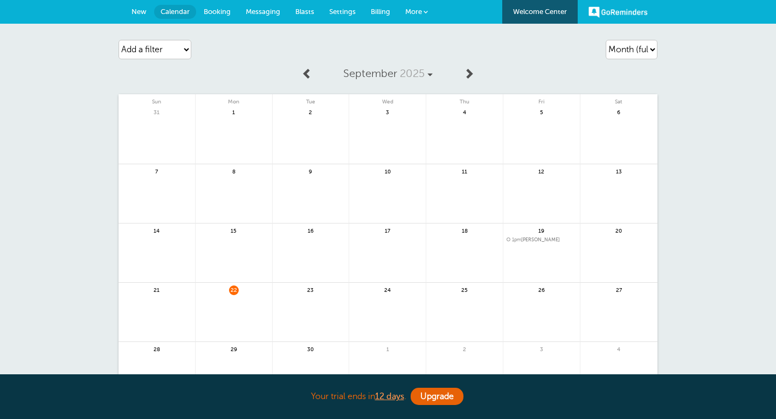
click at [540, 15] on link "Welcome Center" at bounding box center [539, 12] width 75 height 24
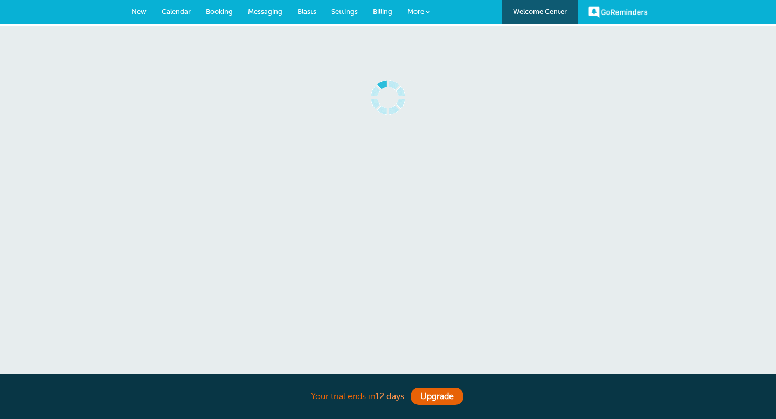
click at [342, 10] on span "Settings" at bounding box center [344, 12] width 26 height 8
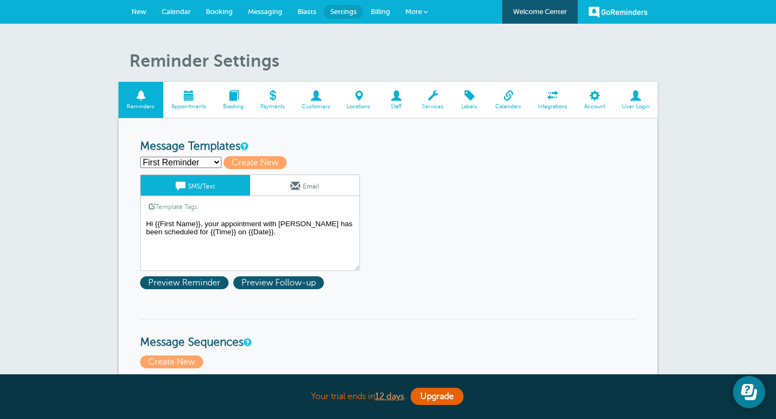
click at [219, 11] on span "Booking" at bounding box center [219, 12] width 27 height 8
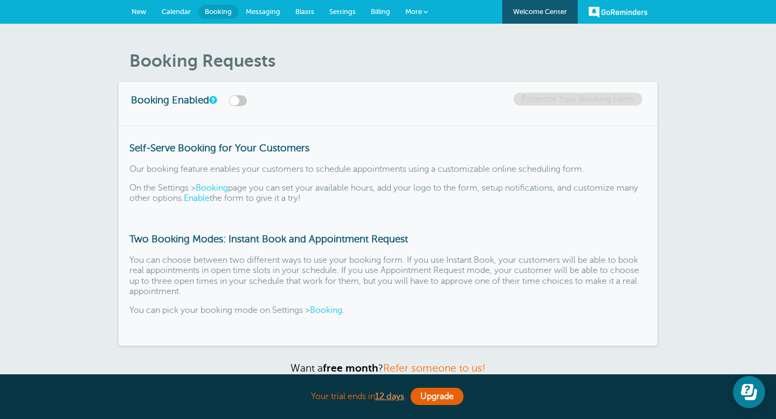
click at [166, 10] on span "Calendar" at bounding box center [176, 12] width 29 height 8
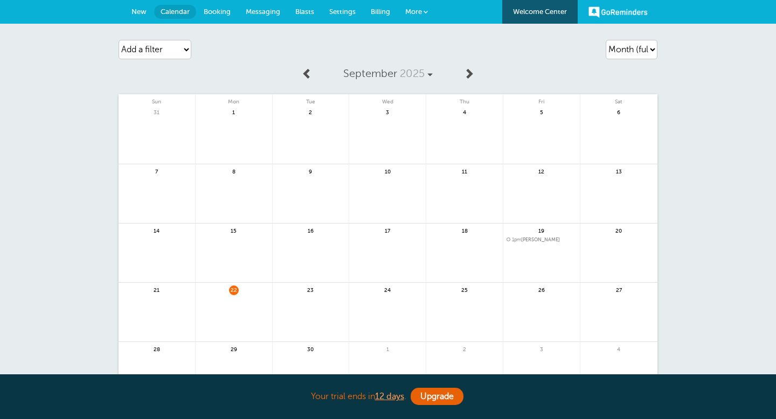
click at [134, 11] on span "New" at bounding box center [138, 12] width 15 height 8
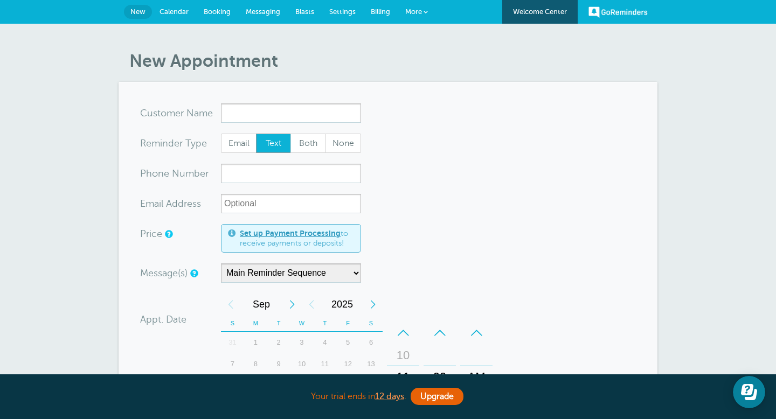
click at [316, 115] on input "x-no-autofill" at bounding box center [291, 112] width 140 height 19
click at [314, 148] on span "Both" at bounding box center [308, 143] width 34 height 18
click at [290, 134] on input "Both" at bounding box center [290, 133] width 1 height 1
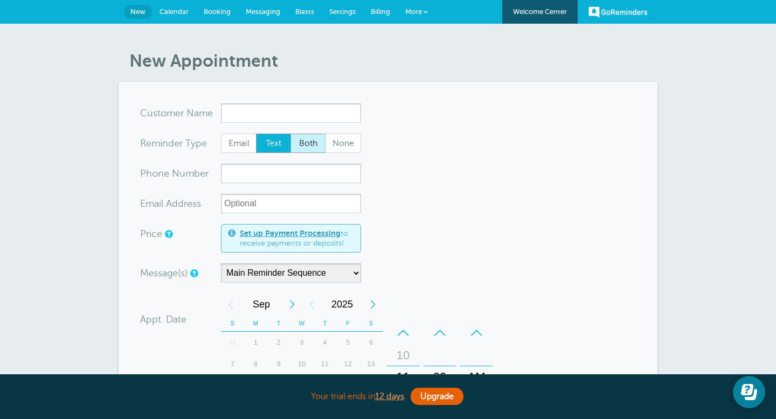
radio input "true"
click at [276, 150] on span "Text" at bounding box center [273, 143] width 34 height 18
click at [256, 134] on input "Text" at bounding box center [255, 133] width 1 height 1
radio input "true"
click at [424, 12] on span at bounding box center [425, 12] width 4 height 4
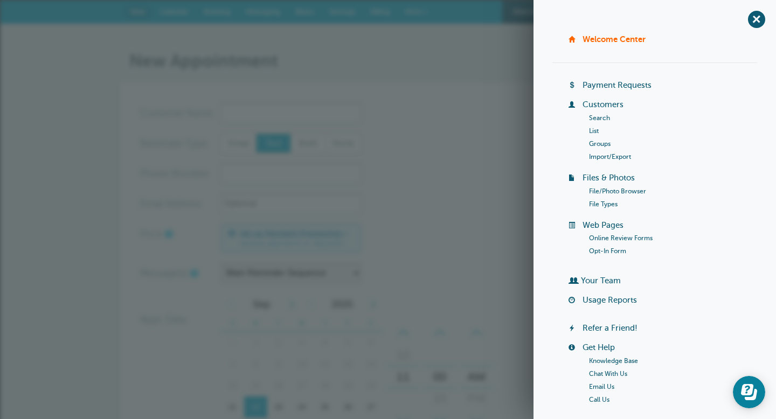
click at [598, 374] on link "Chat With Us" at bounding box center [608, 374] width 38 height 8
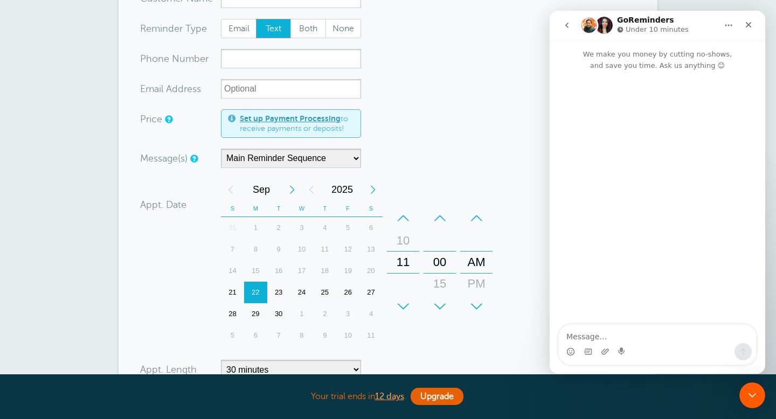
scroll to position [115, 0]
